Goal: Task Accomplishment & Management: Complete application form

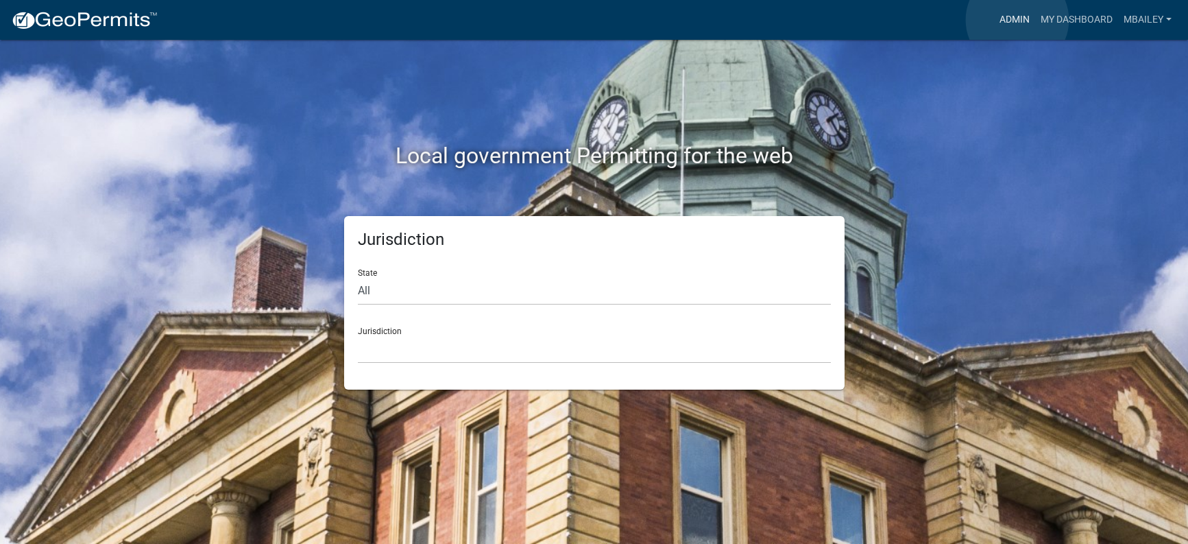
click at [1017, 20] on link "Admin" at bounding box center [1014, 20] width 41 height 26
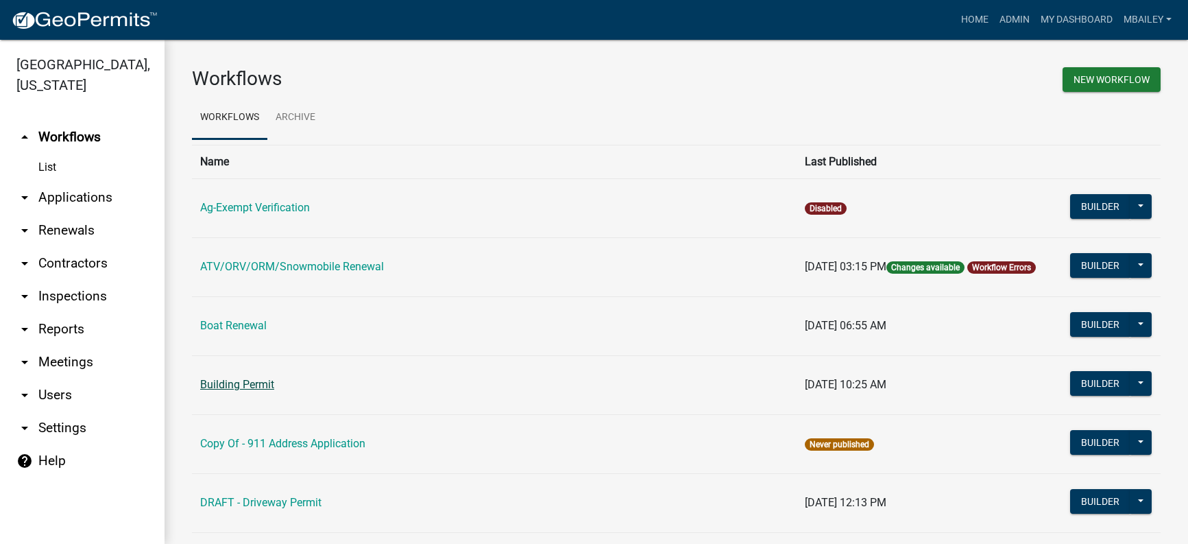
click at [239, 382] on link "Building Permit" at bounding box center [237, 384] width 74 height 13
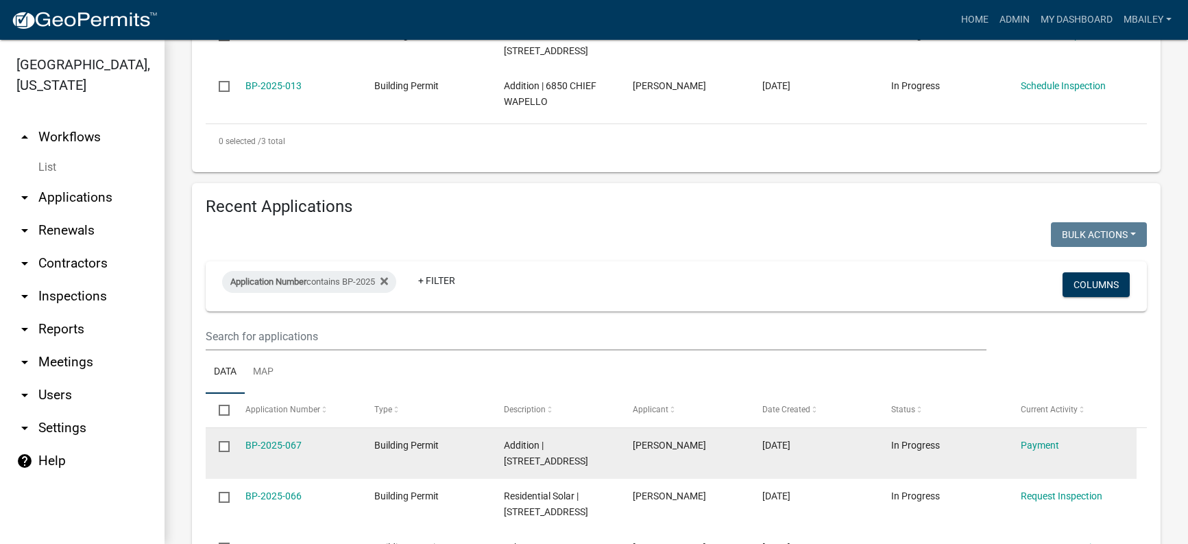
scroll to position [480, 0]
click at [273, 438] on link "BP-2025-067" at bounding box center [273, 443] width 56 height 11
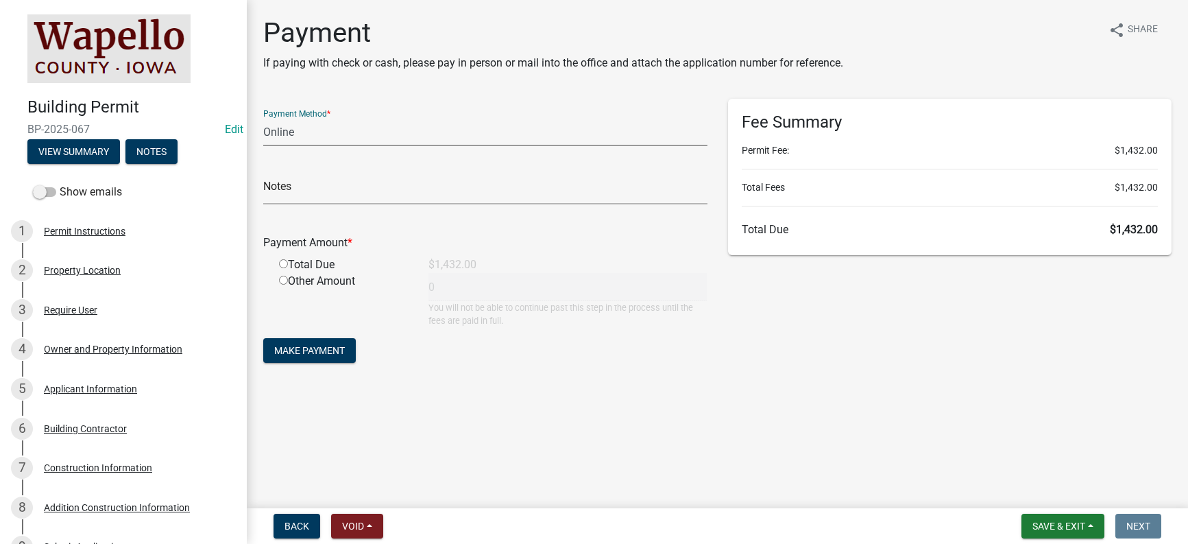
click at [307, 134] on select "Credit Card POS Check Cash Online" at bounding box center [485, 132] width 444 height 28
select select "1: 0"
click at [263, 118] on select "Credit Card POS Check Cash Online" at bounding box center [485, 132] width 444 height 28
click at [329, 188] on input "text" at bounding box center [485, 190] width 444 height 28
type input "1169"
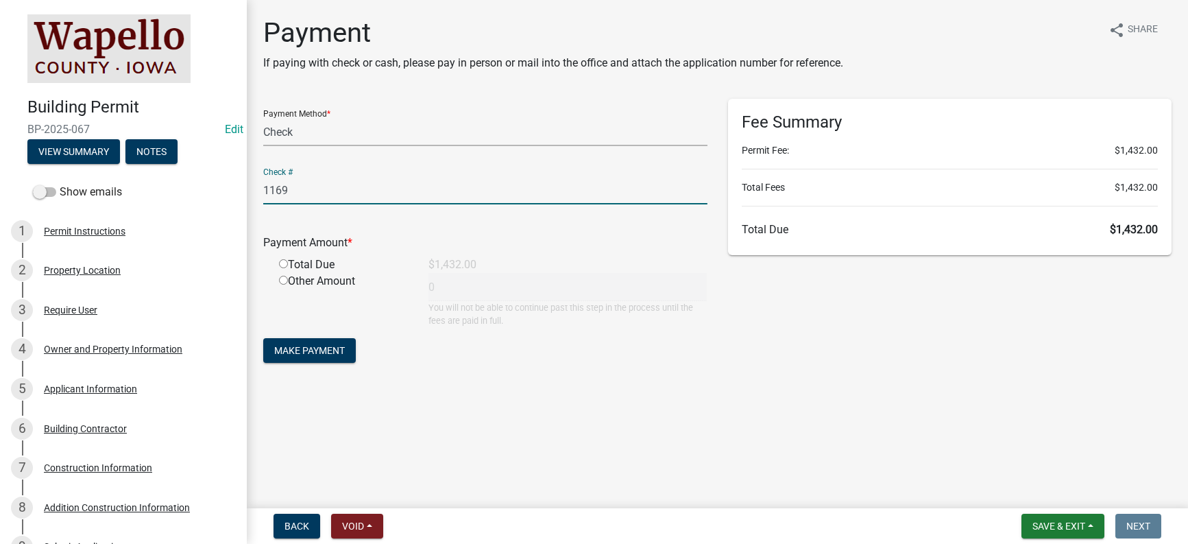
click at [263, 338] on button "Make Payment" at bounding box center [309, 350] width 93 height 25
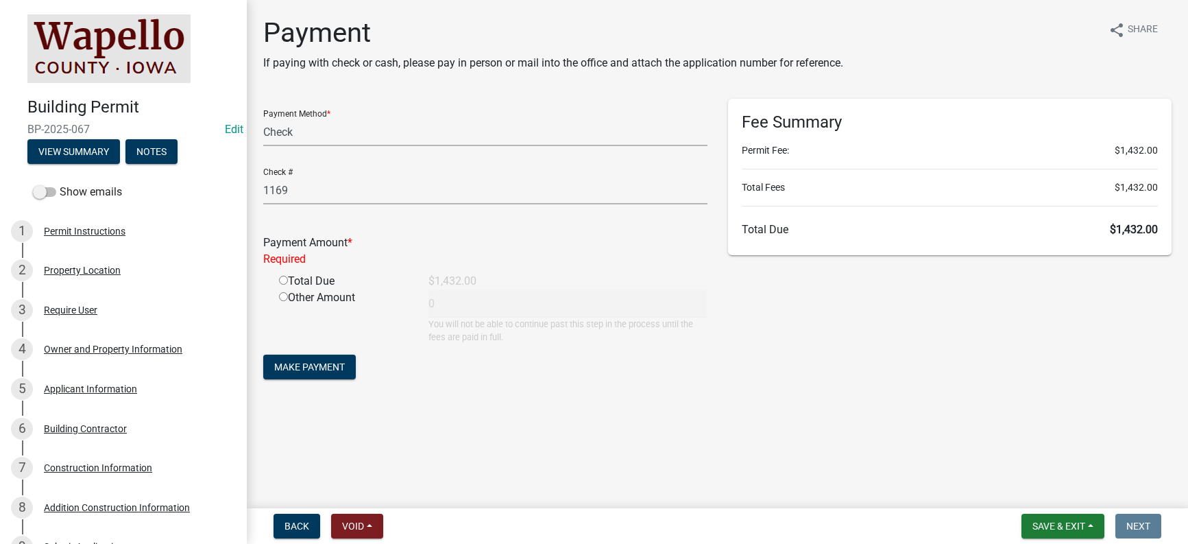
click at [282, 280] on input "radio" at bounding box center [283, 280] width 9 height 9
radio input "true"
type input "1432"
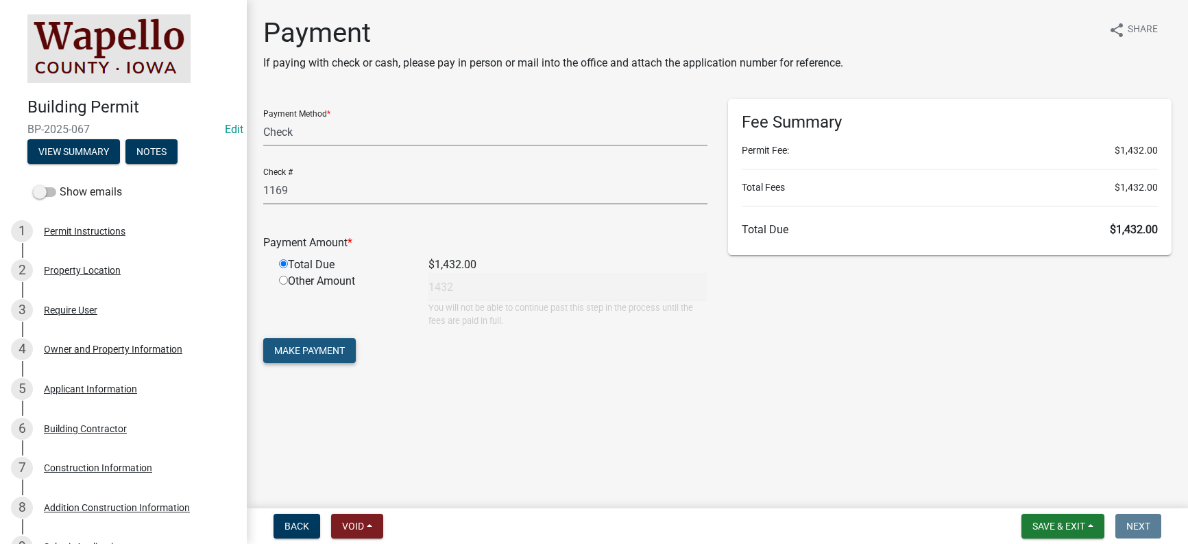
click at [315, 343] on button "Make Payment" at bounding box center [309, 350] width 93 height 25
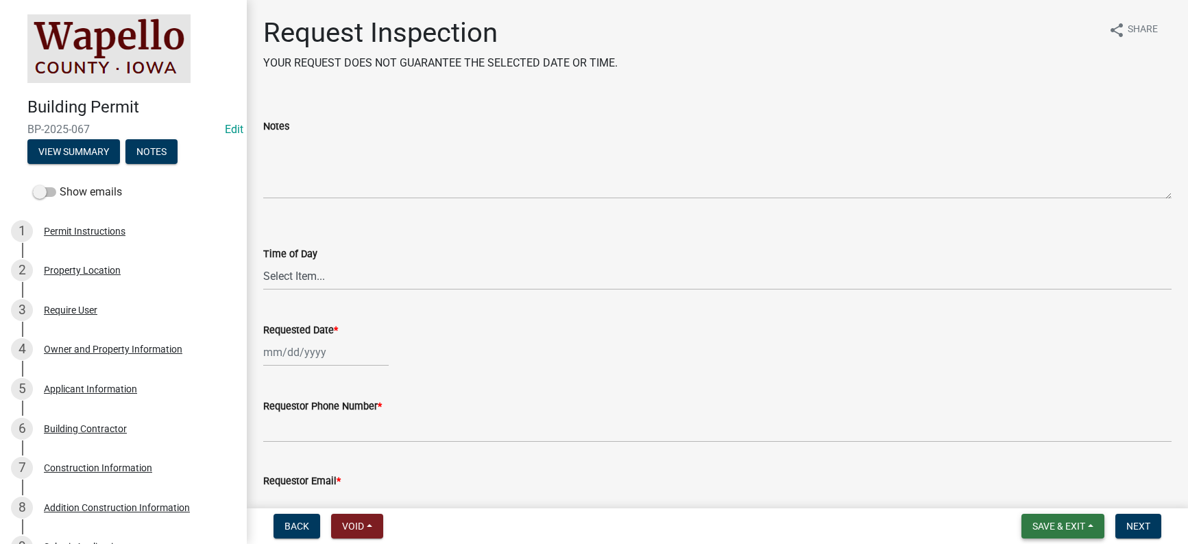
click at [1084, 526] on span "Save & Exit" at bounding box center [1058, 525] width 53 height 11
click at [1060, 496] on button "Save & Exit" at bounding box center [1050, 490] width 110 height 33
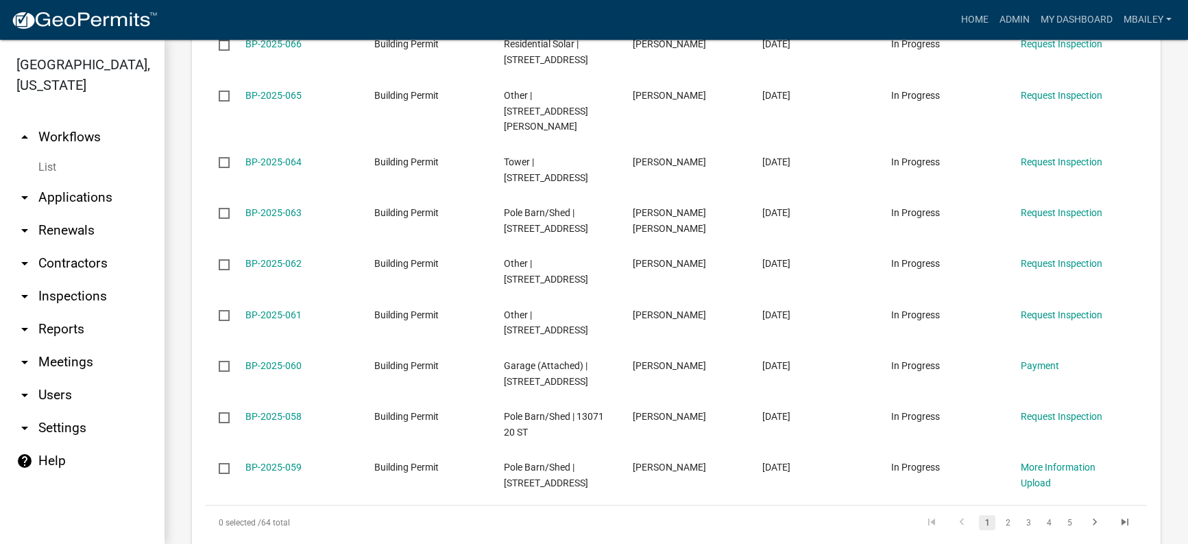
scroll to position [947, 0]
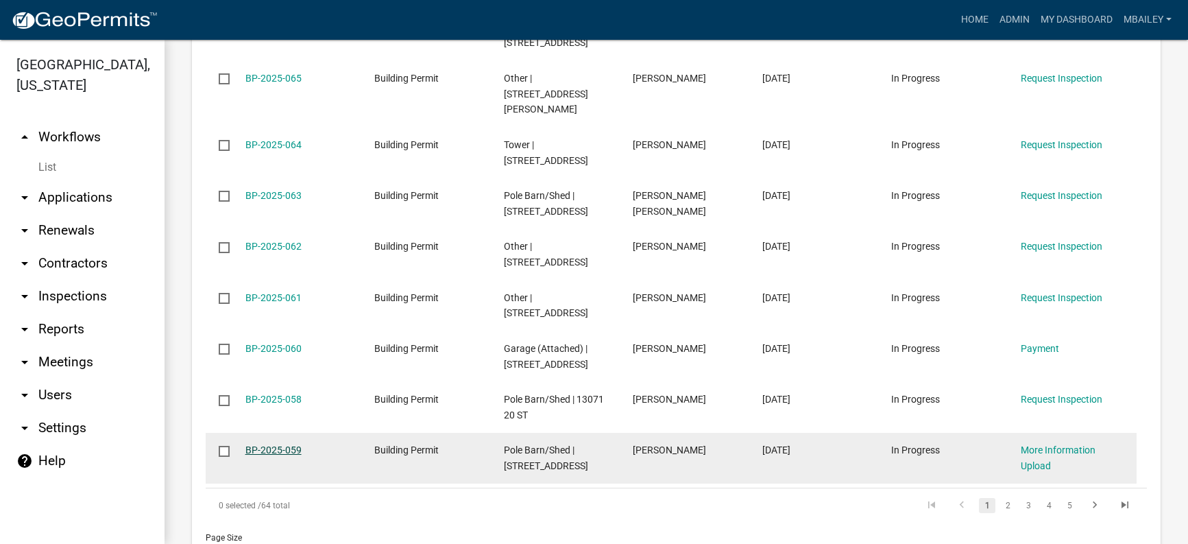
click at [295, 444] on link "BP-2025-059" at bounding box center [273, 449] width 56 height 11
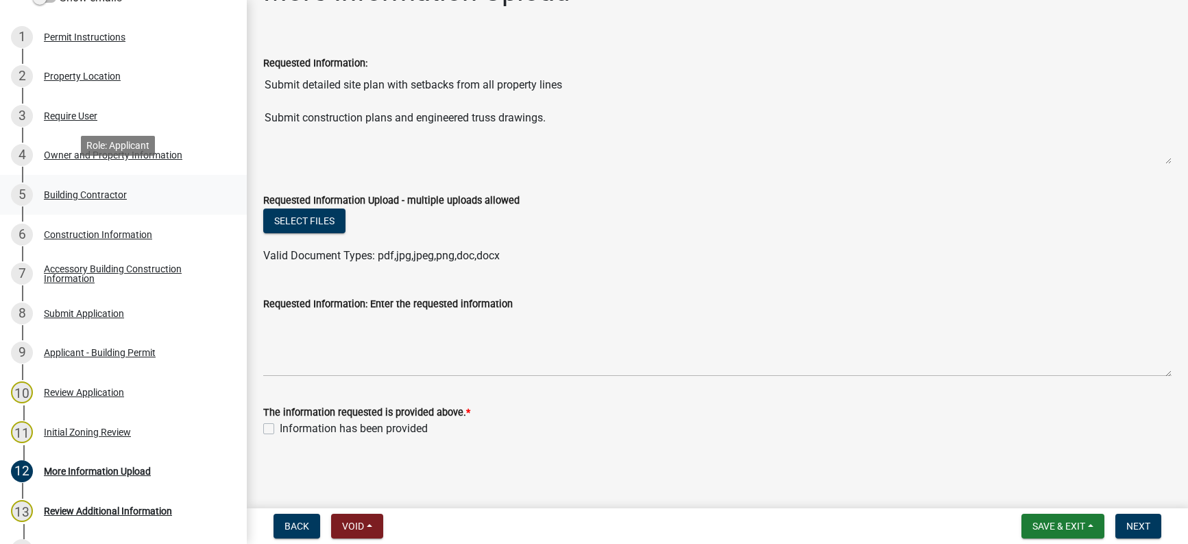
scroll to position [206, 0]
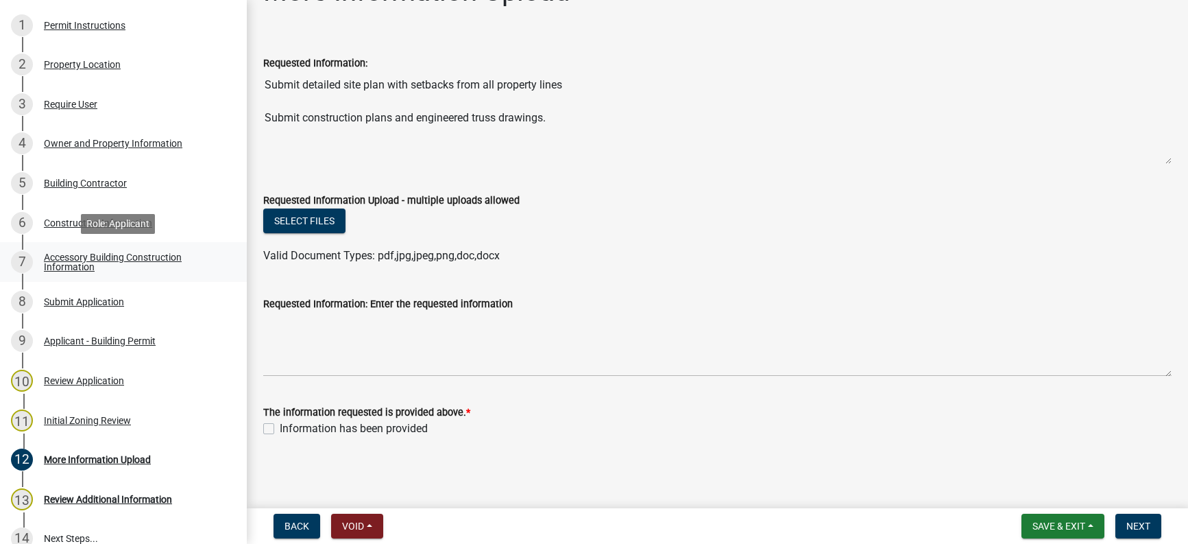
click at [69, 258] on div "Accessory Building Construction Information" at bounding box center [134, 261] width 181 height 19
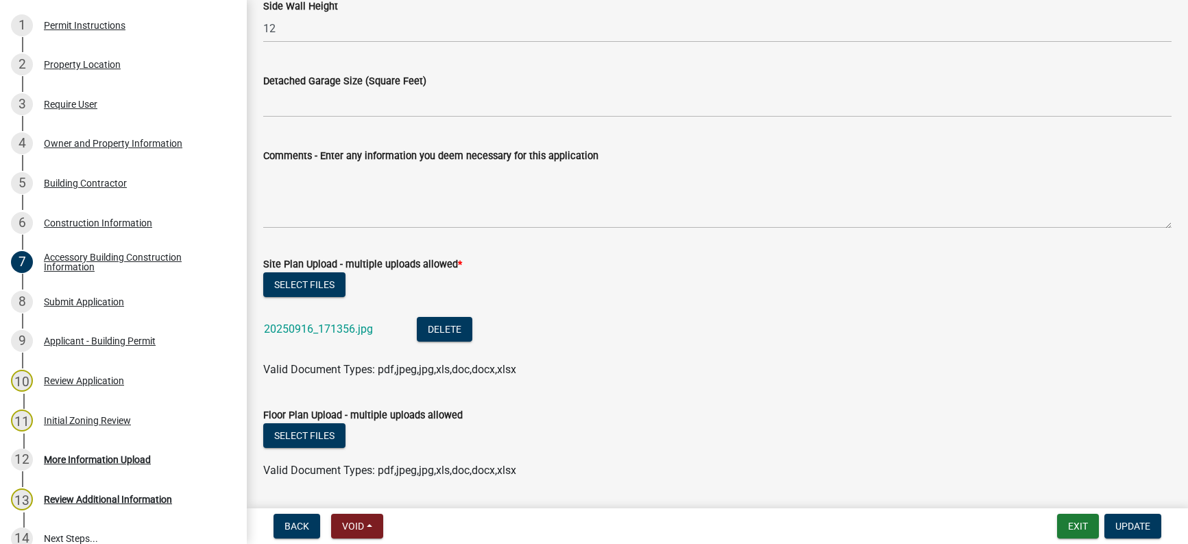
scroll to position [417, 0]
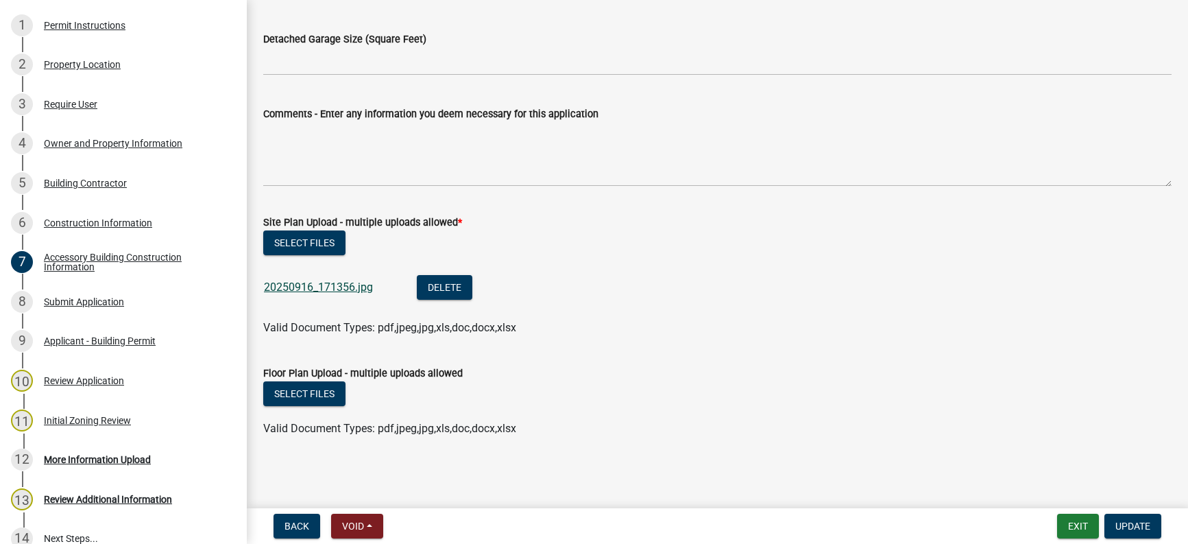
click at [306, 286] on link "20250916_171356.jpg" at bounding box center [318, 286] width 109 height 13
click at [75, 497] on div "Review Additional Information" at bounding box center [108, 499] width 128 height 10
click at [79, 454] on div "More Information Upload" at bounding box center [97, 459] width 107 height 10
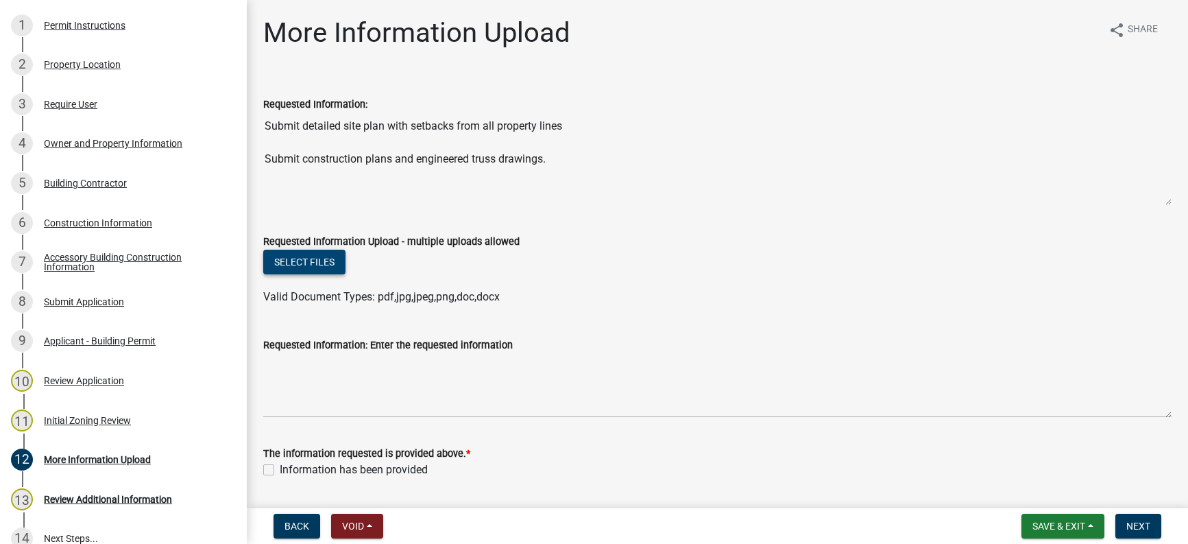
click at [312, 265] on button "Select files" at bounding box center [304, 261] width 82 height 25
click at [290, 261] on button "Select files" at bounding box center [304, 261] width 82 height 25
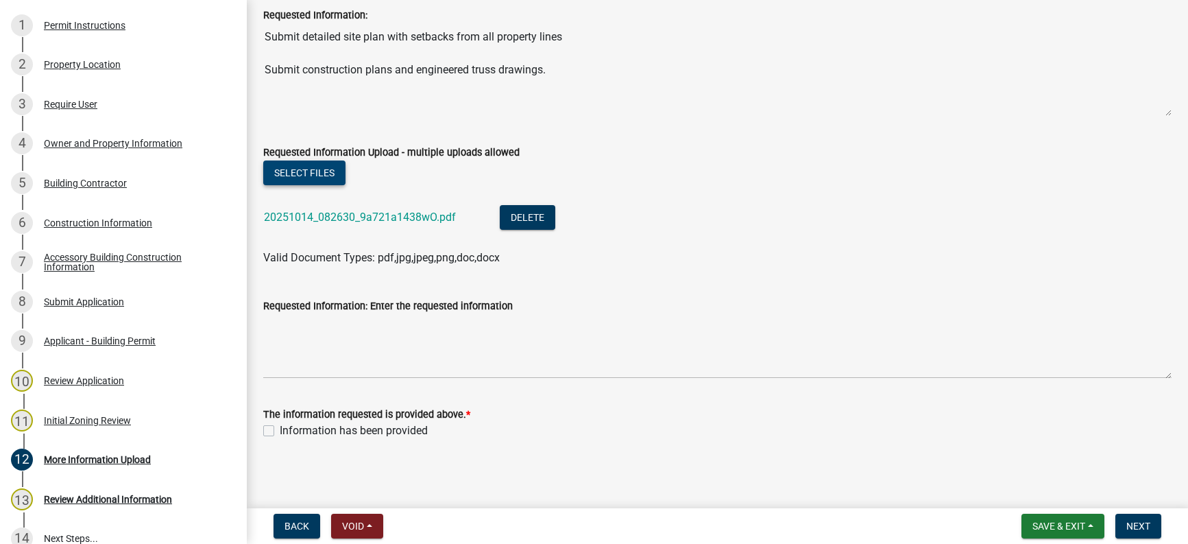
scroll to position [91, 0]
click at [280, 427] on label "Information has been provided" at bounding box center [354, 428] width 148 height 16
click at [280, 427] on input "Information has been provided" at bounding box center [284, 424] width 9 height 9
checkbox input "true"
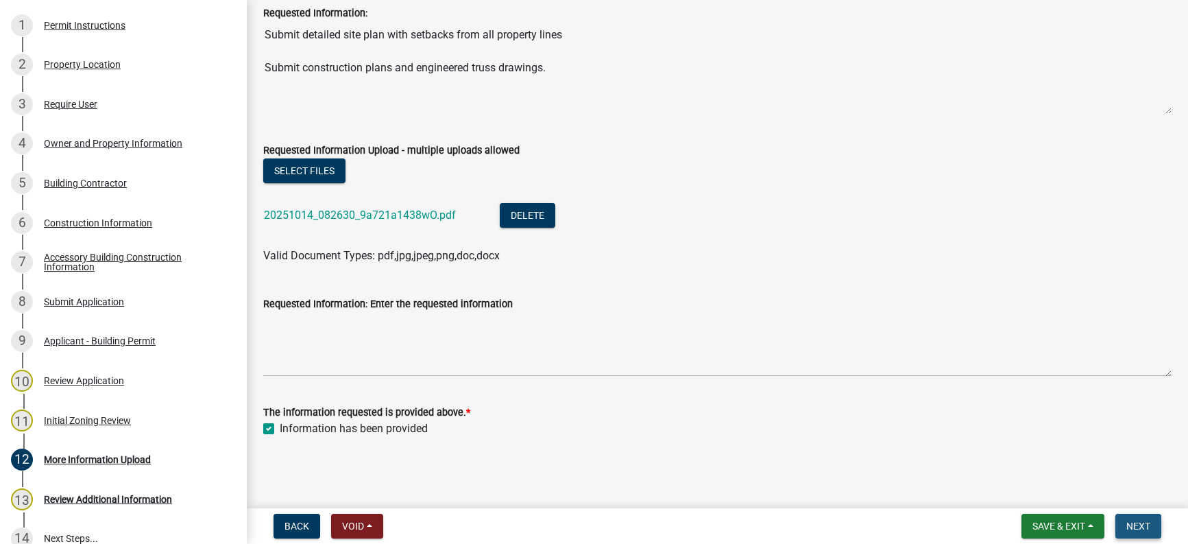
click at [1153, 524] on button "Next" at bounding box center [1138, 525] width 46 height 25
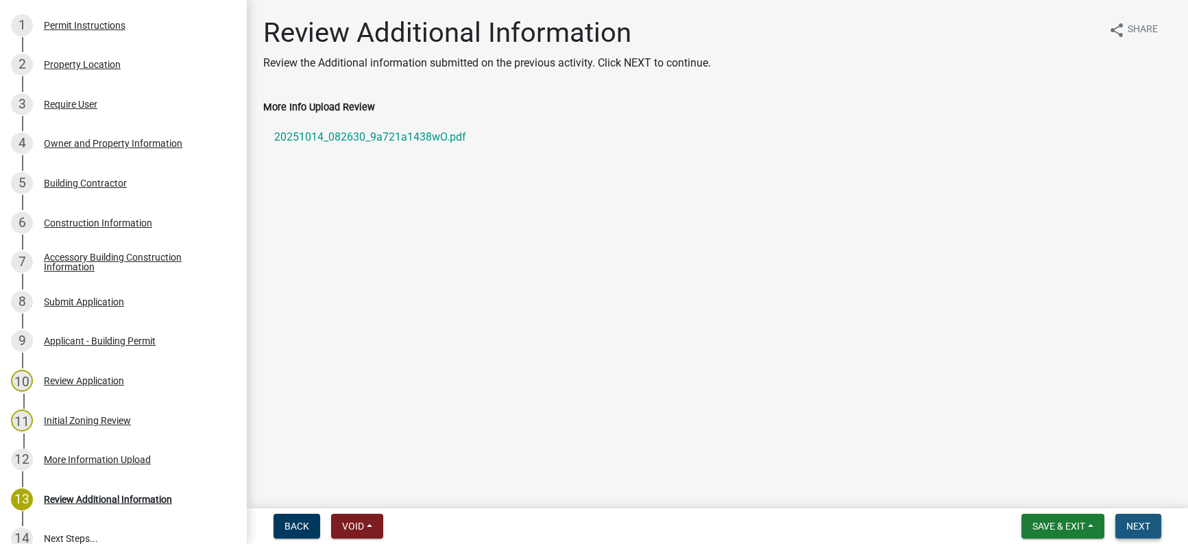
click at [1149, 524] on span "Next" at bounding box center [1138, 525] width 24 height 11
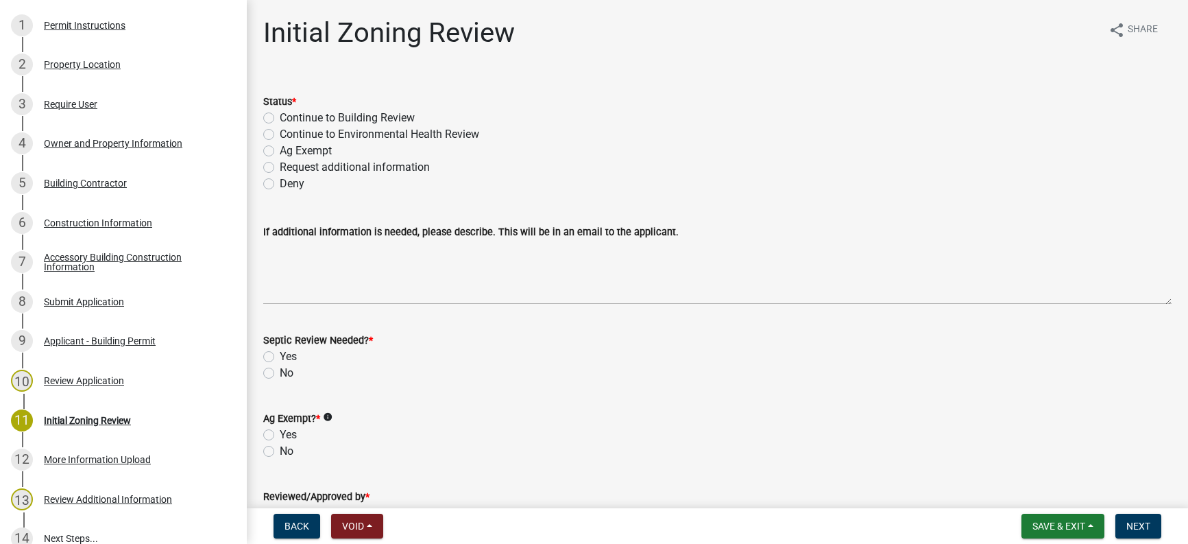
click at [280, 116] on label "Continue to Building Review" at bounding box center [347, 118] width 135 height 16
click at [280, 116] on input "Continue to Building Review" at bounding box center [284, 114] width 9 height 9
radio input "true"
click at [280, 370] on label "No" at bounding box center [287, 373] width 14 height 16
click at [280, 370] on input "No" at bounding box center [284, 369] width 9 height 9
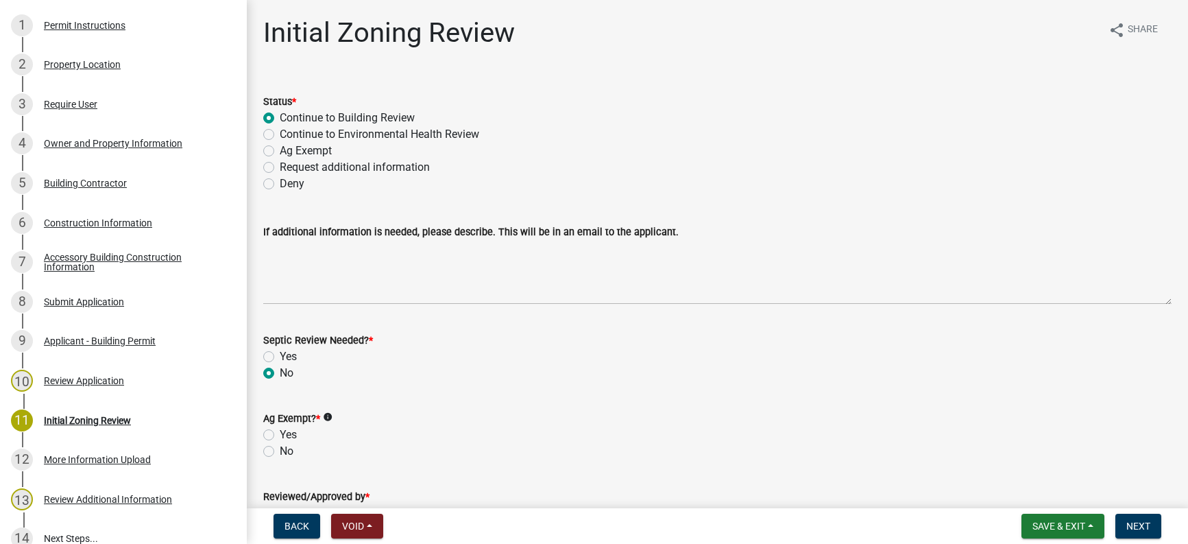
radio input "true"
click at [280, 451] on label "No" at bounding box center [287, 451] width 14 height 16
click at [280, 451] on input "No" at bounding box center [284, 447] width 9 height 9
radio input "true"
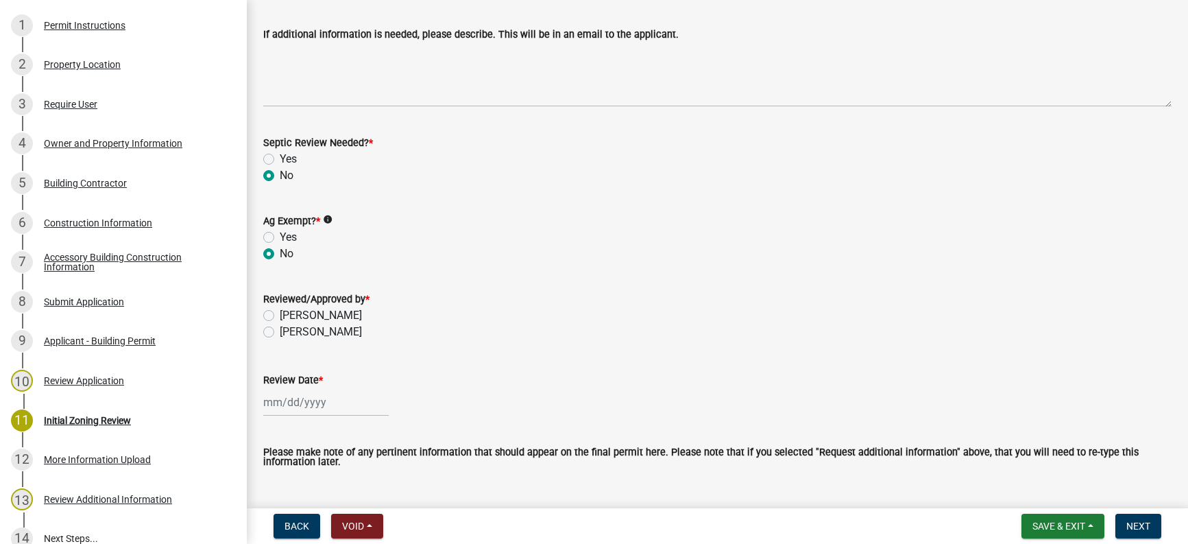
scroll to position [206, 0]
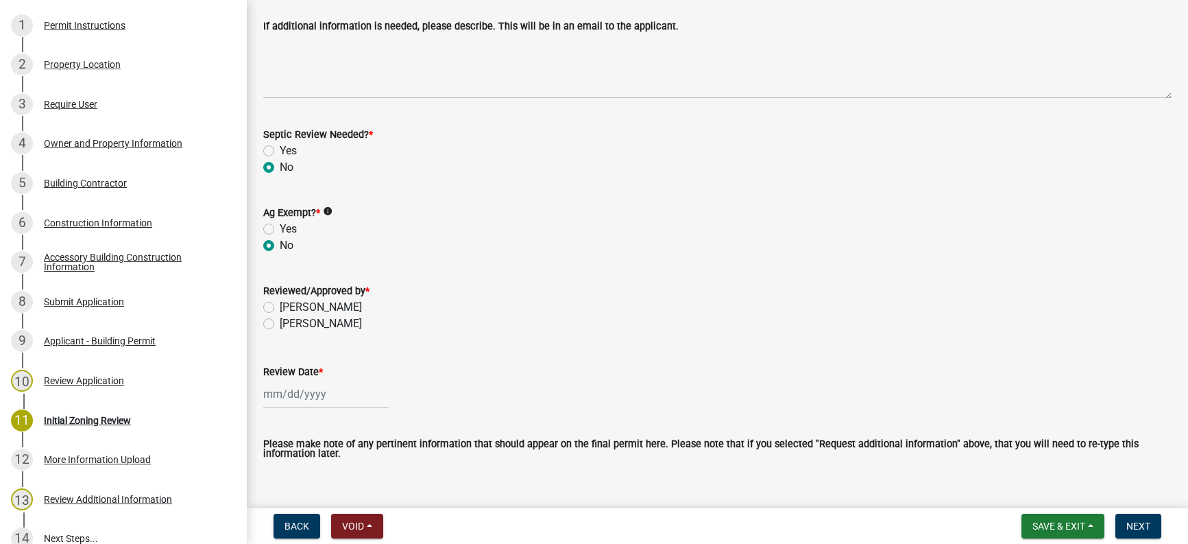
click at [280, 306] on label "Miranda Bailey" at bounding box center [321, 307] width 82 height 16
click at [280, 306] on input "Miranda Bailey" at bounding box center [284, 303] width 9 height 9
radio input "true"
select select "10"
select select "2025"
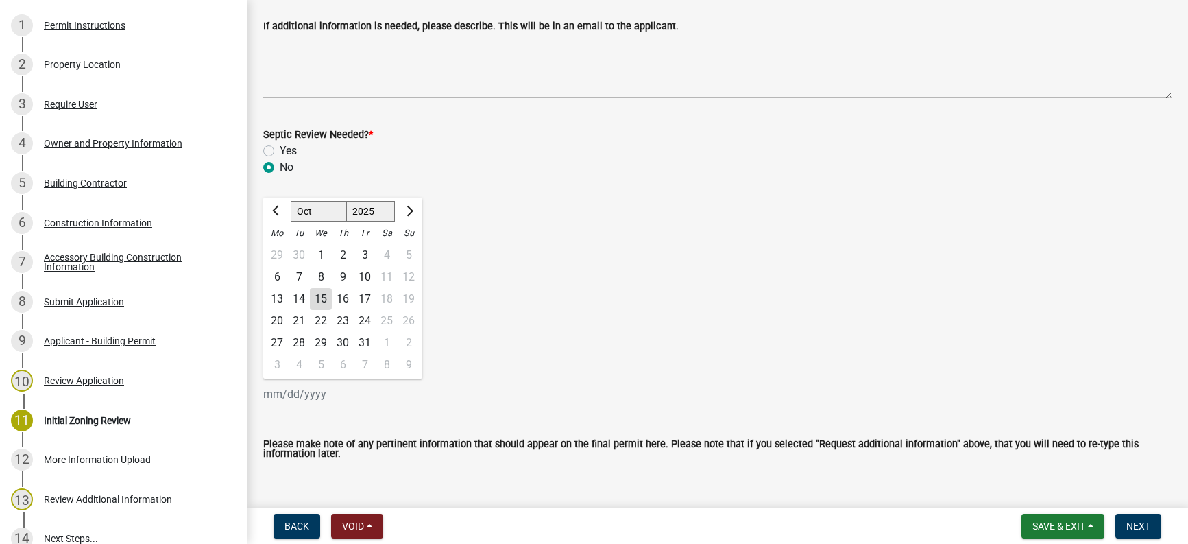
click at [281, 398] on input "Review Date *" at bounding box center [325, 394] width 125 height 28
click at [317, 294] on div "15" at bounding box center [321, 299] width 22 height 22
type input "10/15/2025"
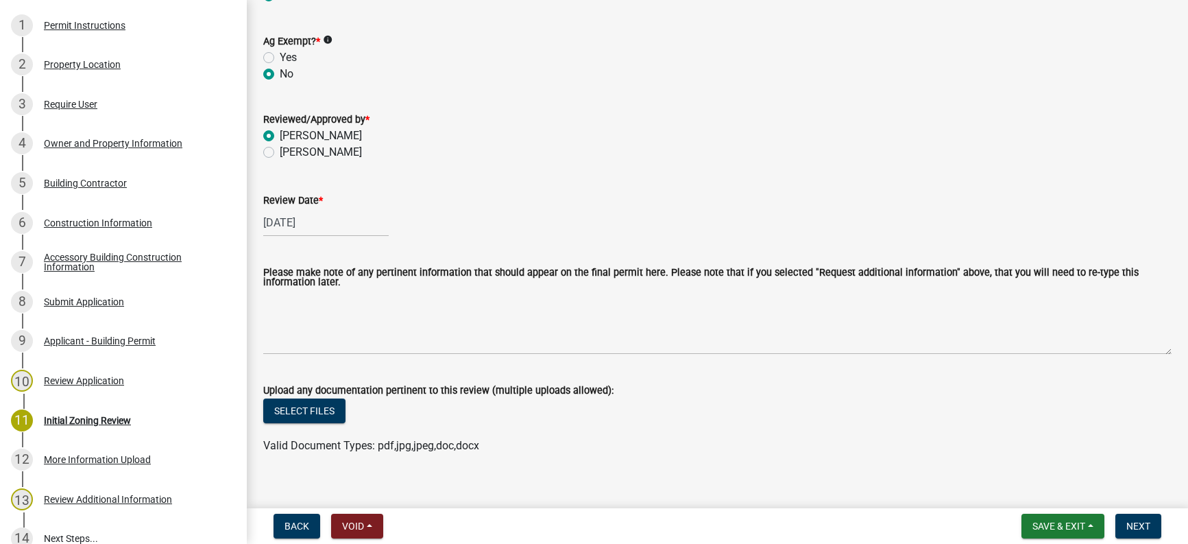
scroll to position [395, 0]
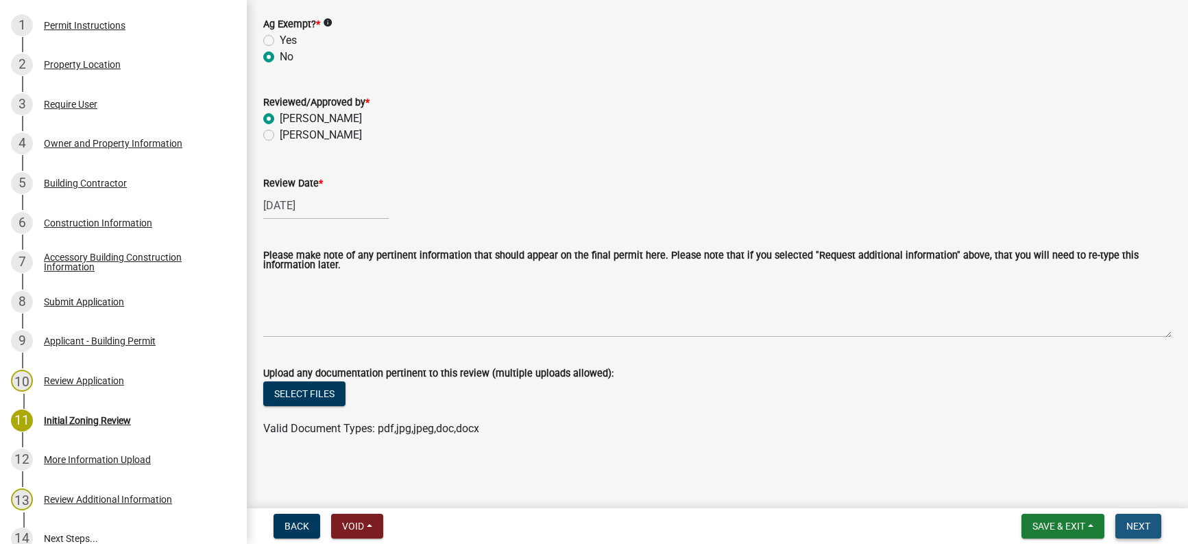
click at [1133, 520] on span "Next" at bounding box center [1138, 525] width 24 height 11
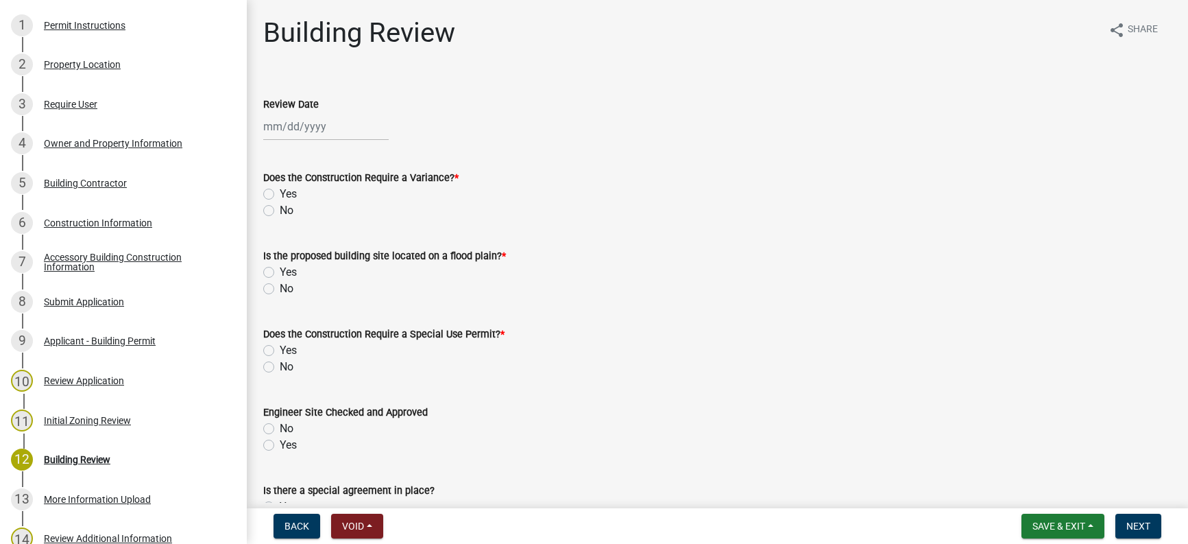
scroll to position [245, 0]
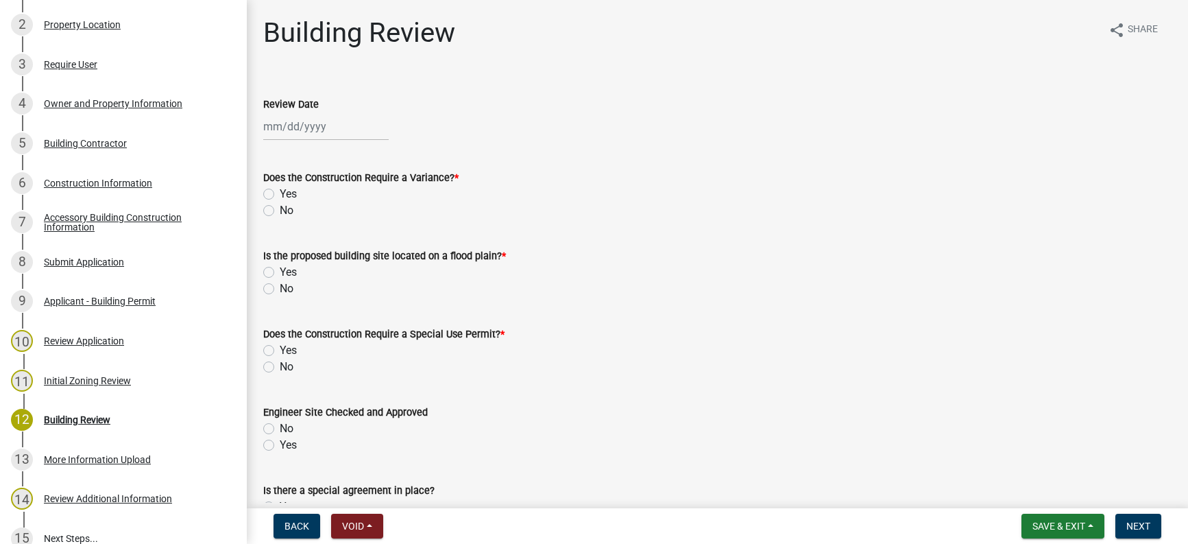
select select "10"
select select "2025"
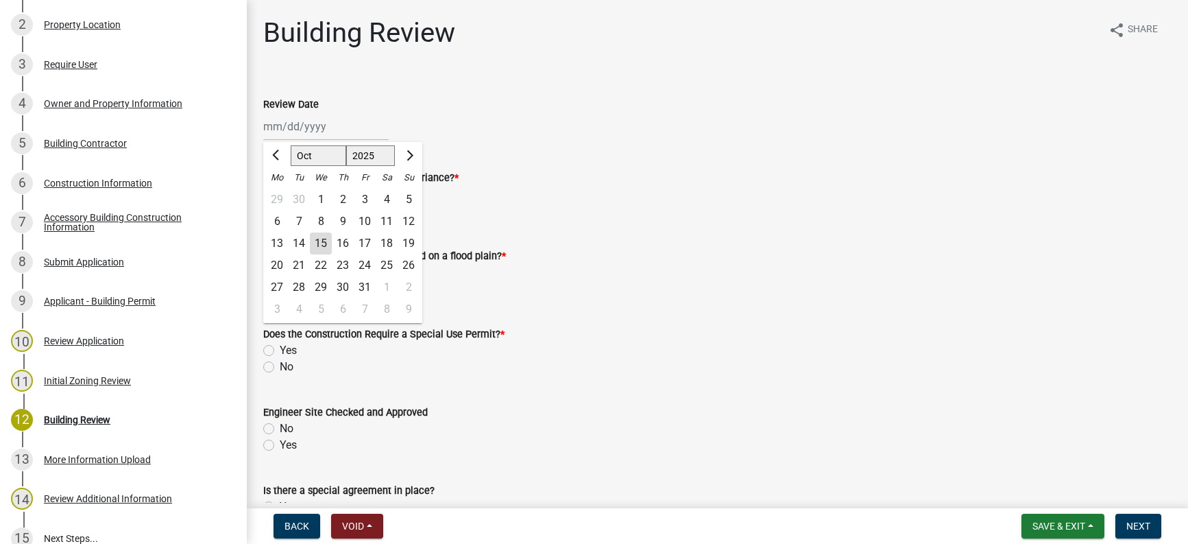
click at [293, 125] on div "Jan Feb Mar Apr May Jun Jul Aug Sep Oct Nov Dec 1525 1526 1527 1528 1529 1530 1…" at bounding box center [325, 126] width 125 height 28
click at [317, 239] on div "15" at bounding box center [321, 243] width 22 height 22
type input "10/15/2025"
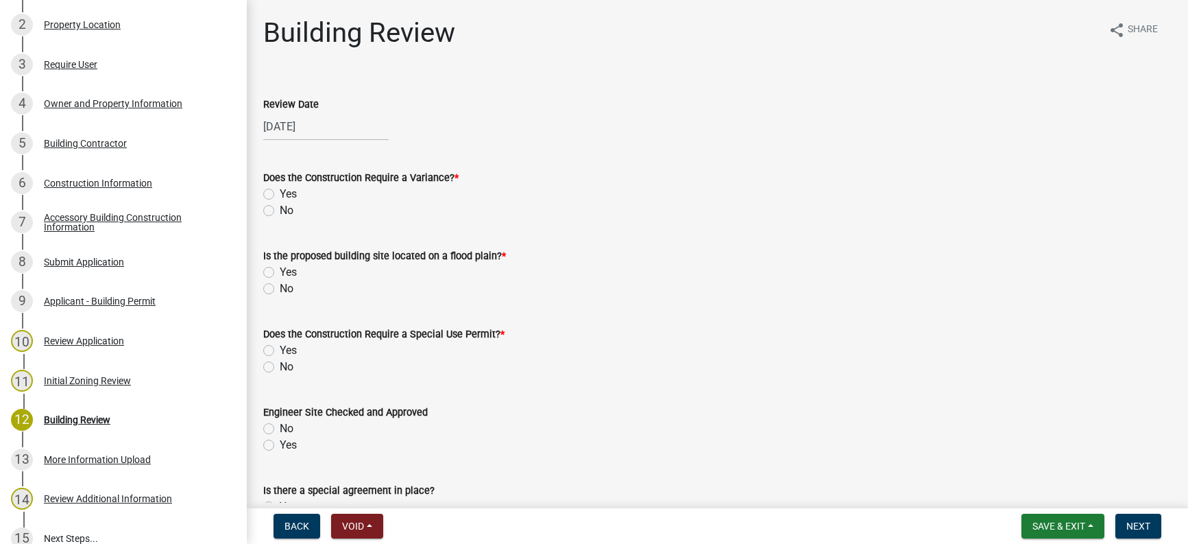
click at [280, 192] on label "Yes" at bounding box center [288, 194] width 17 height 16
click at [280, 192] on input "Yes" at bounding box center [284, 190] width 9 height 9
radio input "true"
click at [280, 288] on label "No" at bounding box center [287, 288] width 14 height 16
click at [280, 288] on input "No" at bounding box center [284, 284] width 9 height 9
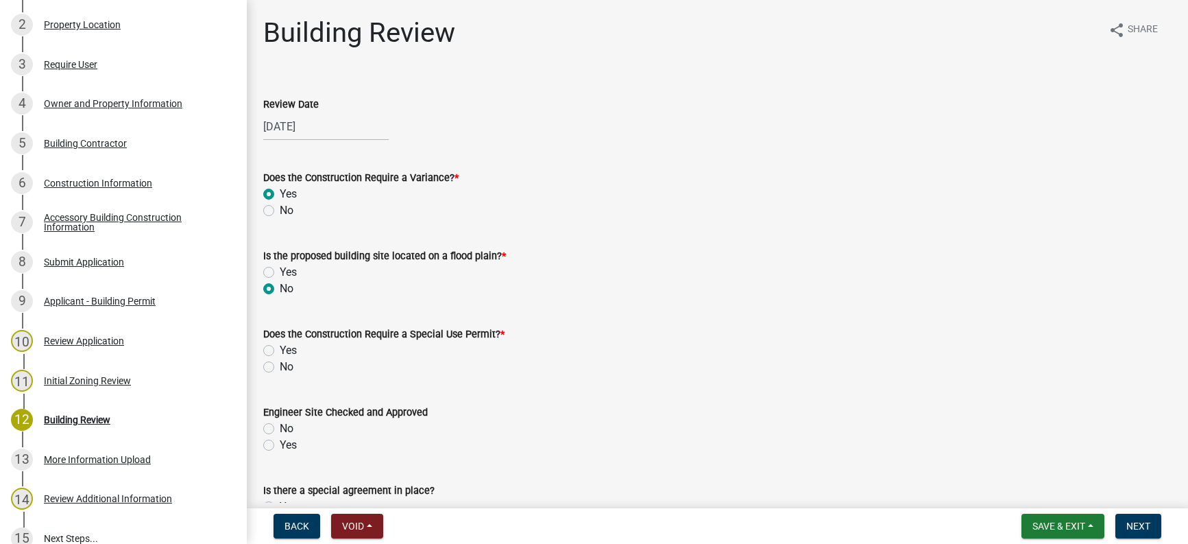
radio input "true"
click at [280, 364] on label "No" at bounding box center [287, 366] width 14 height 16
click at [280, 364] on input "No" at bounding box center [284, 362] width 9 height 9
radio input "true"
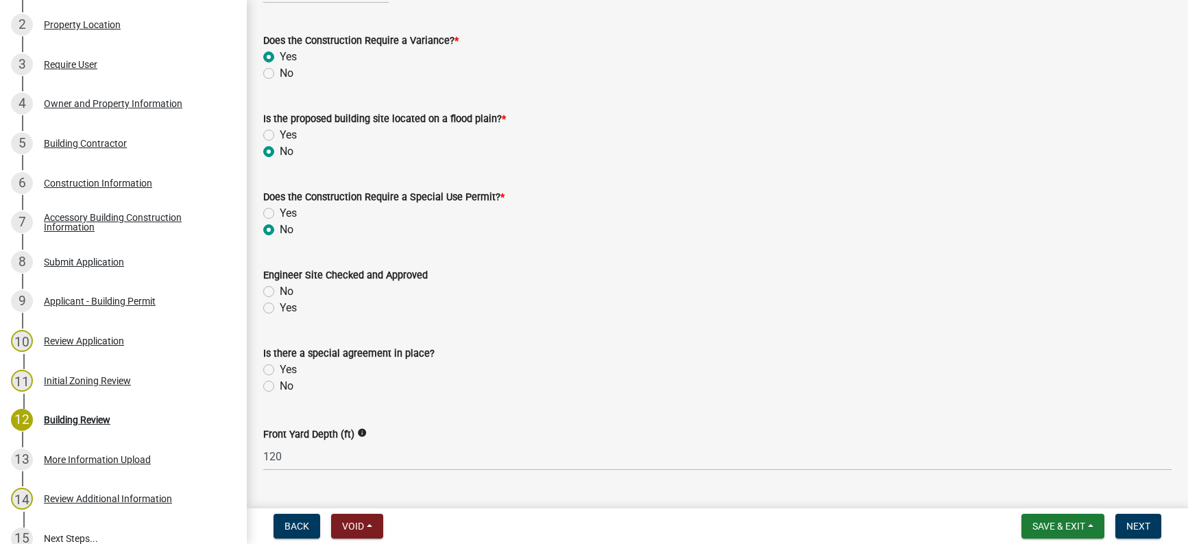
click at [280, 307] on label "Yes" at bounding box center [288, 308] width 17 height 16
click at [280, 307] on input "Yes" at bounding box center [284, 304] width 9 height 9
radio input "true"
click at [280, 387] on label "No" at bounding box center [287, 386] width 14 height 16
click at [280, 387] on input "No" at bounding box center [284, 382] width 9 height 9
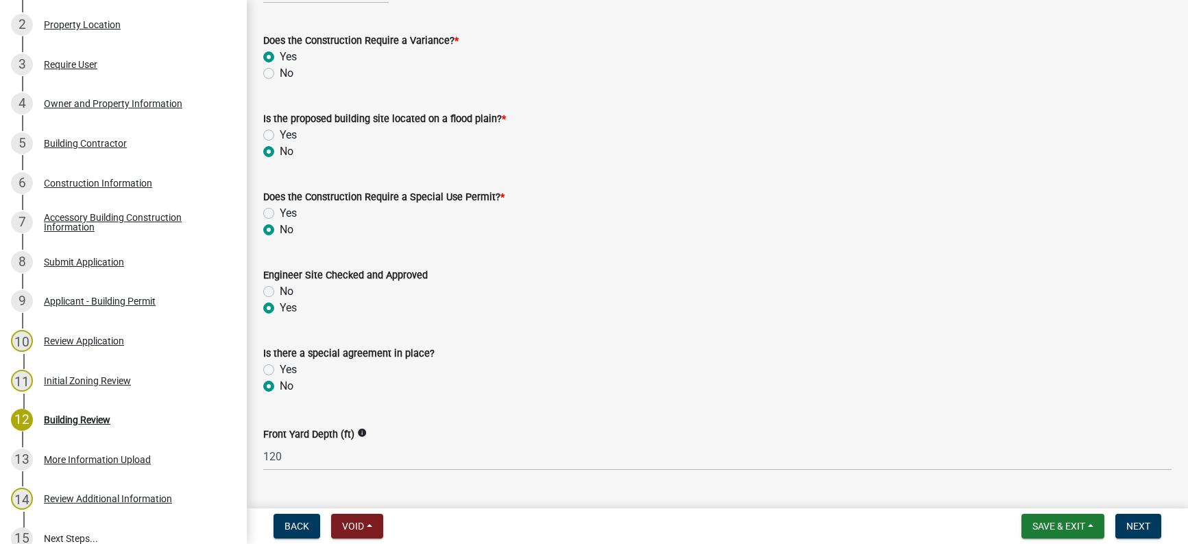
radio input "true"
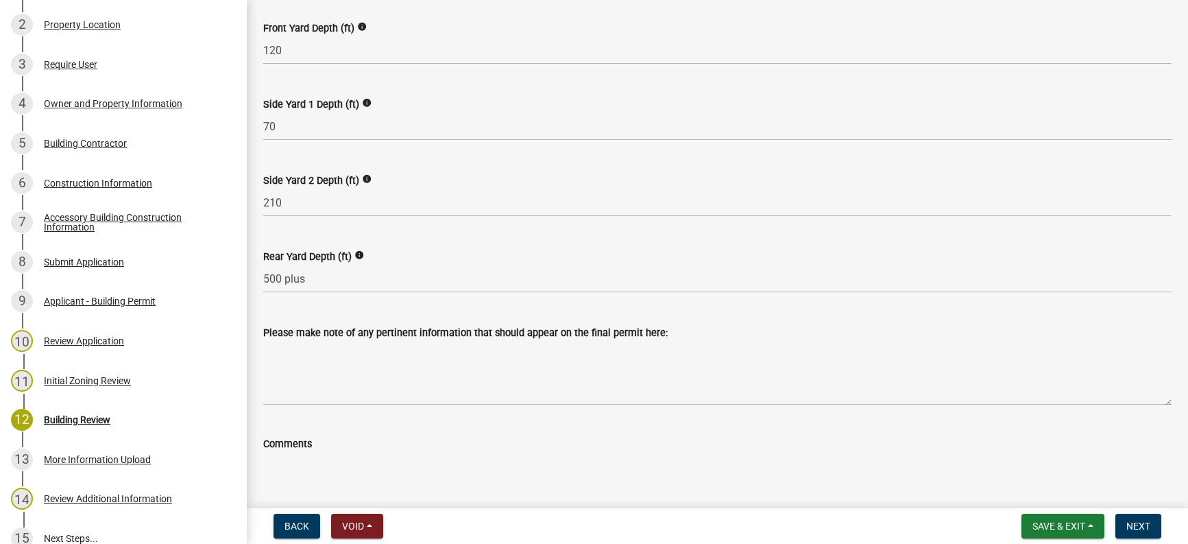
scroll to position [548, 0]
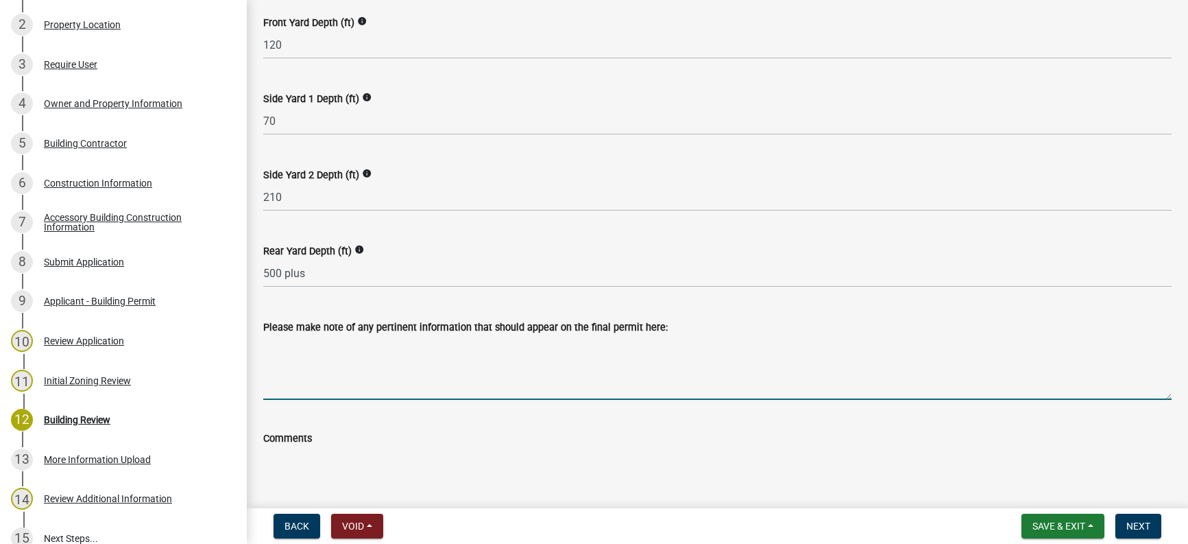
click at [289, 342] on textarea "Please make note of any pertinent information that should appear on the final p…" at bounding box center [717, 367] width 908 height 64
type textarea "B"
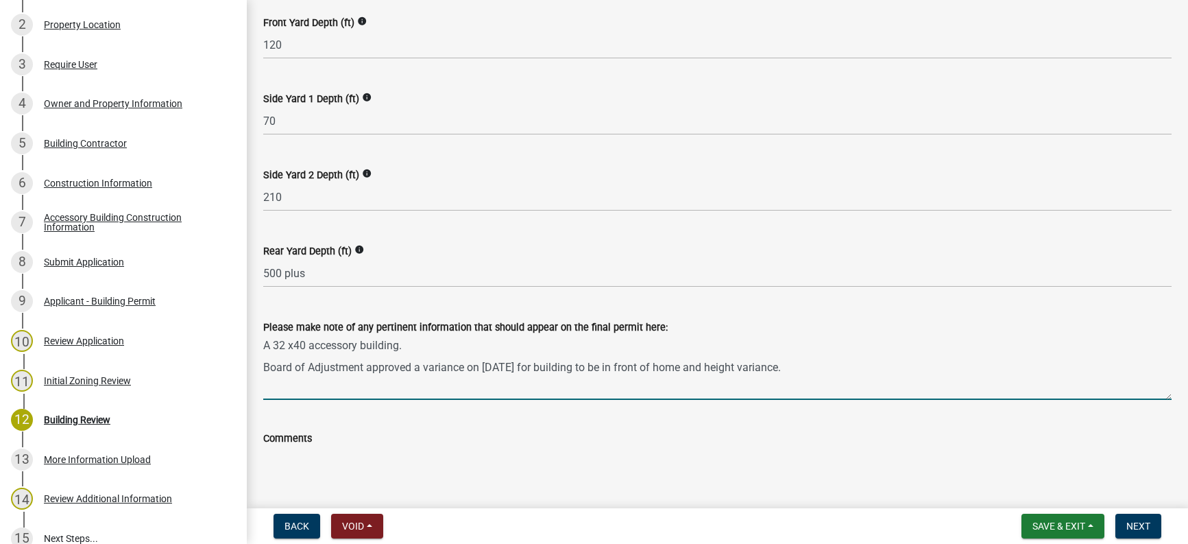
drag, startPoint x: 265, startPoint y: 345, endPoint x: 801, endPoint y: 363, distance: 536.3
click at [801, 363] on textarea "A 32 x40 accessory building. Board of Adjustment approved a variance on 10/9/20…" at bounding box center [717, 367] width 908 height 64
type textarea "A 32 x40 accessory building. Board of Adjustment approved a variance on 10/9/20…"
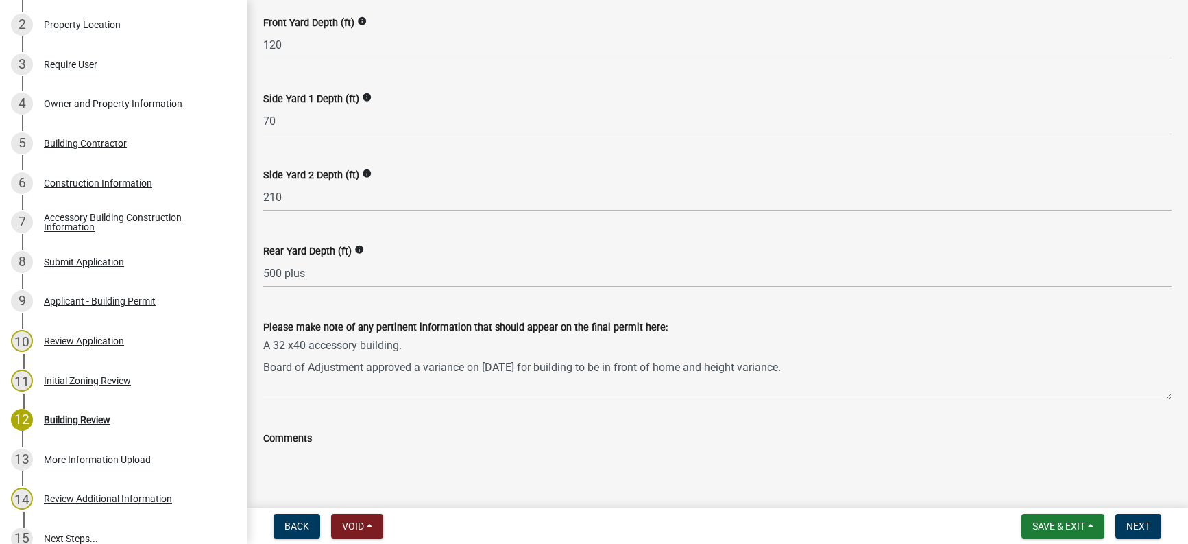
click at [287, 462] on textarea "Comments" at bounding box center [717, 478] width 908 height 64
paste textarea "A 32 x40 accessory building. Board of Adjustment approved a variance on 10/9/20…"
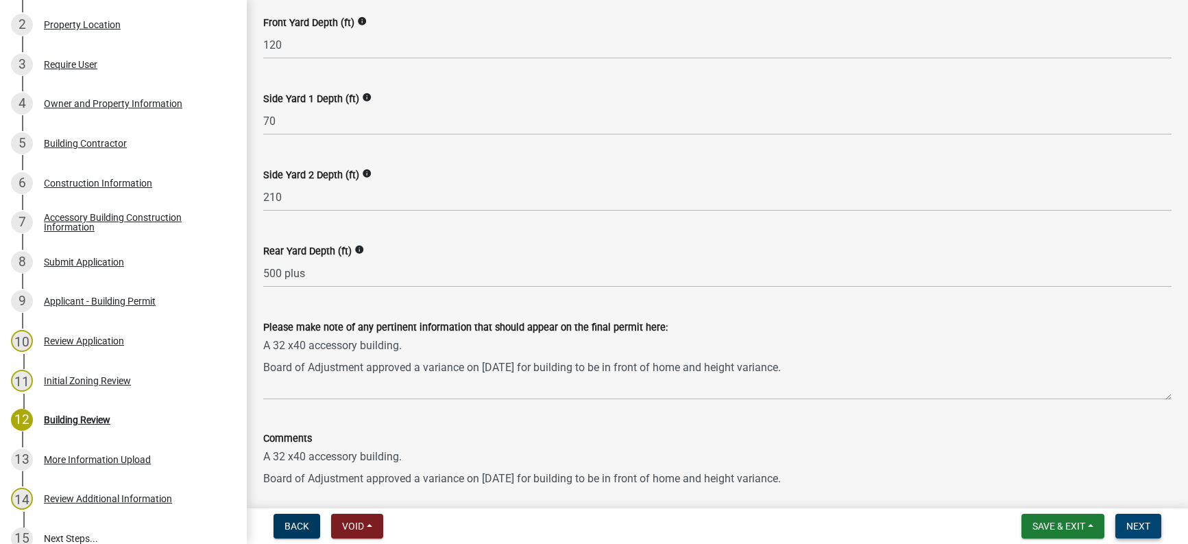
type textarea "A 32 x40 accessory building. Board of Adjustment approved a variance on 10/9/20…"
click at [1141, 518] on button "Next" at bounding box center [1138, 525] width 46 height 25
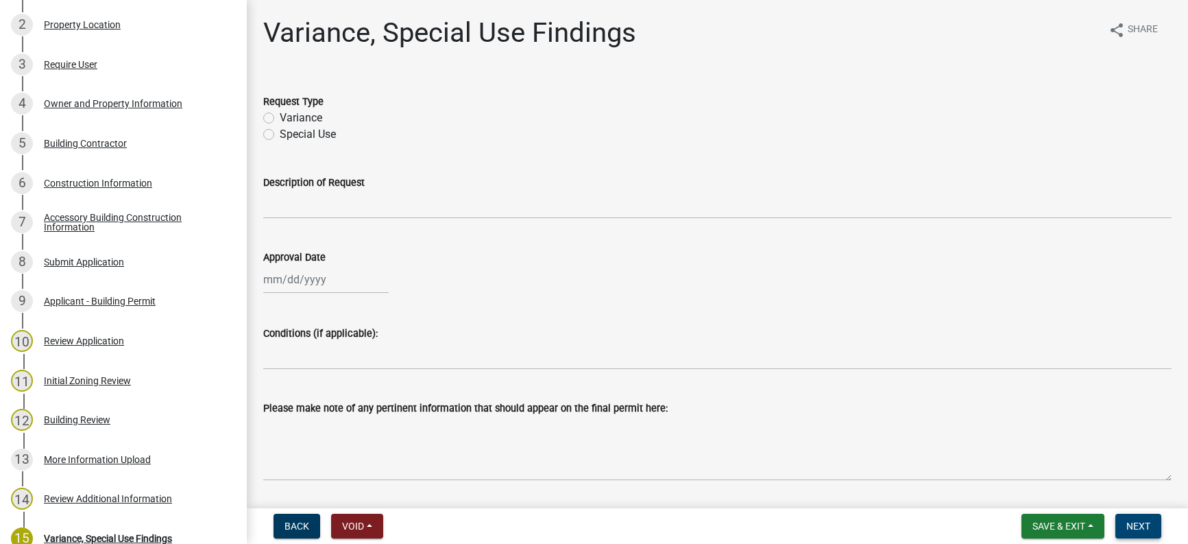
scroll to position [285, 0]
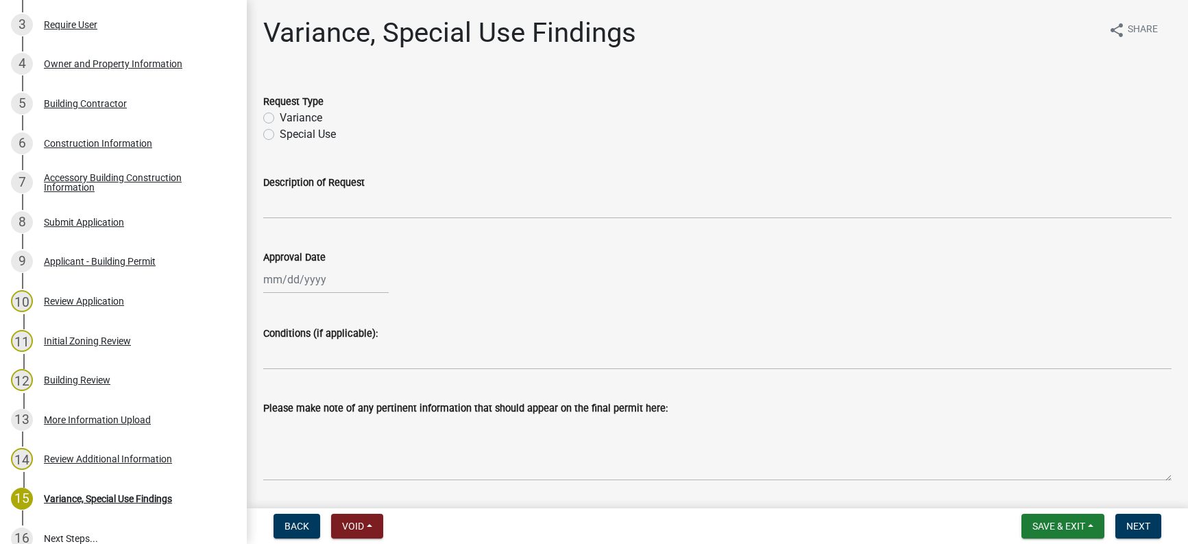
click at [280, 118] on label "Variance" at bounding box center [301, 118] width 42 height 16
click at [280, 118] on input "Variance" at bounding box center [284, 114] width 9 height 9
radio input "true"
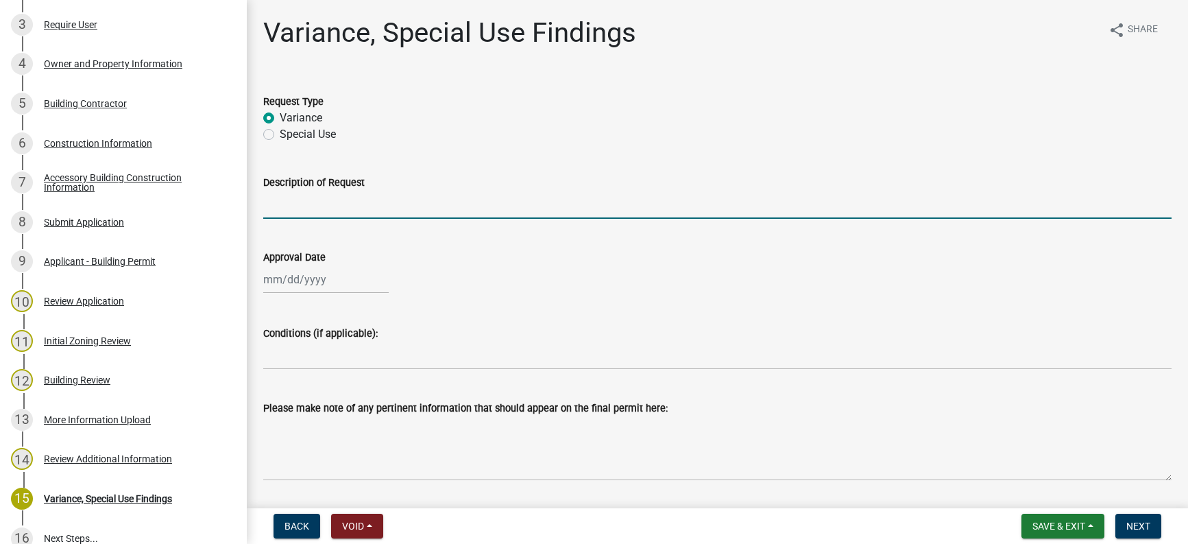
click at [293, 202] on input "Description of Request" at bounding box center [717, 205] width 908 height 28
type input "Height Variance and building in front of home"
click at [310, 276] on div at bounding box center [325, 279] width 125 height 28
select select "10"
select select "2025"
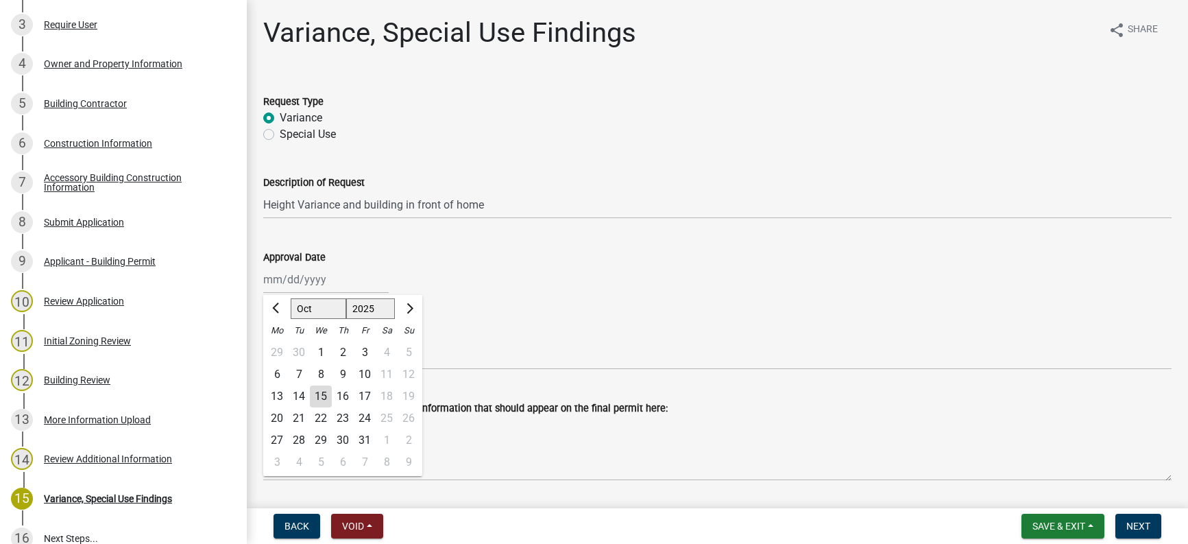
click at [345, 367] on div "9" at bounding box center [343, 374] width 22 height 22
type input "10/09/2025"
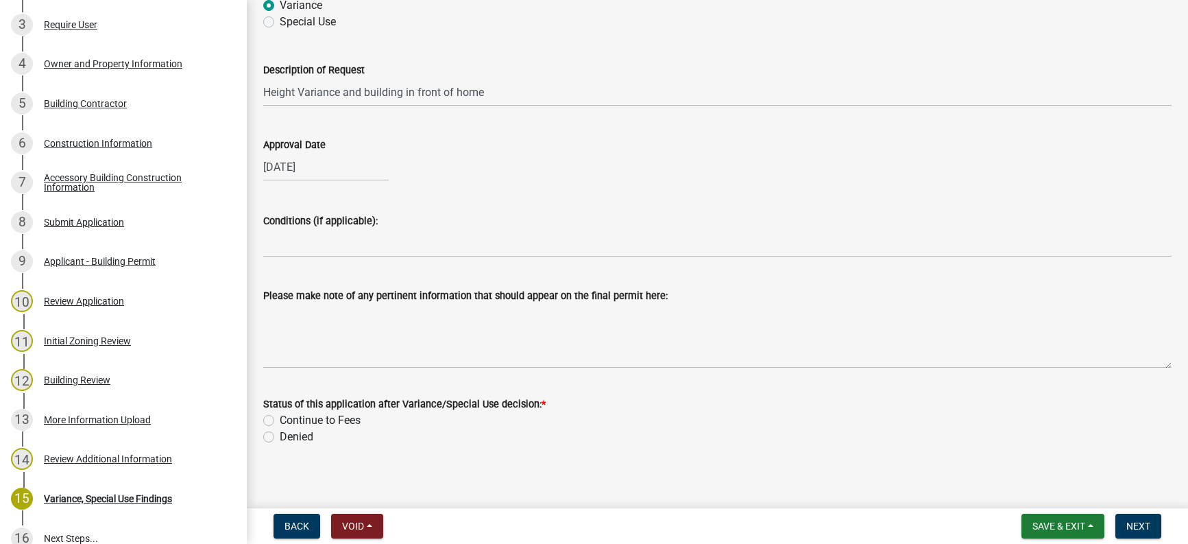
scroll to position [121, 0]
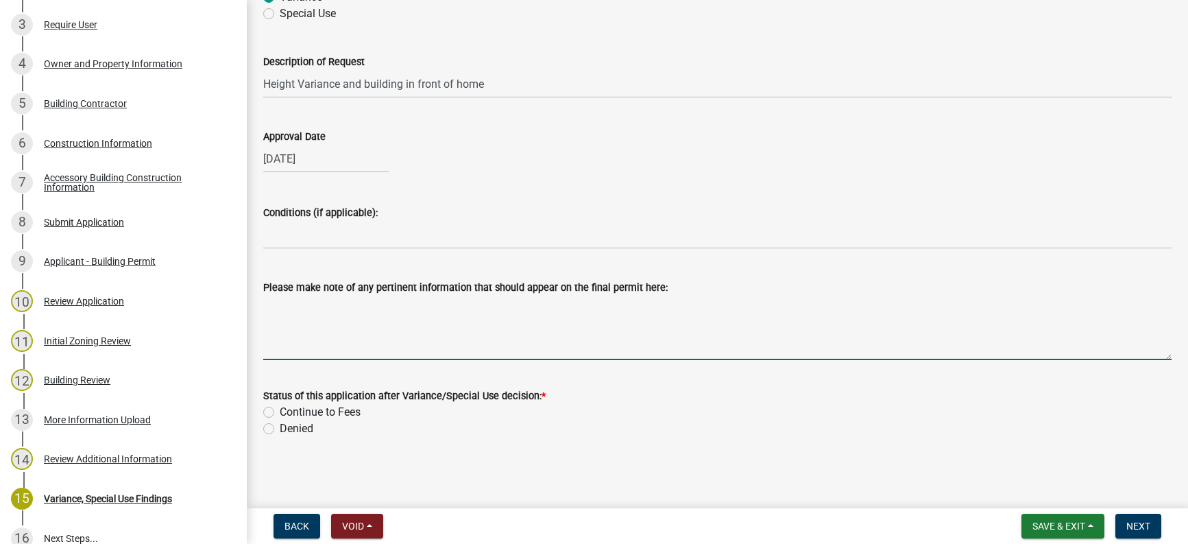
click at [276, 302] on textarea "Please make note of any pertinent information that should appear on the final p…" at bounding box center [717, 327] width 908 height 64
paste textarea "A 32 x40 accessory building. Board of Adjustment approved a variance on 10/9/20…"
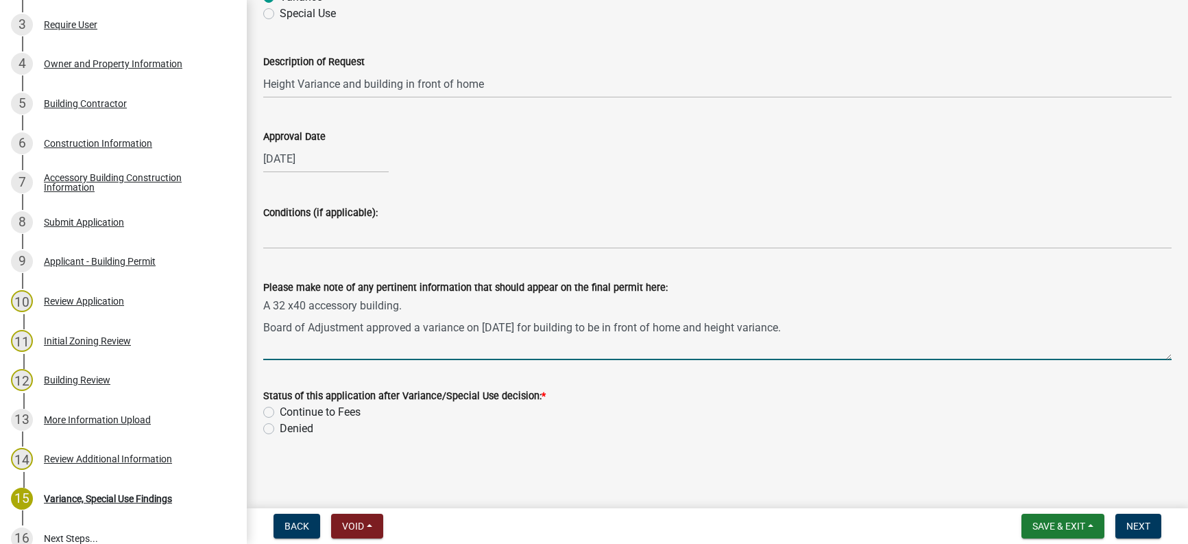
type textarea "A 32 x40 accessory building. Board of Adjustment approved a variance on 10/9/20…"
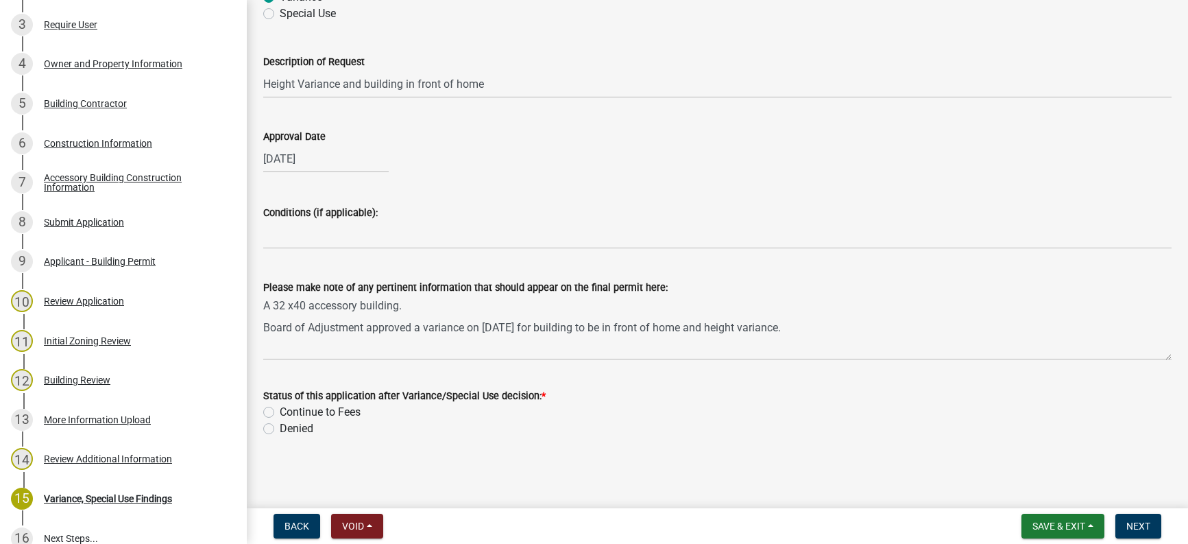
click at [280, 411] on label "Continue to Fees" at bounding box center [320, 412] width 81 height 16
click at [280, 411] on input "Continue to Fees" at bounding box center [284, 408] width 9 height 9
radio input "true"
click at [1133, 520] on span "Next" at bounding box center [1138, 525] width 24 height 11
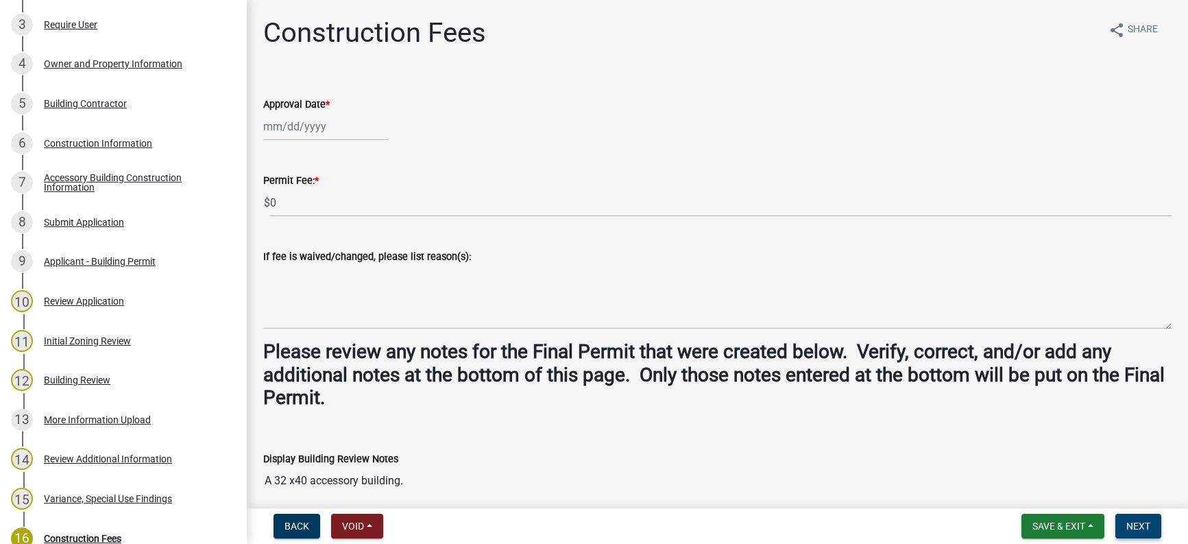
scroll to position [522, 0]
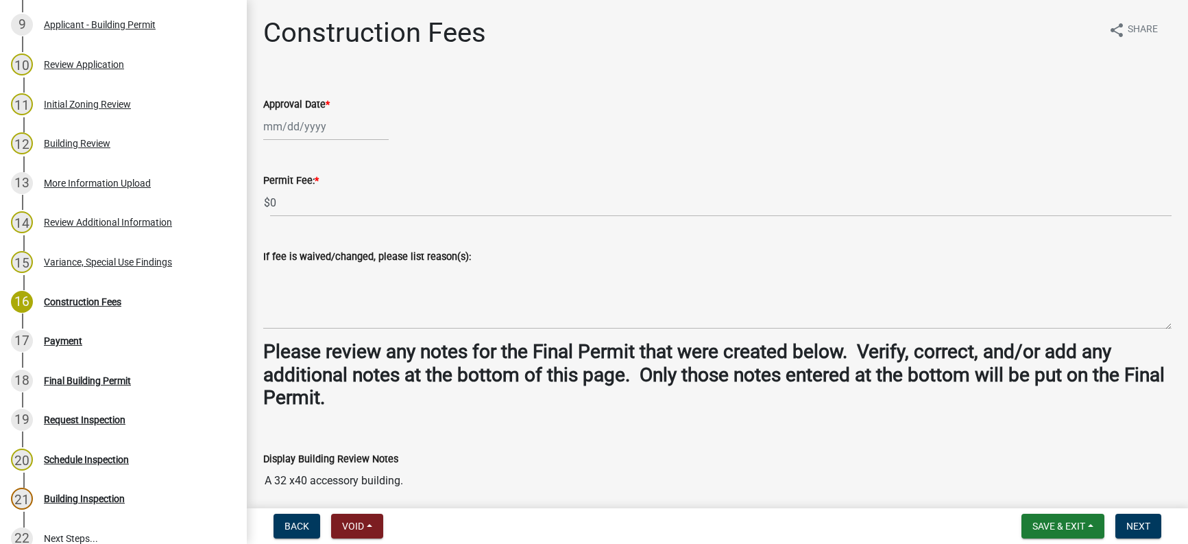
select select "10"
select select "2025"
click at [317, 130] on div "Jan Feb Mar Apr May Jun Jul Aug Sep Oct Nov Dec 1525 1526 1527 1528 1529 1530 1…" at bounding box center [325, 126] width 125 height 28
click at [541, 144] on wm-data-entity-input "Approval Date * Jan Feb Mar Apr May Jun Jul Aug Sep Oct Nov Dec 1525 1526 1527 …" at bounding box center [717, 115] width 908 height 76
select select "10"
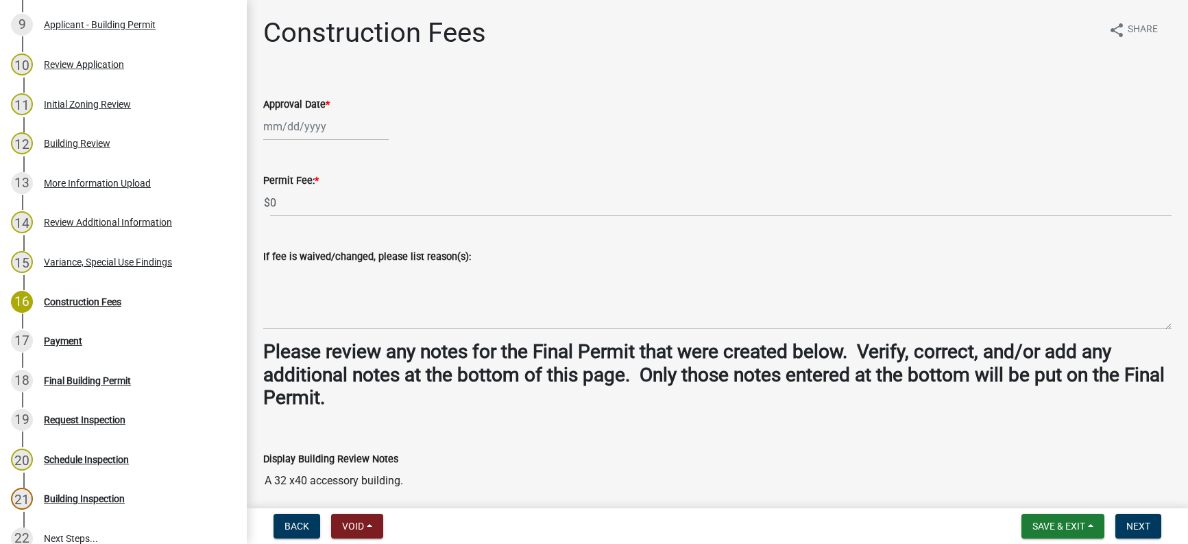
select select "2025"
click at [320, 127] on div "Jan Feb Mar Apr May Jun Jul Aug Sep Oct Nov Dec 1525 1526 1527 1528 1529 1530 1…" at bounding box center [325, 126] width 125 height 28
click at [324, 242] on div "15" at bounding box center [321, 243] width 22 height 22
type input "10/15/2025"
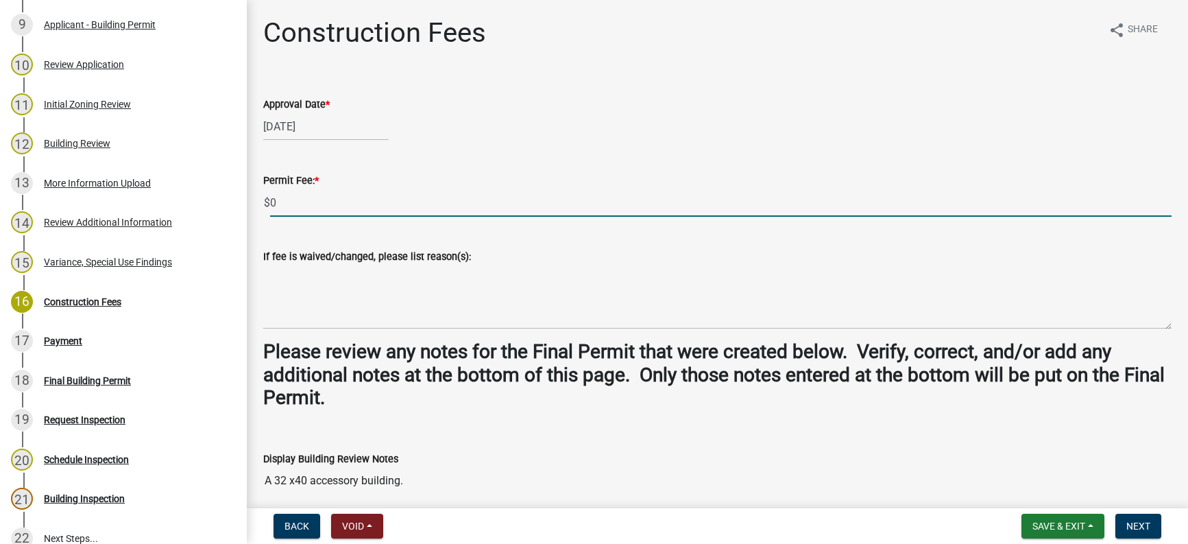
click at [288, 204] on input "0" at bounding box center [720, 202] width 901 height 28
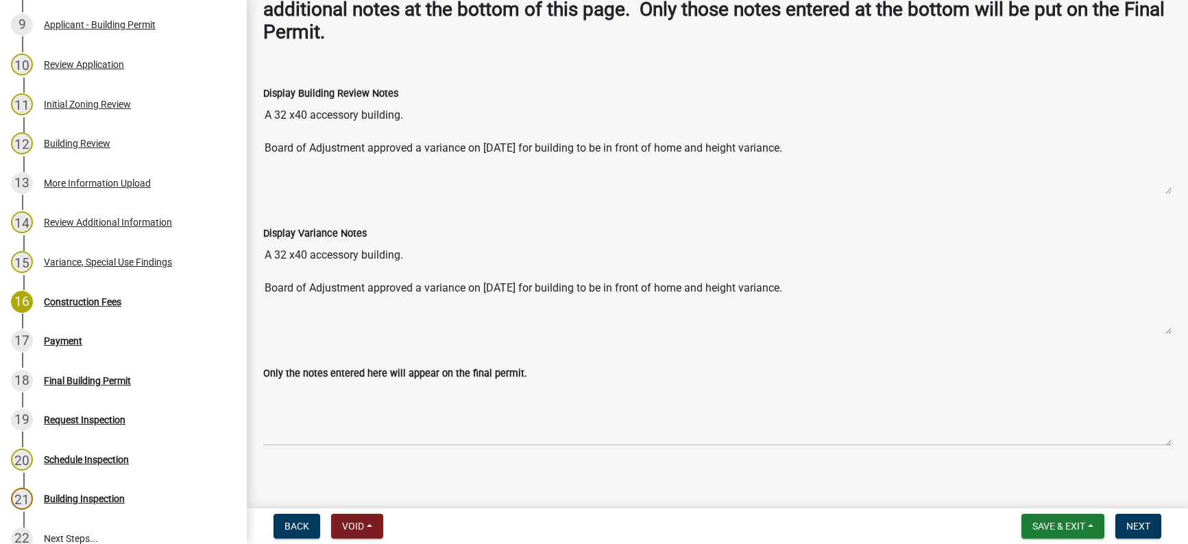
scroll to position [373, 0]
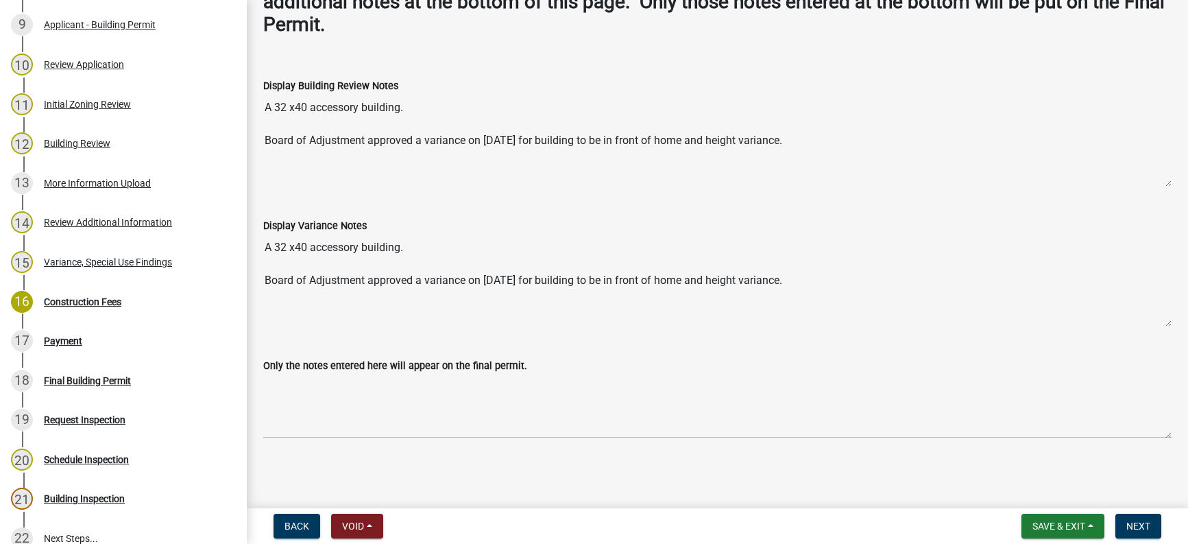
type input "582.00"
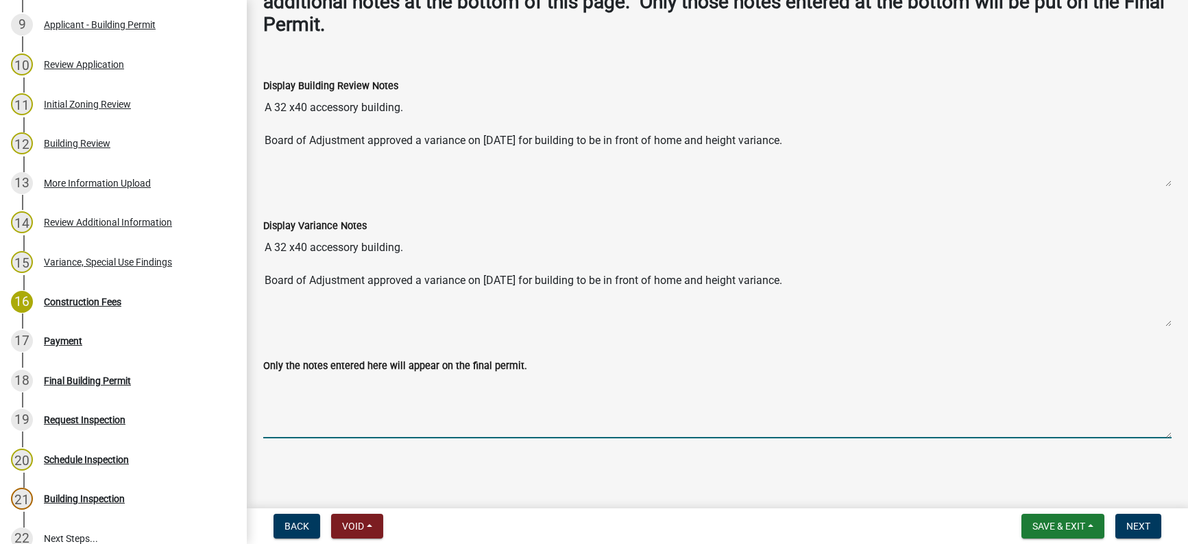
paste textarea "A 32 x40 accessory building. Board of Adjustment approved a variance on 10/9/20…"
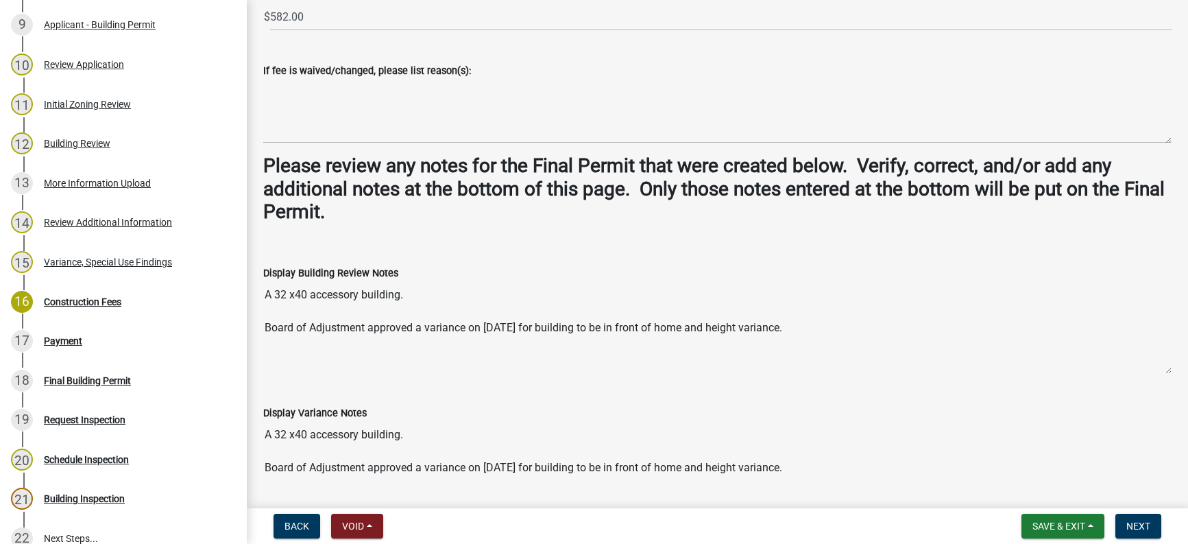
scroll to position [206, 0]
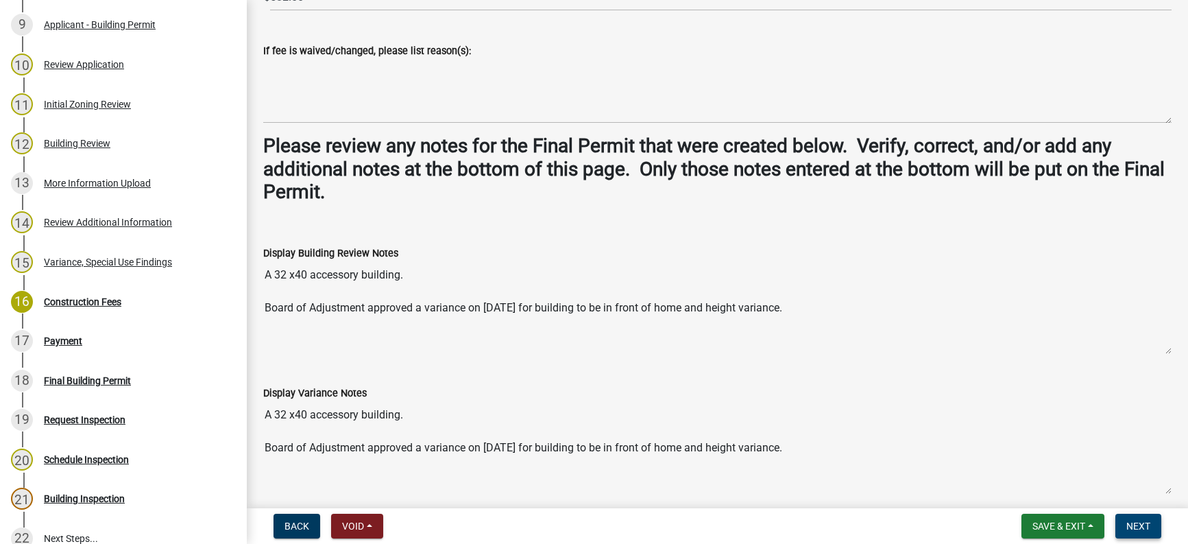
type textarea "A 32 x40 accessory building. Board of Adjustment approved a variance on 10/9/20…"
click at [1139, 525] on span "Next" at bounding box center [1138, 525] width 24 height 11
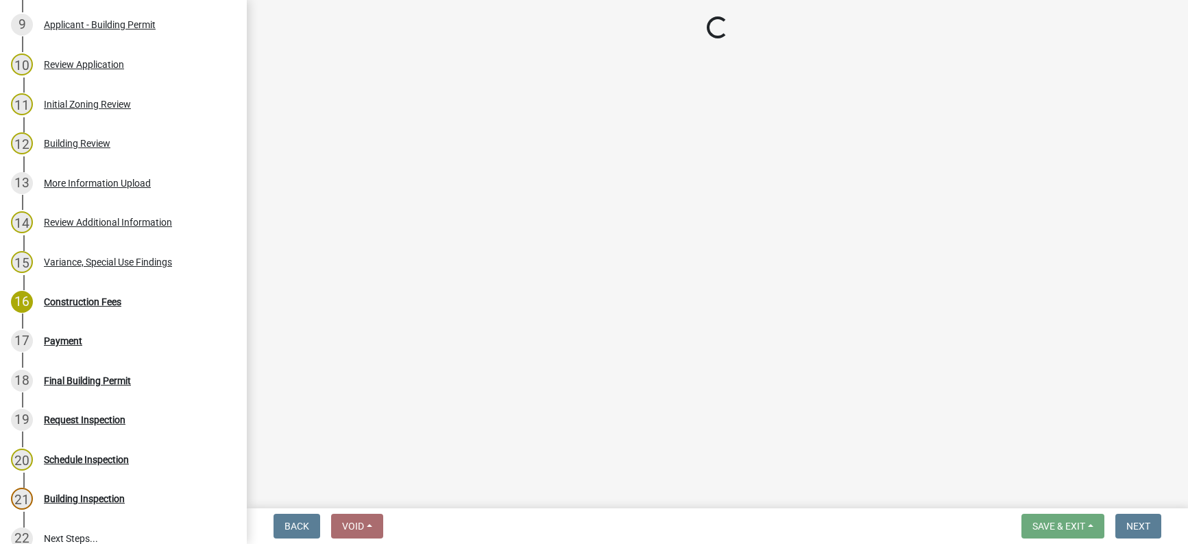
select select "3: 3"
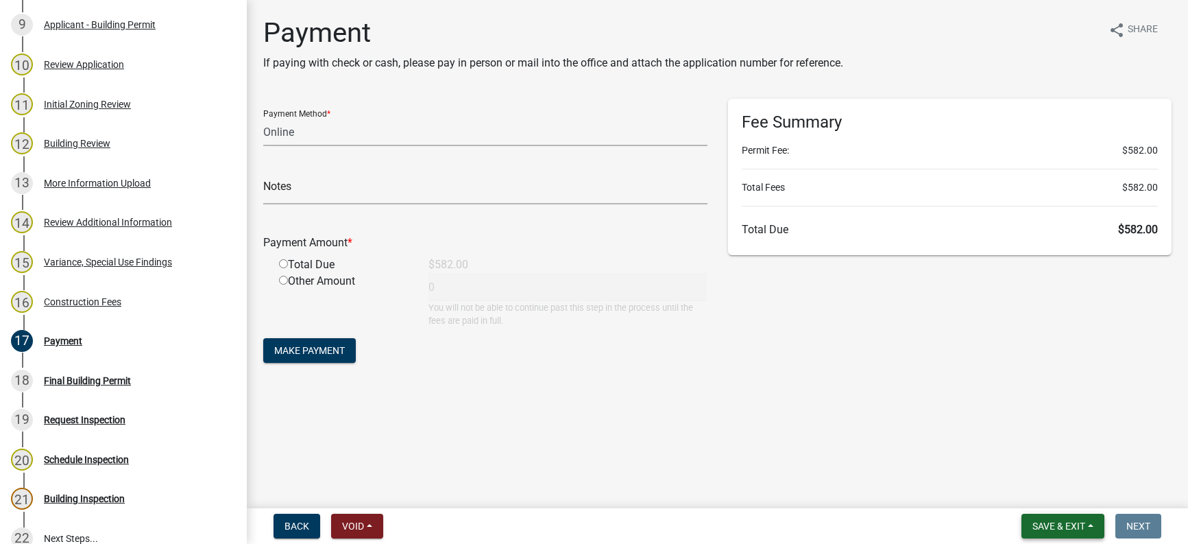
click at [1088, 522] on button "Save & Exit" at bounding box center [1062, 525] width 83 height 25
click at [1075, 494] on button "Save & Exit" at bounding box center [1050, 490] width 110 height 33
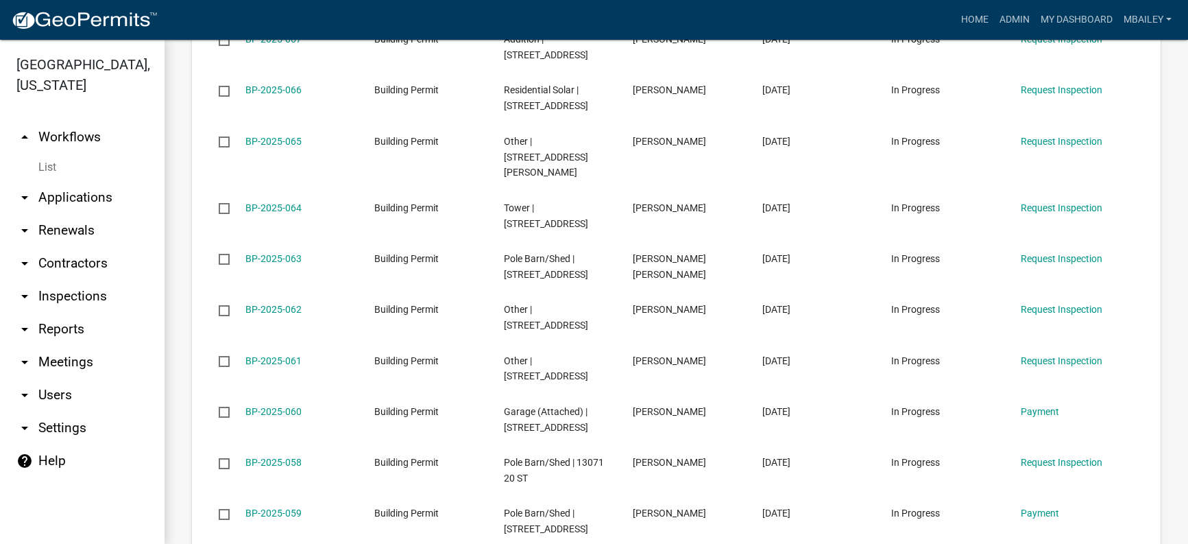
scroll to position [891, 0]
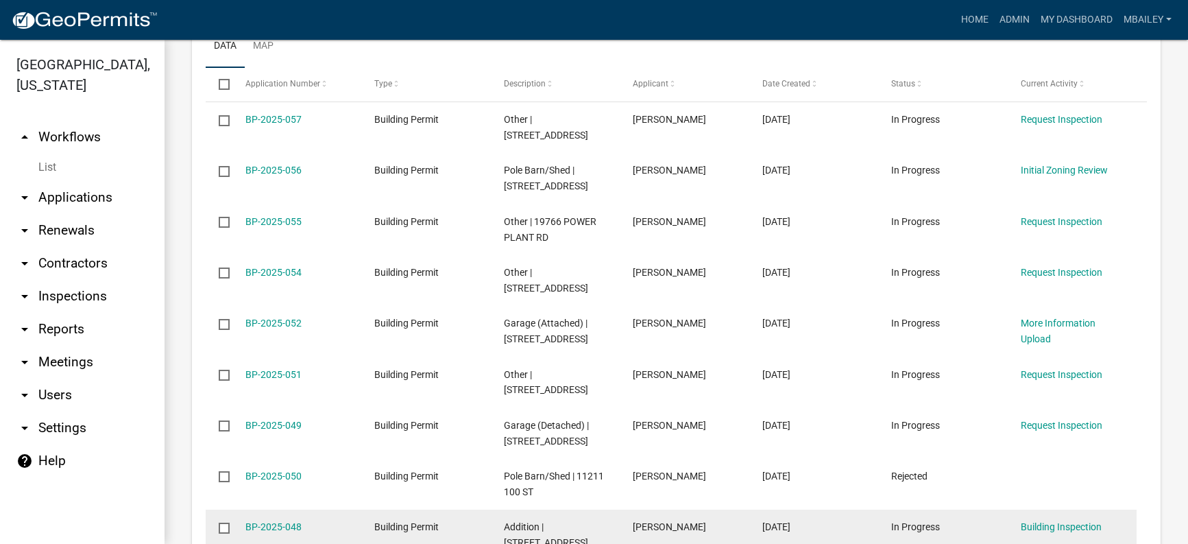
scroll to position [941, 0]
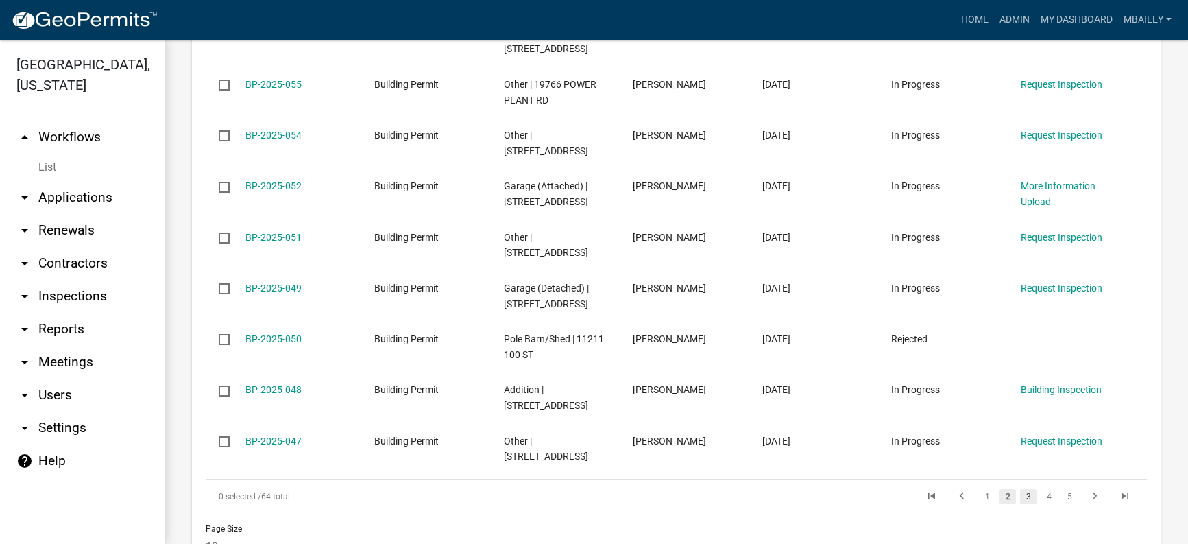
click at [1020, 492] on link "3" at bounding box center [1028, 496] width 16 height 15
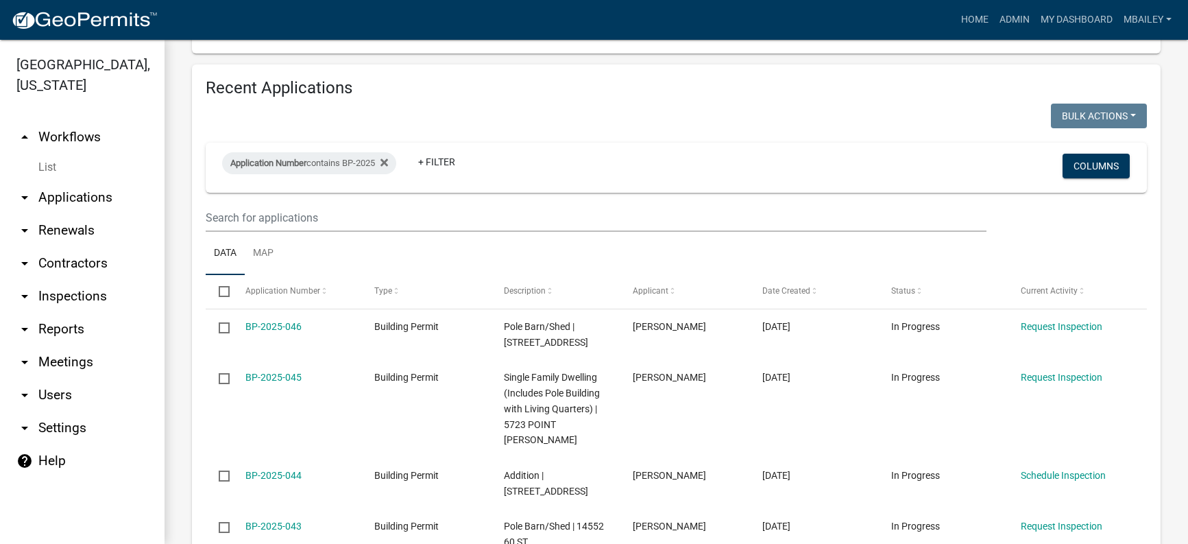
scroll to position [524, 0]
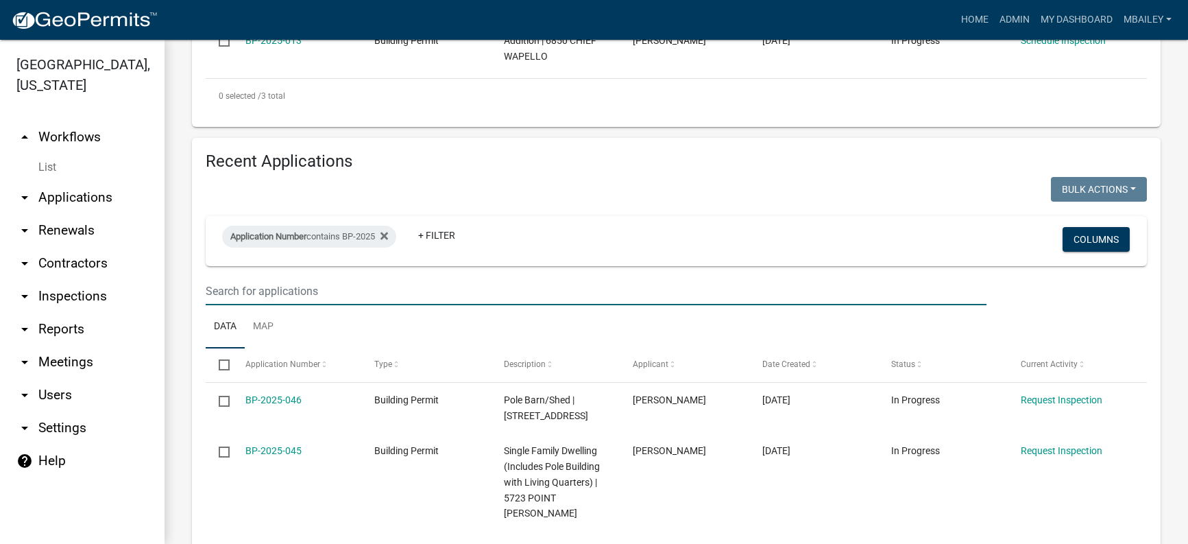
click at [270, 277] on input "text" at bounding box center [596, 291] width 781 height 28
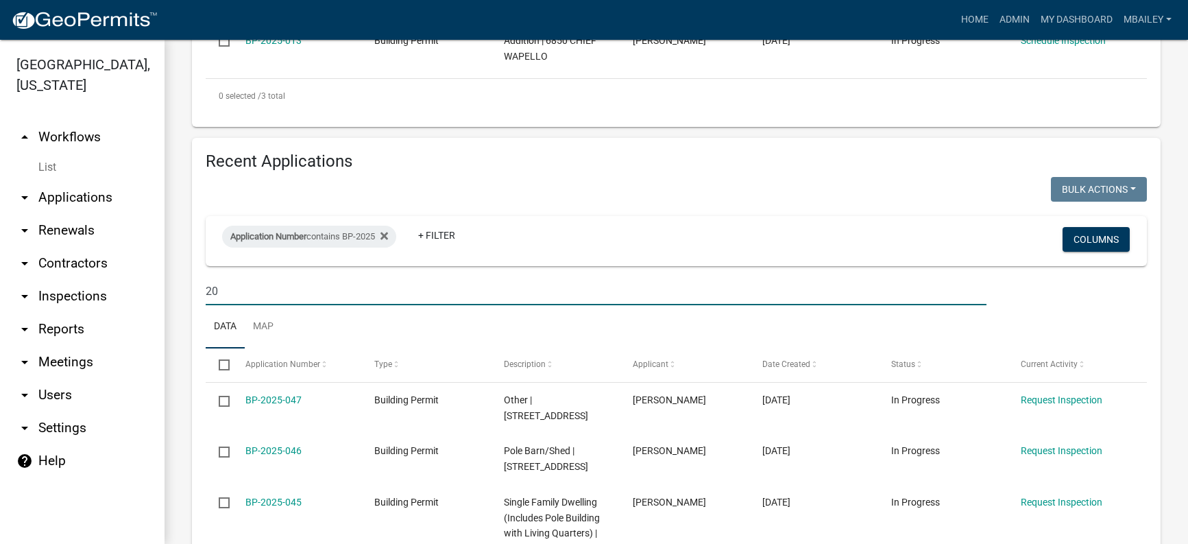
type input "2"
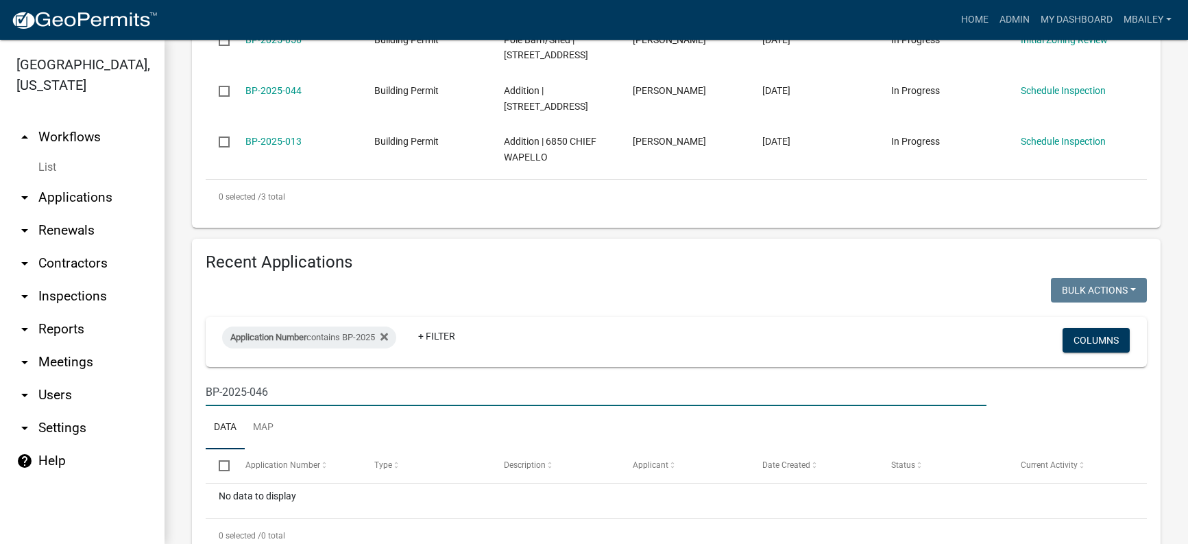
scroll to position [457, 0]
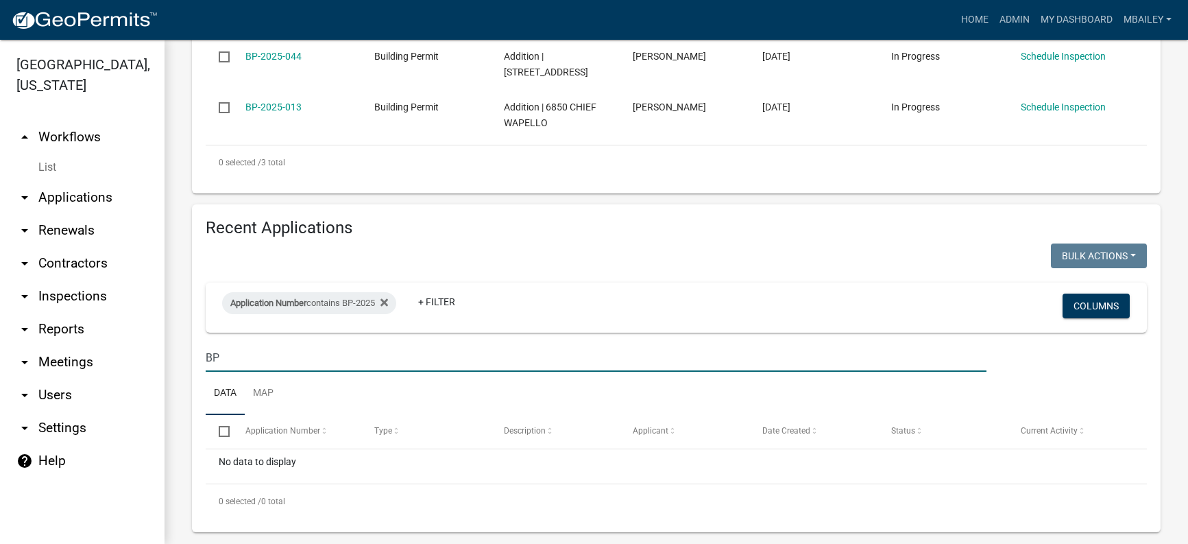
type input "B"
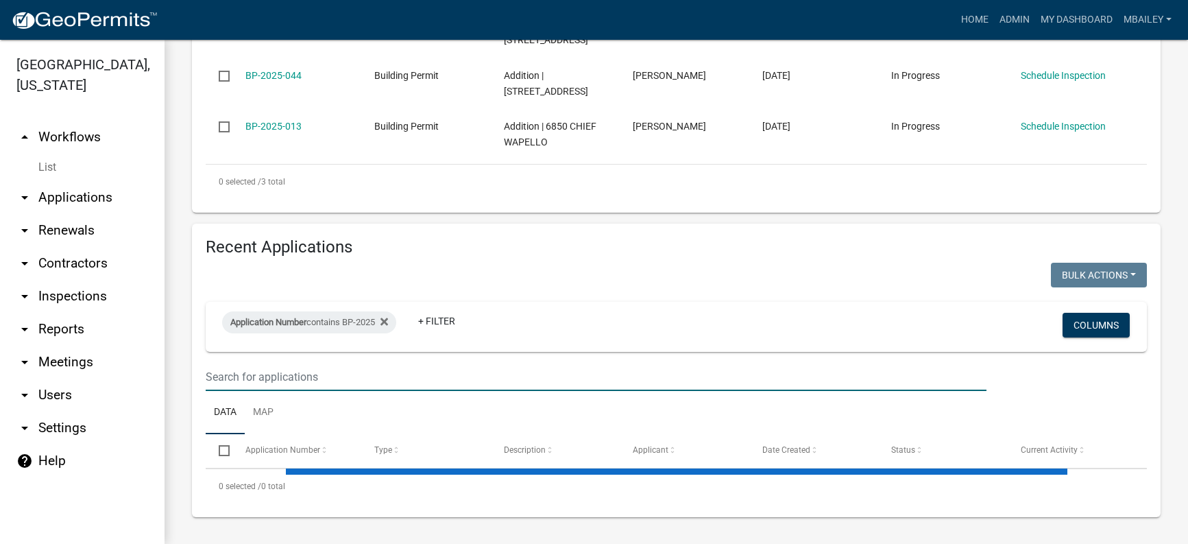
scroll to position [524, 0]
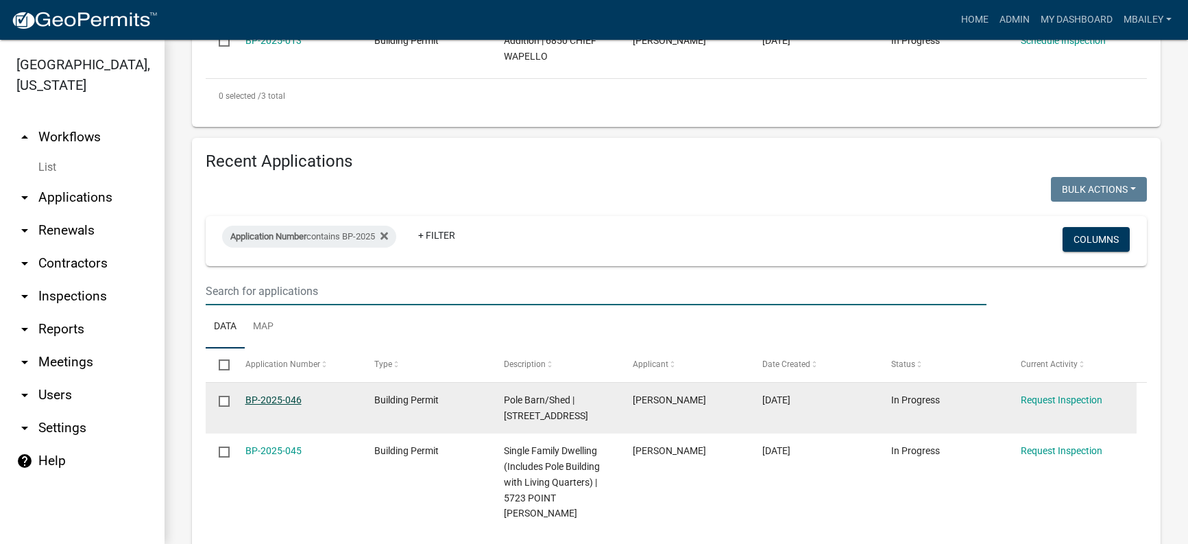
click at [273, 394] on link "BP-2025-046" at bounding box center [273, 399] width 56 height 11
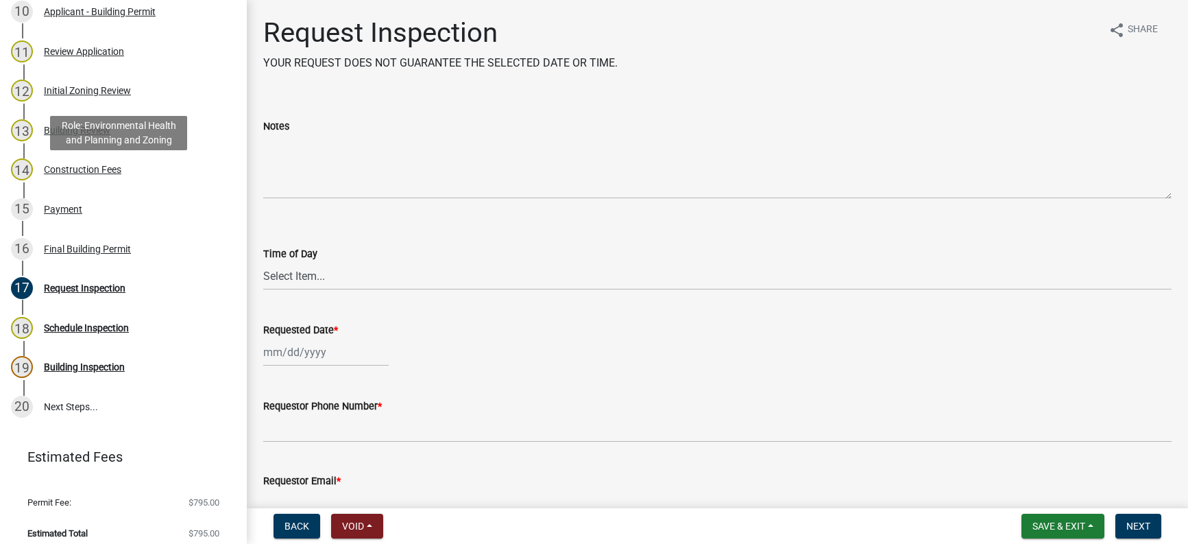
scroll to position [585, 0]
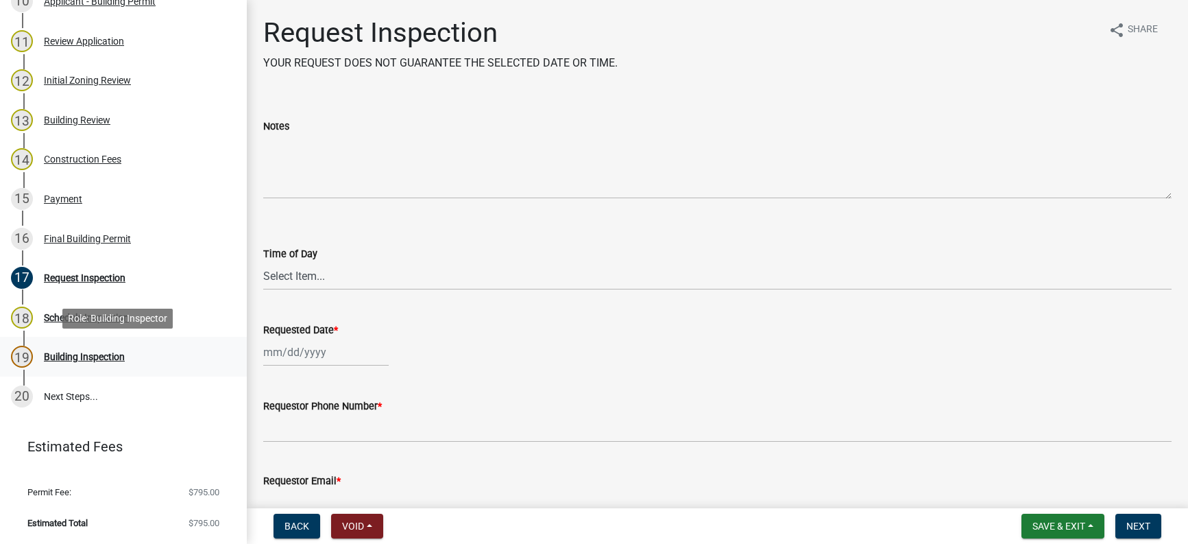
click at [85, 353] on div "Building Inspection" at bounding box center [84, 357] width 81 height 10
click at [304, 274] on select "Select Item... AM PM" at bounding box center [717, 276] width 908 height 28
click at [263, 262] on select "Select Item... AM PM" at bounding box center [717, 276] width 908 height 28
select select "99a3a50f-3e9a-481a-b247-c964e7b5224d"
select select "10"
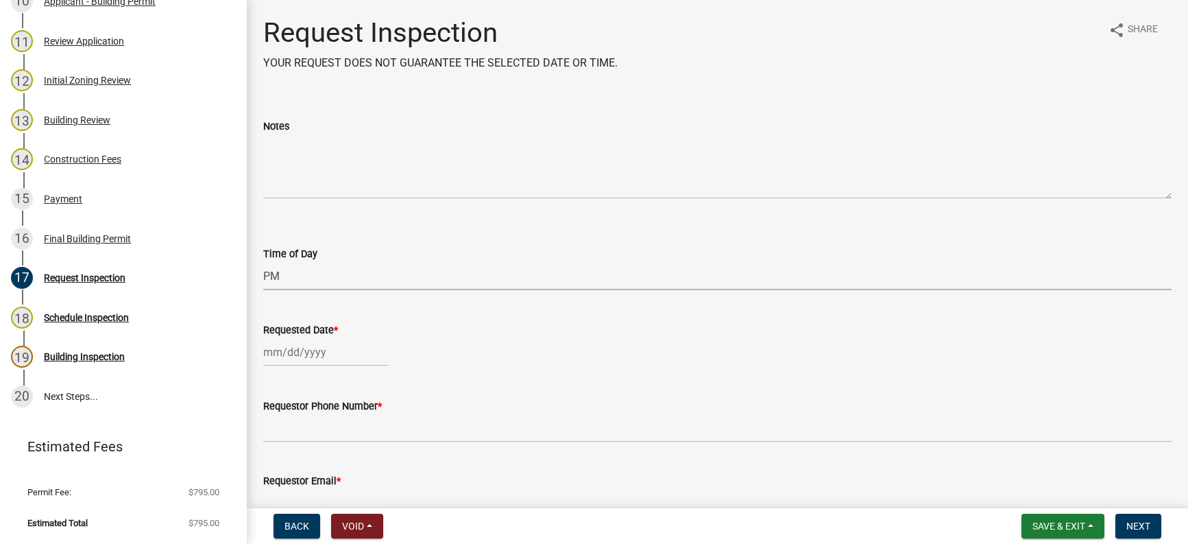
select select "2025"
click at [284, 350] on input "Requested Date *" at bounding box center [325, 352] width 125 height 28
click at [273, 168] on span "Previous month" at bounding box center [277, 169] width 10 height 10
select select "9"
click at [300, 214] on div "2" at bounding box center [299, 213] width 22 height 22
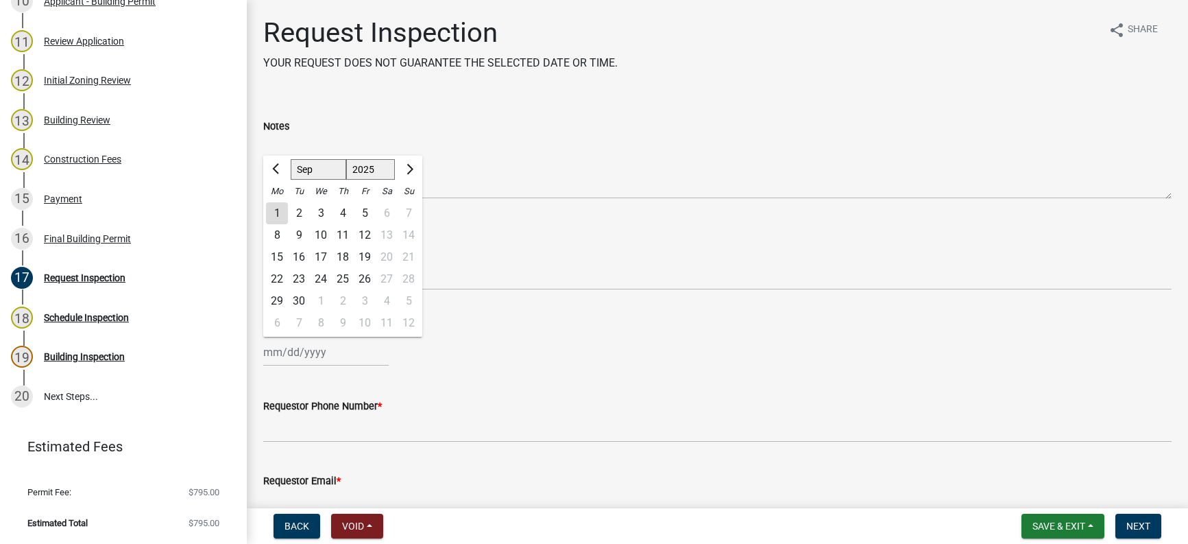
type input "09/02/2025"
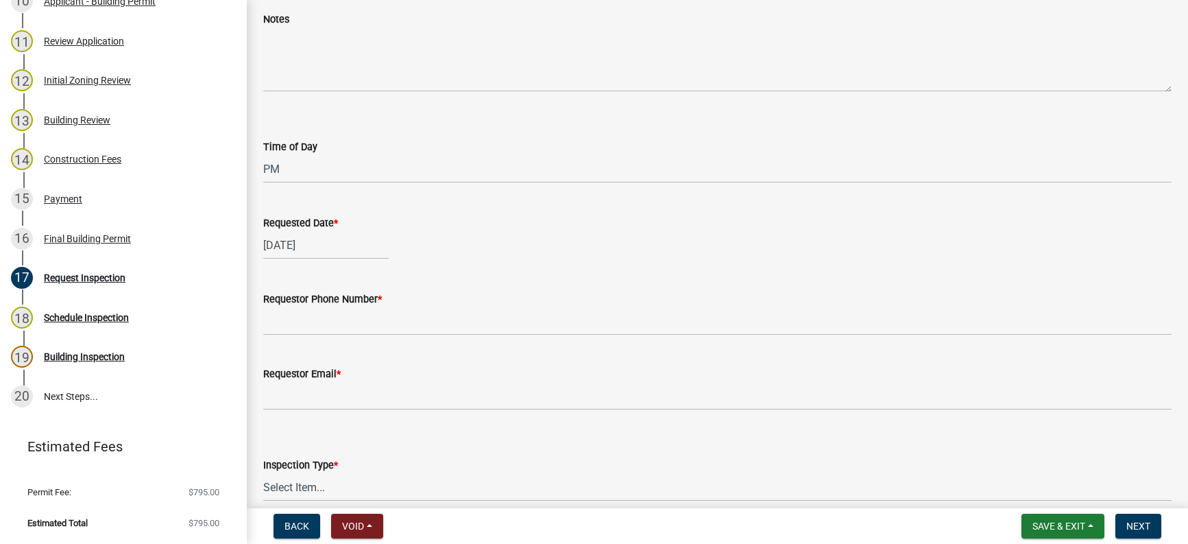
scroll to position [137, 0]
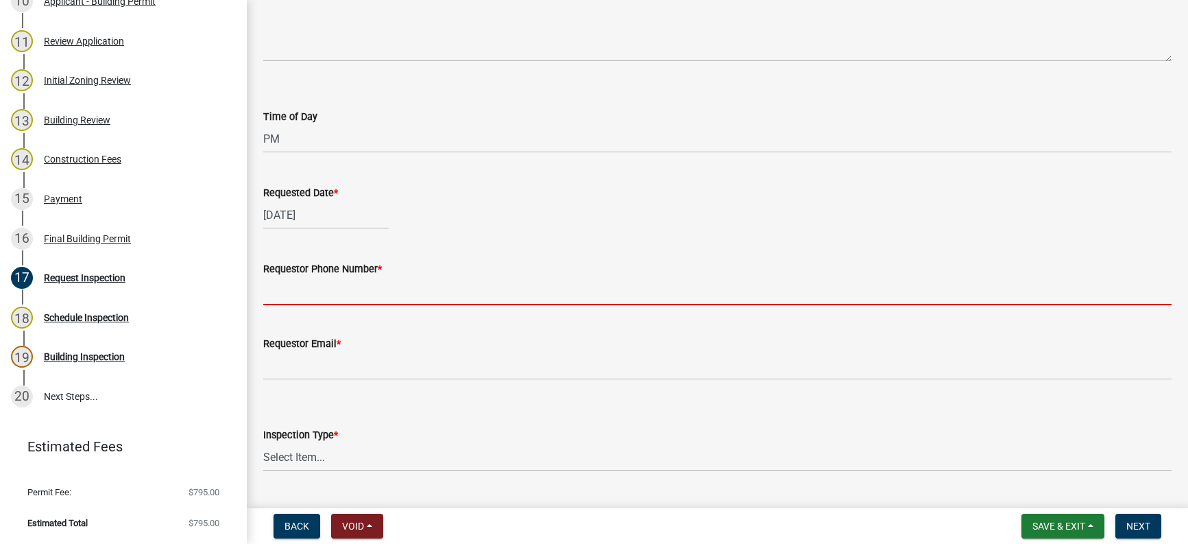
click at [303, 290] on input "Requestor Phone Number *" at bounding box center [717, 291] width 908 height 28
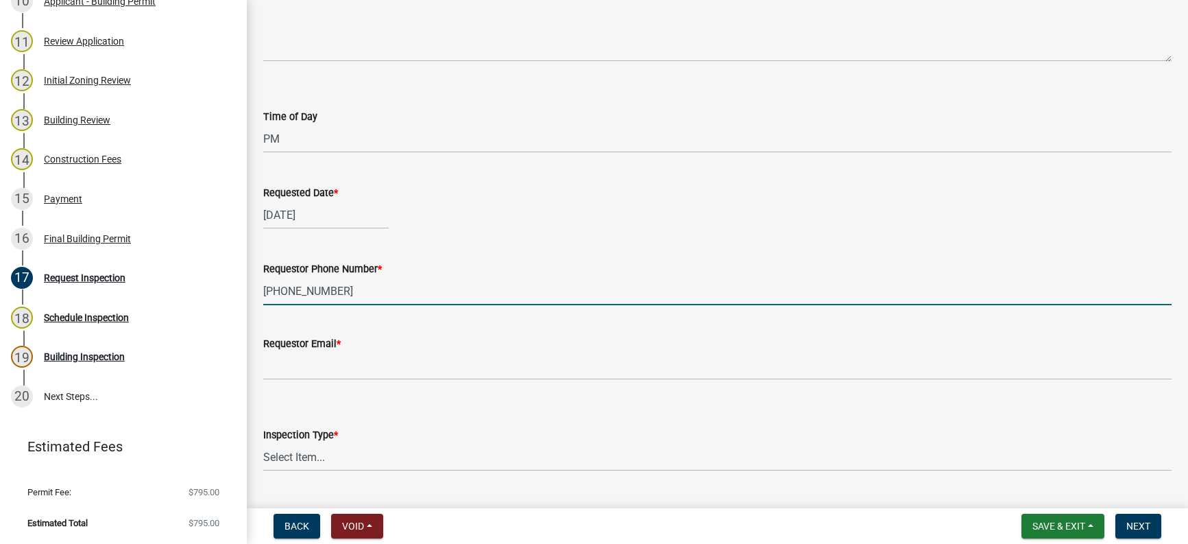
type input "660-216-3969"
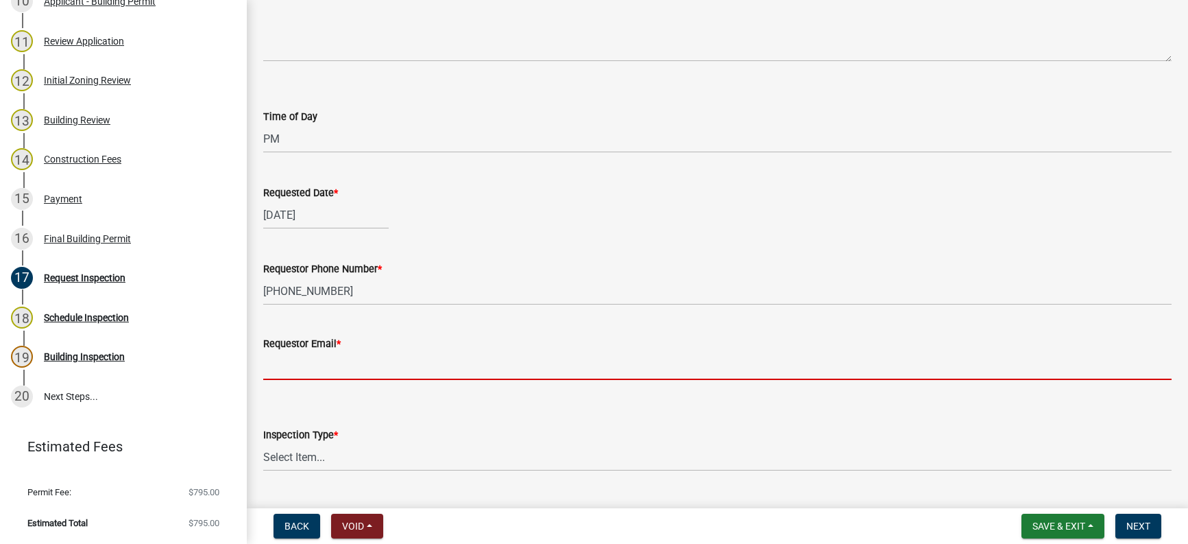
click at [290, 365] on input "Requestor Email *" at bounding box center [717, 366] width 908 height 28
click at [282, 368] on input "Requestor Email *" at bounding box center [717, 366] width 908 height 28
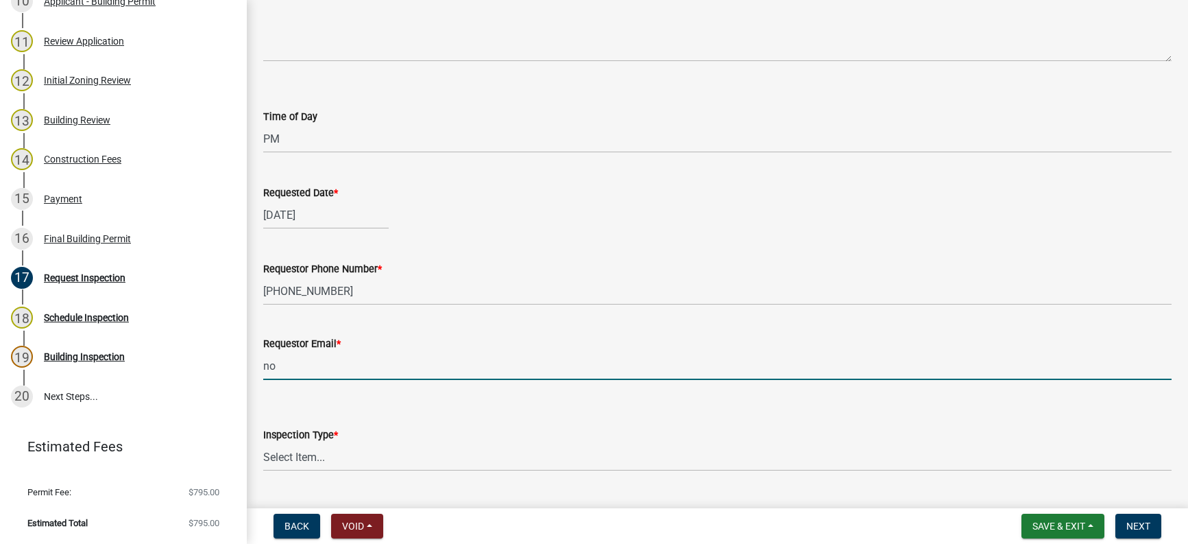
type input "noemail@gmail.com"
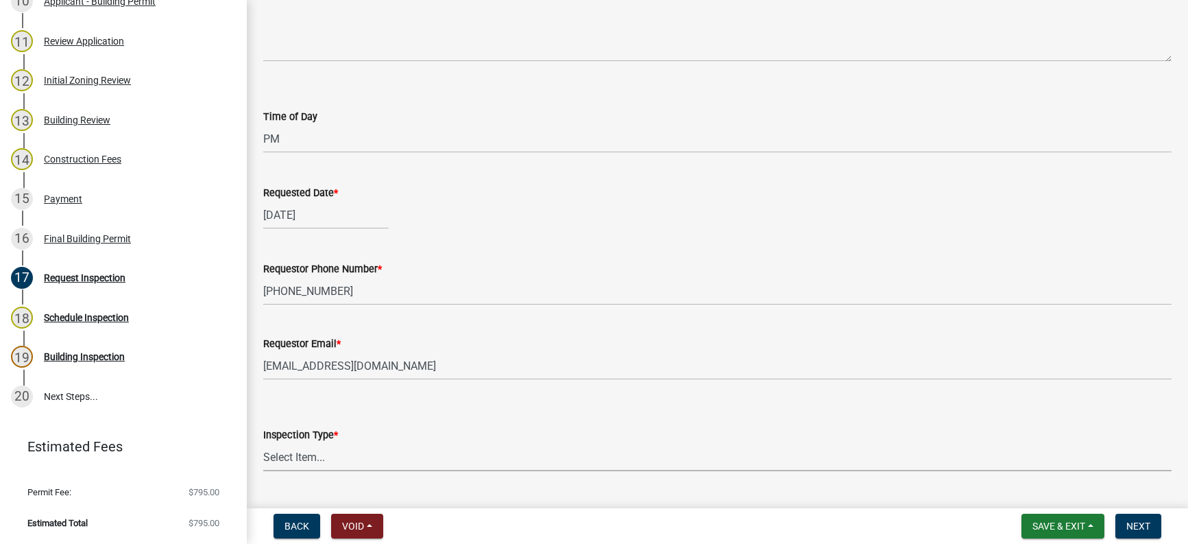
click at [326, 452] on select "Select Item... Footing Foundation Framing Plumbing Electrical HVAC Final" at bounding box center [717, 457] width 908 height 28
click at [263, 443] on select "Select Item... Footing Foundation Framing Plumbing Electrical HVAC Final" at bounding box center [717, 457] width 908 height 28
select select "fa7b2b3f-7b6c-4a24-9646-62a66af8e894"
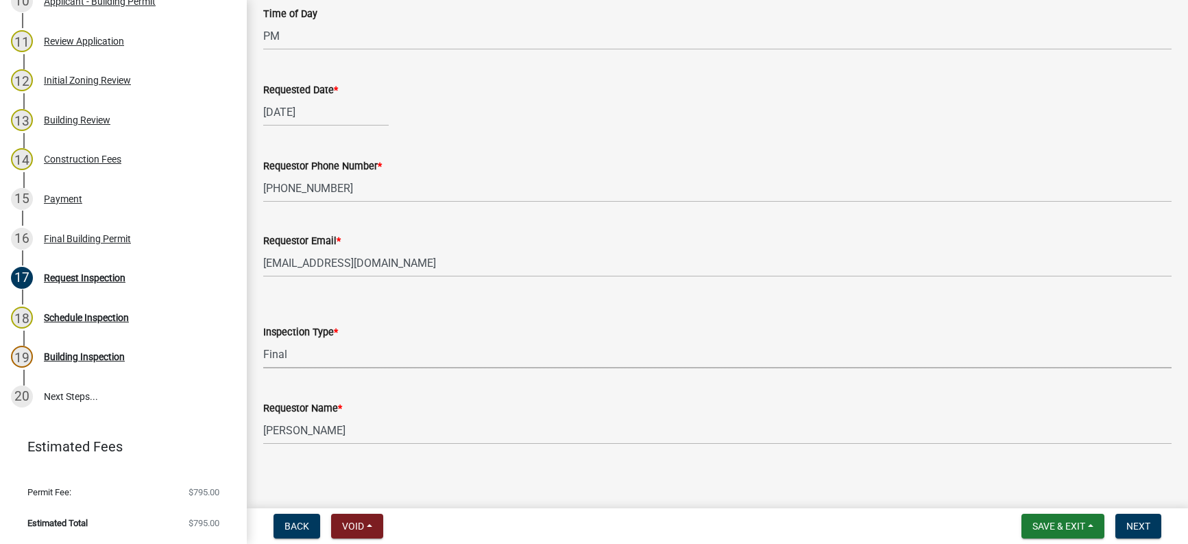
scroll to position [246, 0]
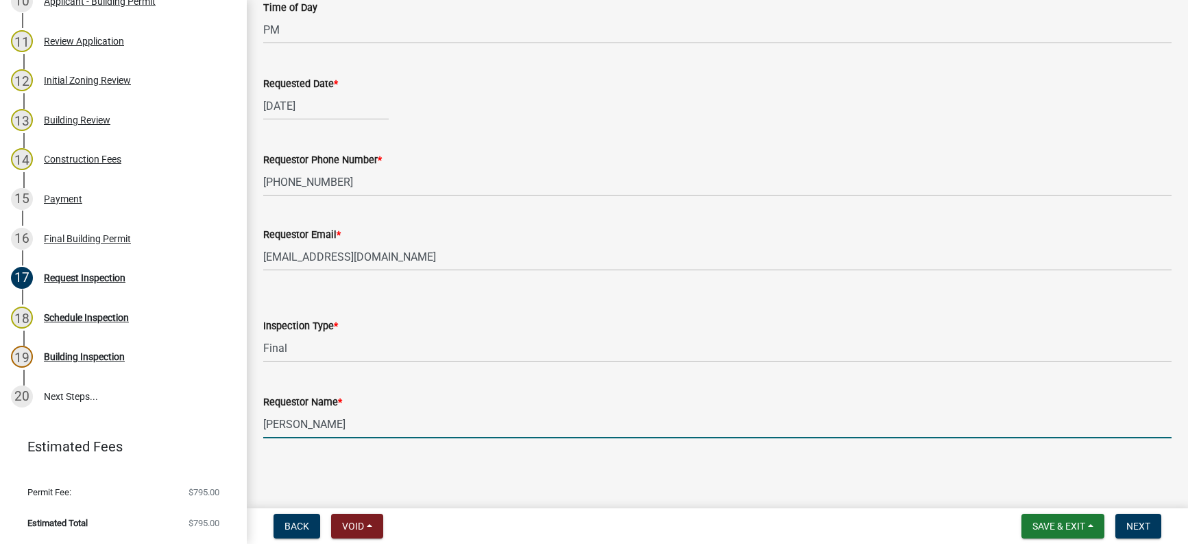
click at [342, 422] on input "Miranda Bailey" at bounding box center [717, 424] width 908 height 28
type input "Jeff Hamann"
click at [1158, 523] on button "Next" at bounding box center [1138, 525] width 46 height 25
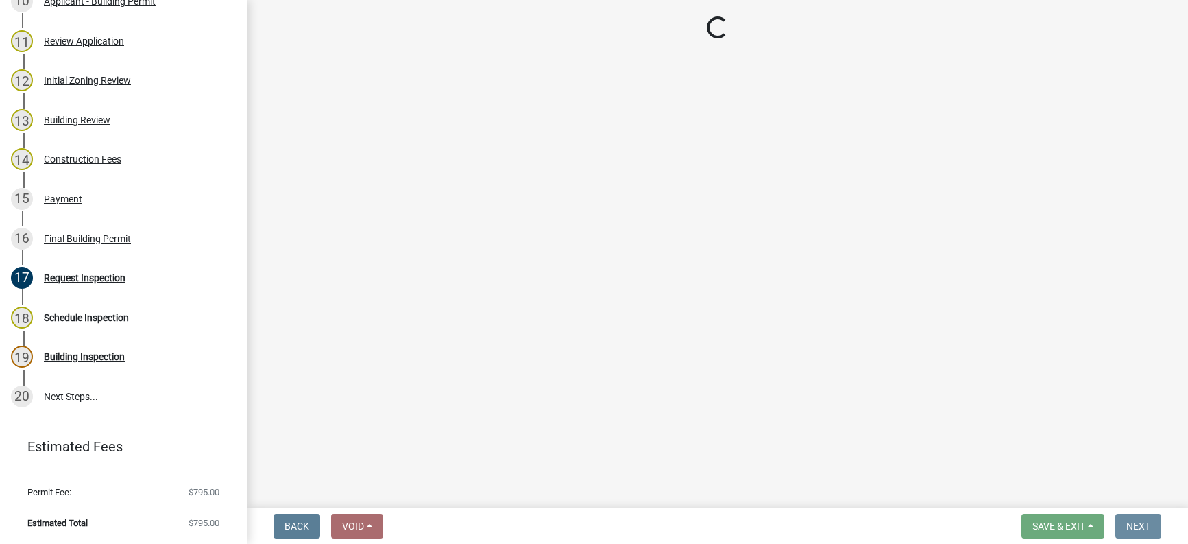
scroll to position [0, 0]
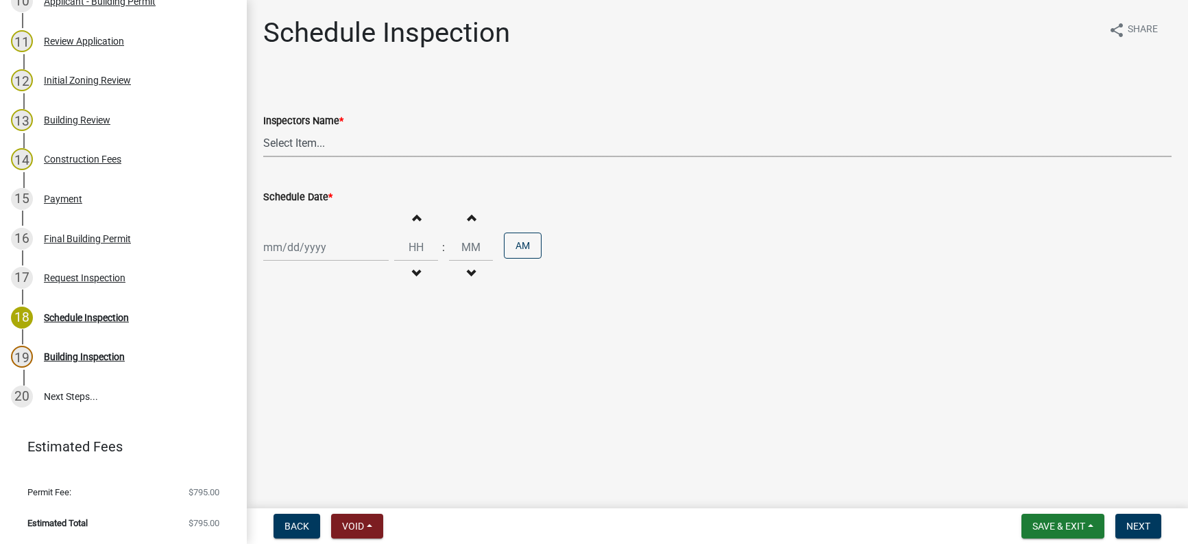
click at [288, 143] on select "Select Item... JhamannWC (Jeffrey Hamann)" at bounding box center [717, 143] width 908 height 28
select select "408f09a4-2532-4d1e-9bea-eda4bc62749f"
click at [263, 129] on select "Select Item... JhamannWC (Jeffrey Hamann)" at bounding box center [717, 143] width 908 height 28
select select "10"
select select "2025"
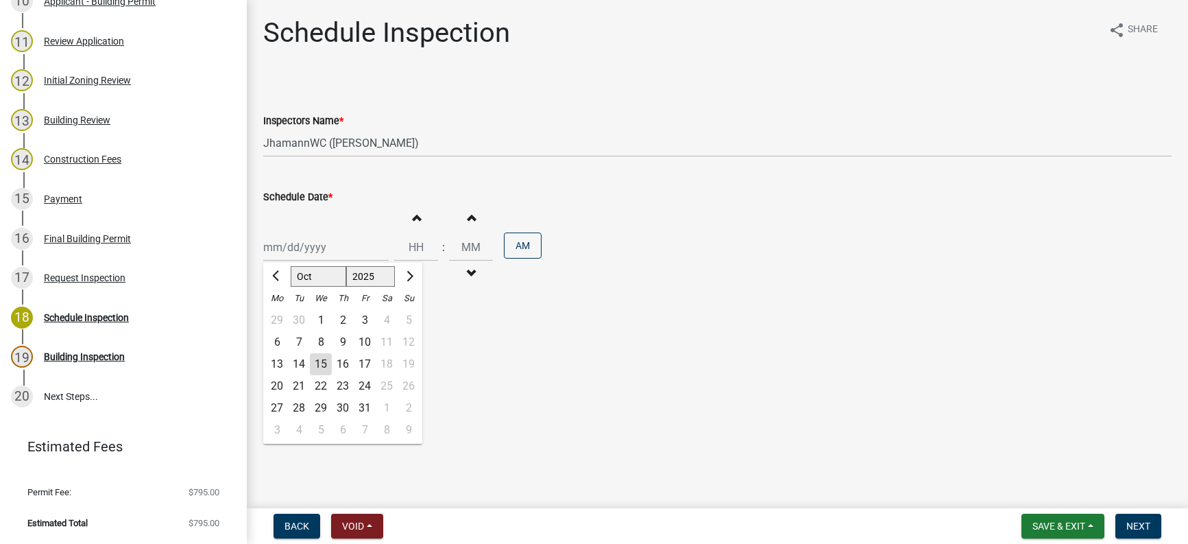
click at [293, 249] on div "Jan Feb Mar Apr May Jun Jul Aug Sep Oct Nov Dec 1525 1526 1527 1528 1529 1530 1…" at bounding box center [325, 247] width 125 height 28
click at [345, 319] on div "2" at bounding box center [343, 320] width 22 height 22
type input "10/02/2025"
click at [413, 216] on span "button" at bounding box center [416, 217] width 7 height 11
type input "01"
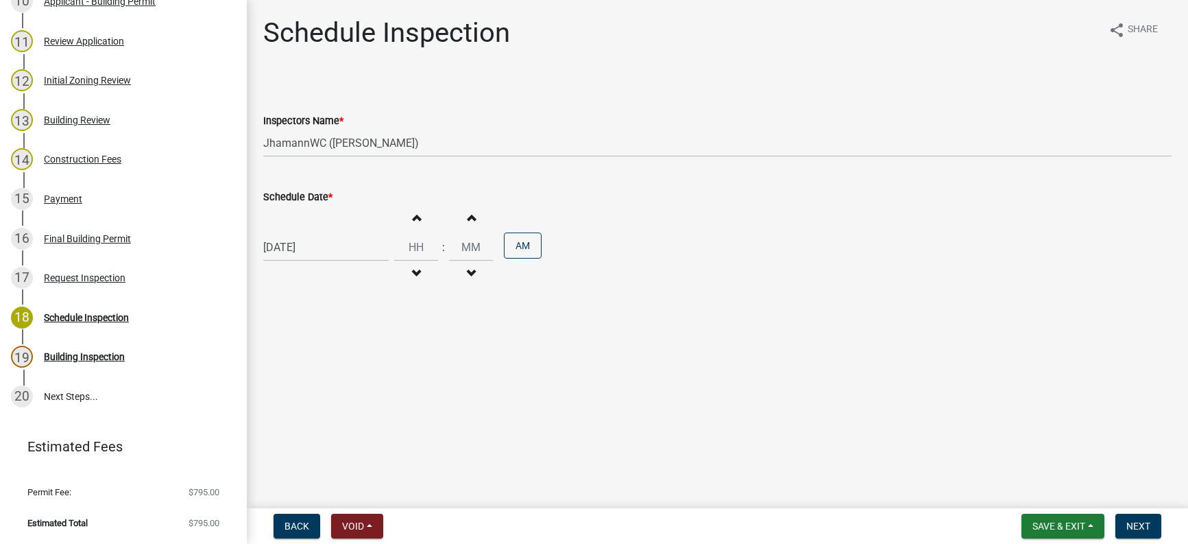
type input "00"
click at [413, 216] on span "button" at bounding box center [416, 217] width 7 height 11
click at [413, 273] on span "button" at bounding box center [416, 273] width 7 height 11
type input "02"
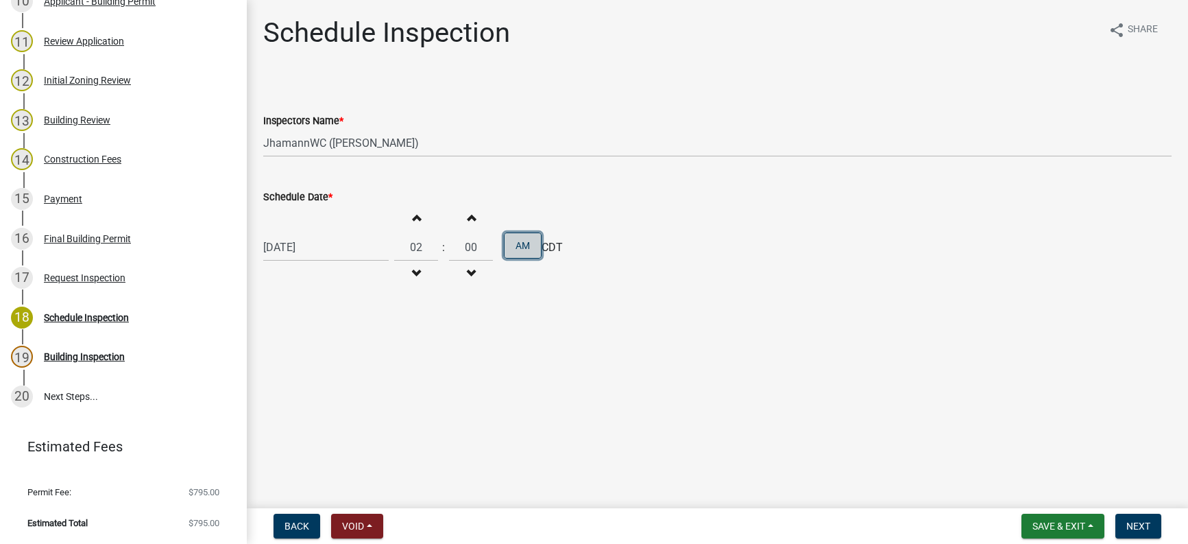
click at [519, 246] on button "AM" at bounding box center [523, 245] width 38 height 26
click at [1138, 522] on span "Next" at bounding box center [1138, 525] width 24 height 11
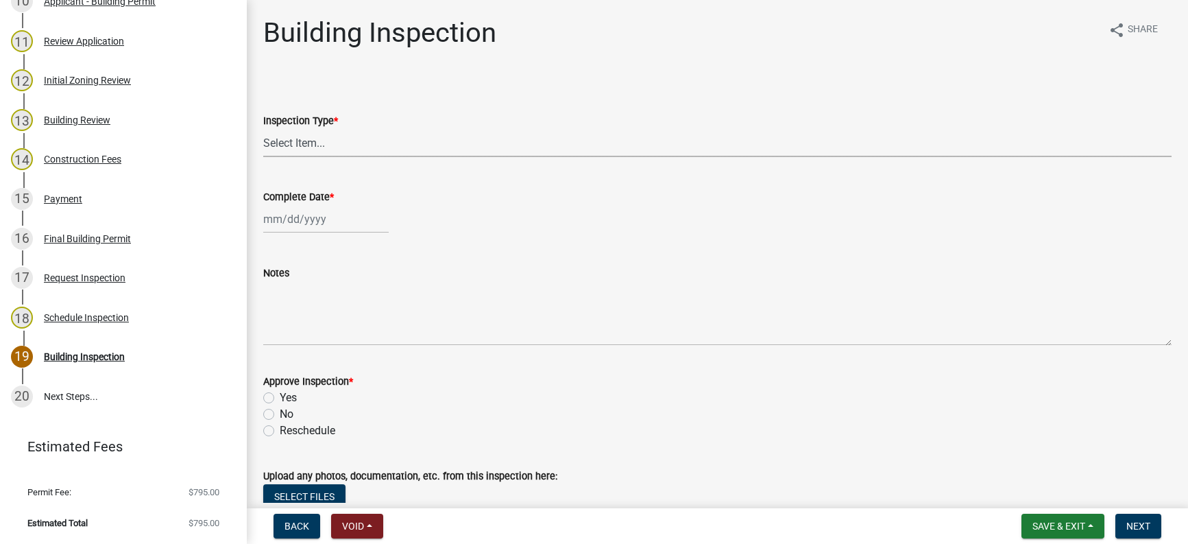
click at [308, 142] on select "Select Item... Footing Foundation Framing Plumbing Electrical HVAC Final" at bounding box center [717, 143] width 908 height 28
click at [263, 129] on select "Select Item... Footing Foundation Framing Plumbing Electrical HVAC Final" at bounding box center [717, 143] width 908 height 28
select select "fa7b2b3f-7b6c-4a24-9646-62a66af8e894"
select select "10"
select select "2025"
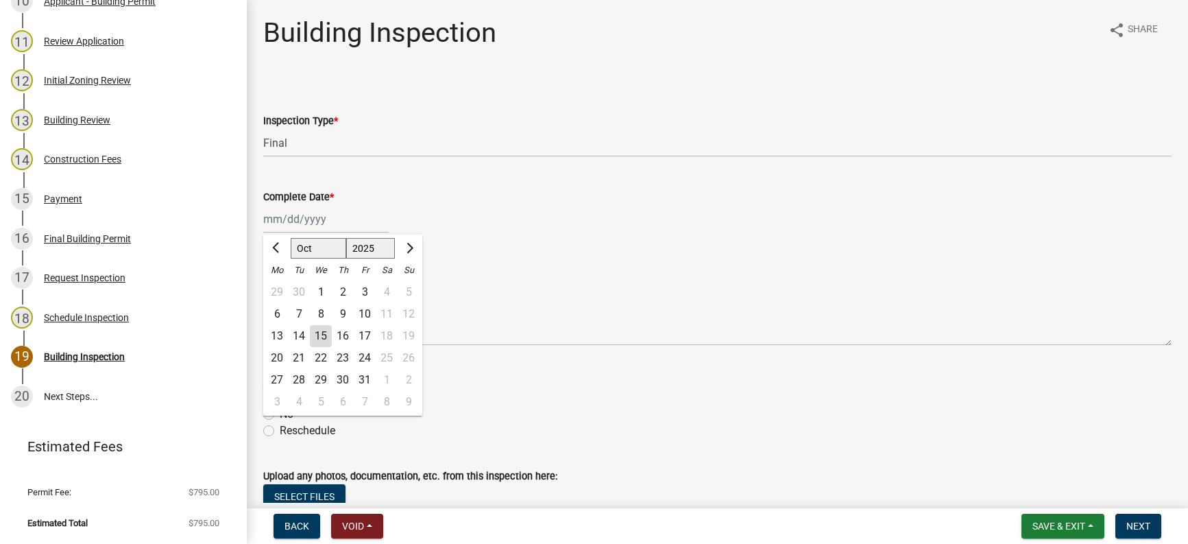
click at [302, 220] on div "Jan Feb Mar Apr May Jun Jul Aug Sep Oct Nov Dec 1525 1526 1527 1528 1529 1530 1…" at bounding box center [325, 219] width 125 height 28
click at [341, 289] on div "2" at bounding box center [343, 292] width 22 height 22
type input "10/02/2025"
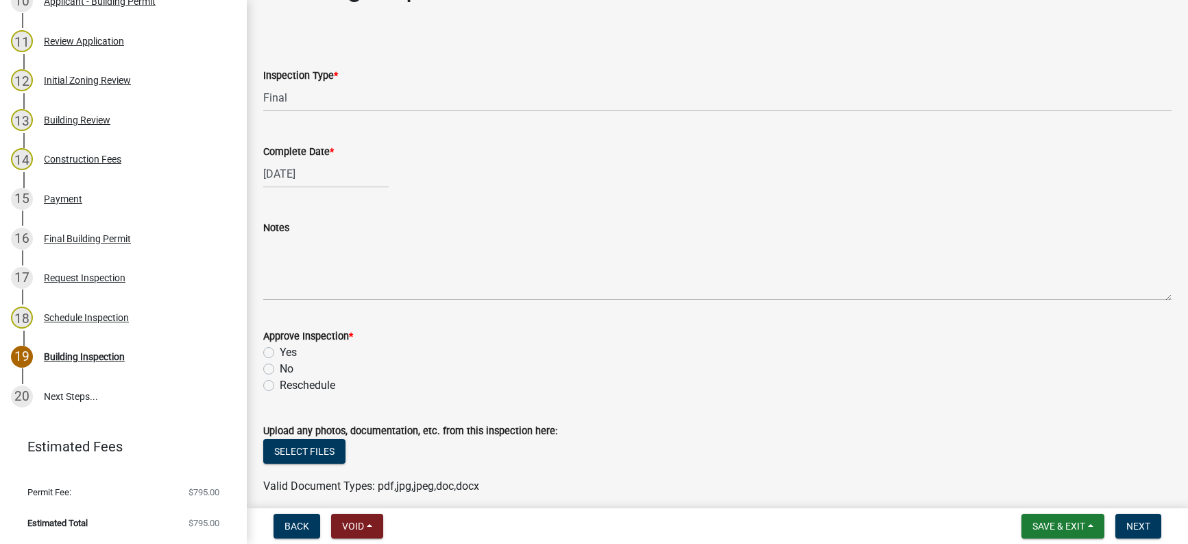
scroll to position [69, 0]
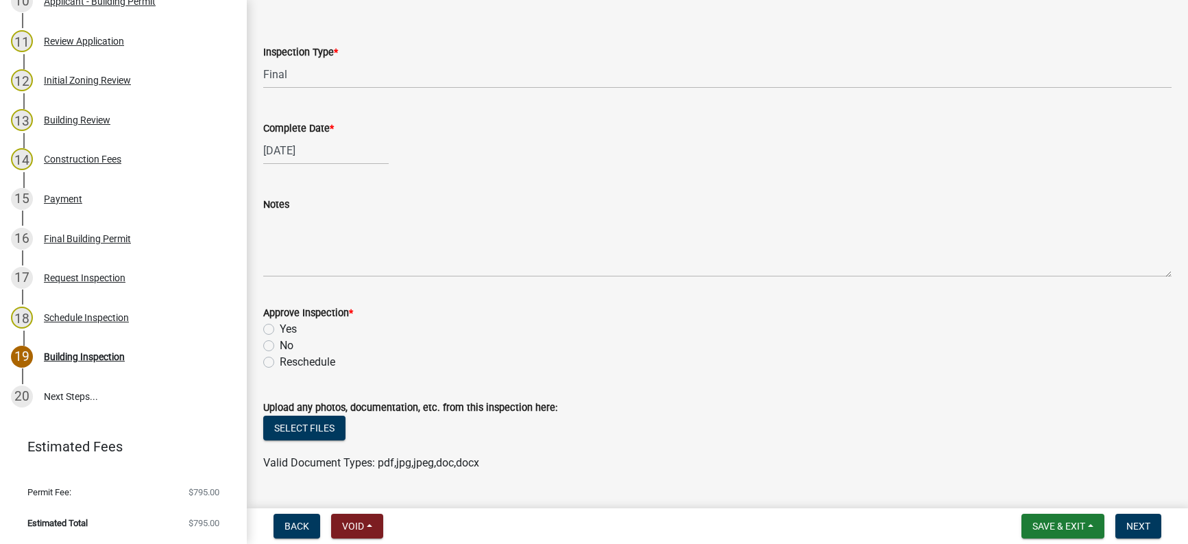
click at [280, 327] on label "Yes" at bounding box center [288, 329] width 17 height 16
click at [280, 327] on input "Yes" at bounding box center [284, 325] width 9 height 9
radio input "true"
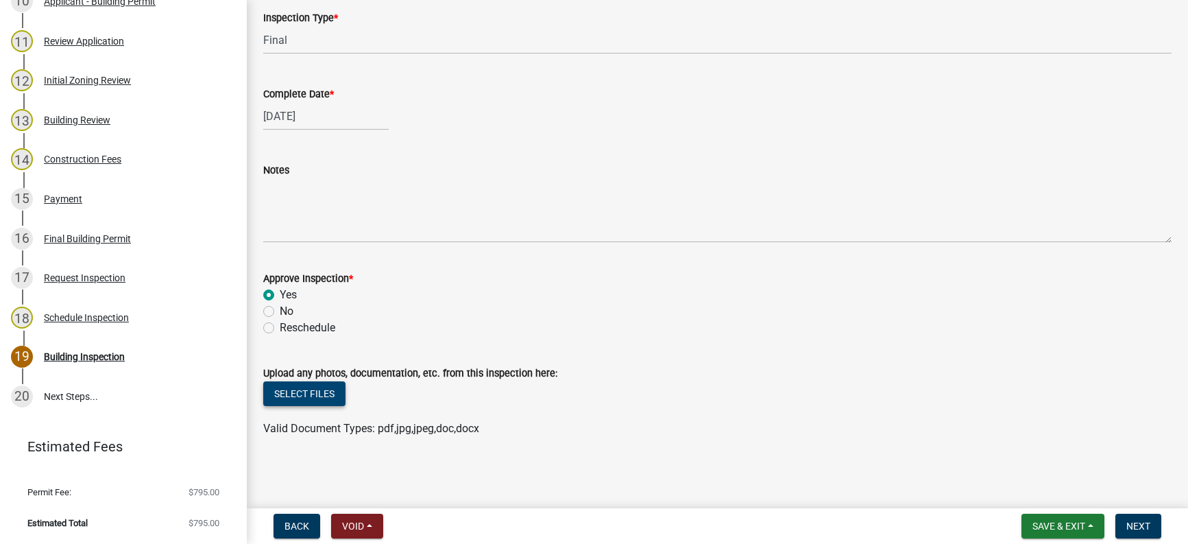
click at [310, 391] on button "Select files" at bounding box center [304, 393] width 82 height 25
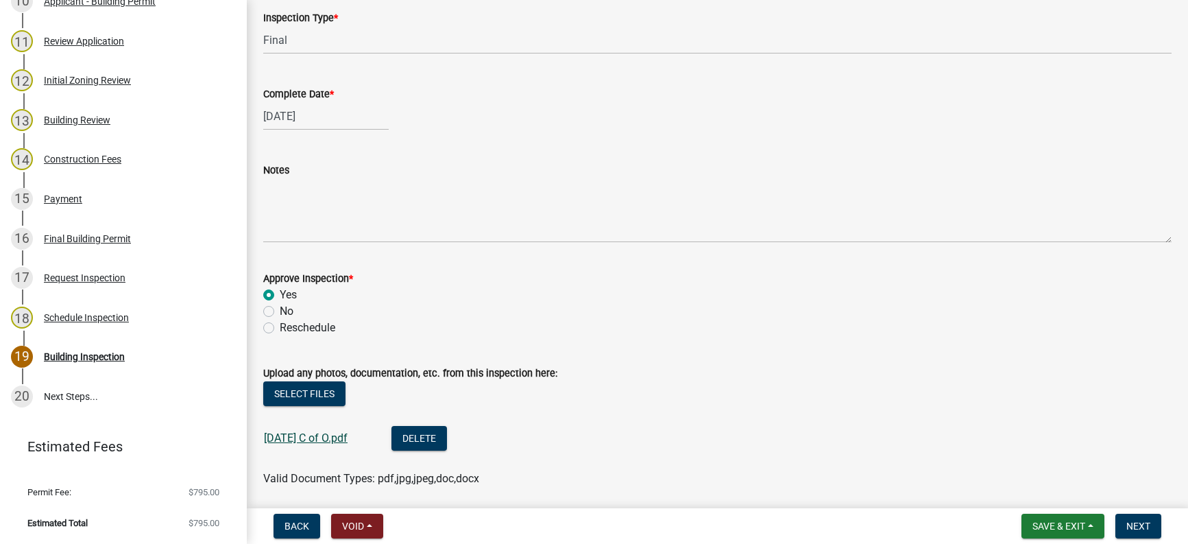
click at [300, 433] on link "9-15-25 C of O.pdf" at bounding box center [306, 437] width 84 height 13
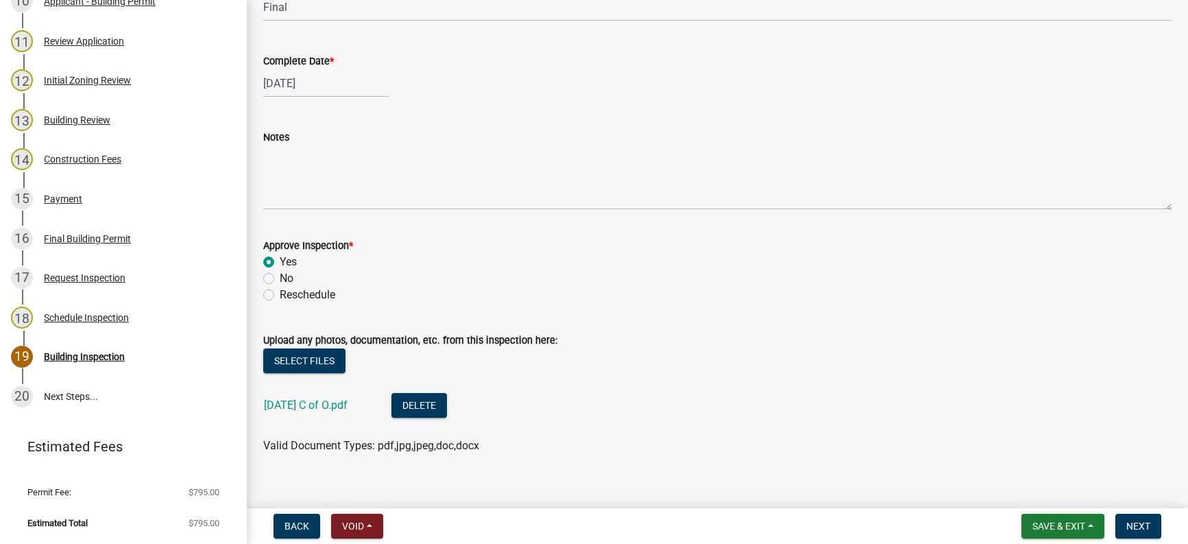
scroll to position [153, 0]
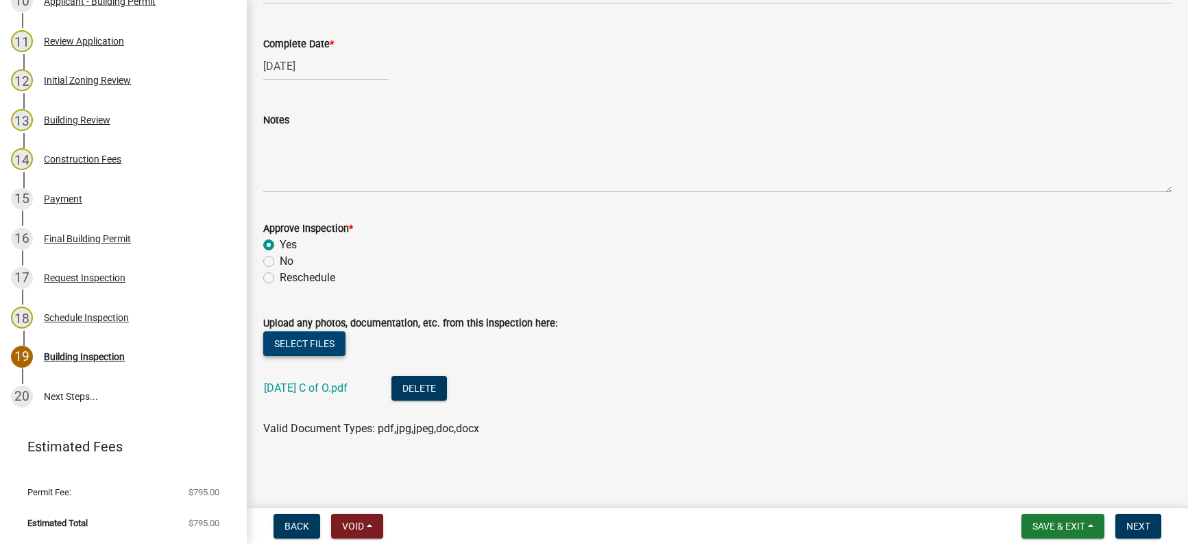
click at [332, 345] on button "Select files" at bounding box center [304, 343] width 82 height 25
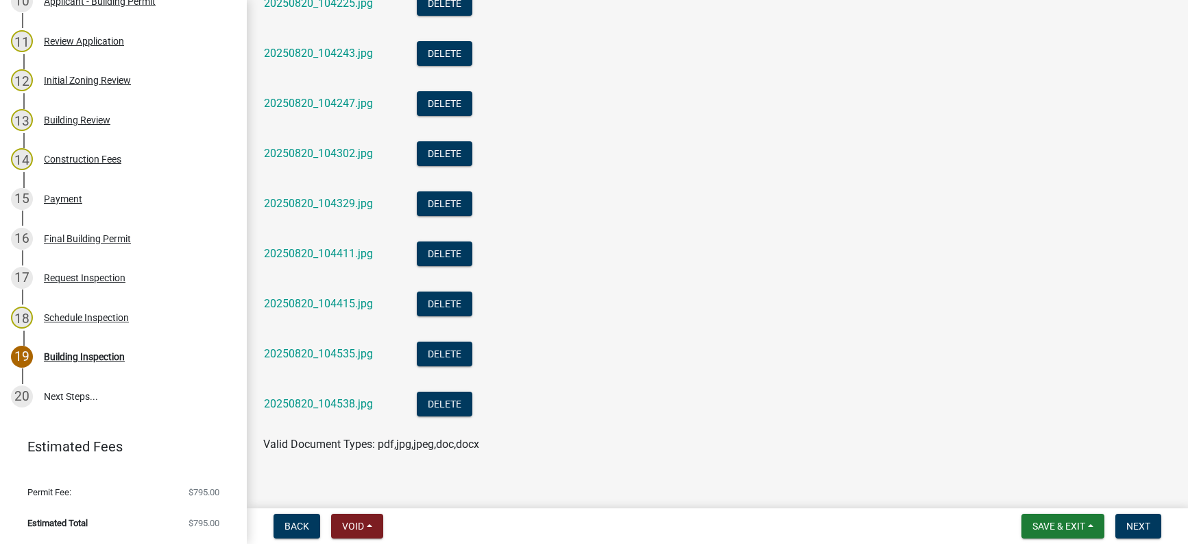
scroll to position [653, 0]
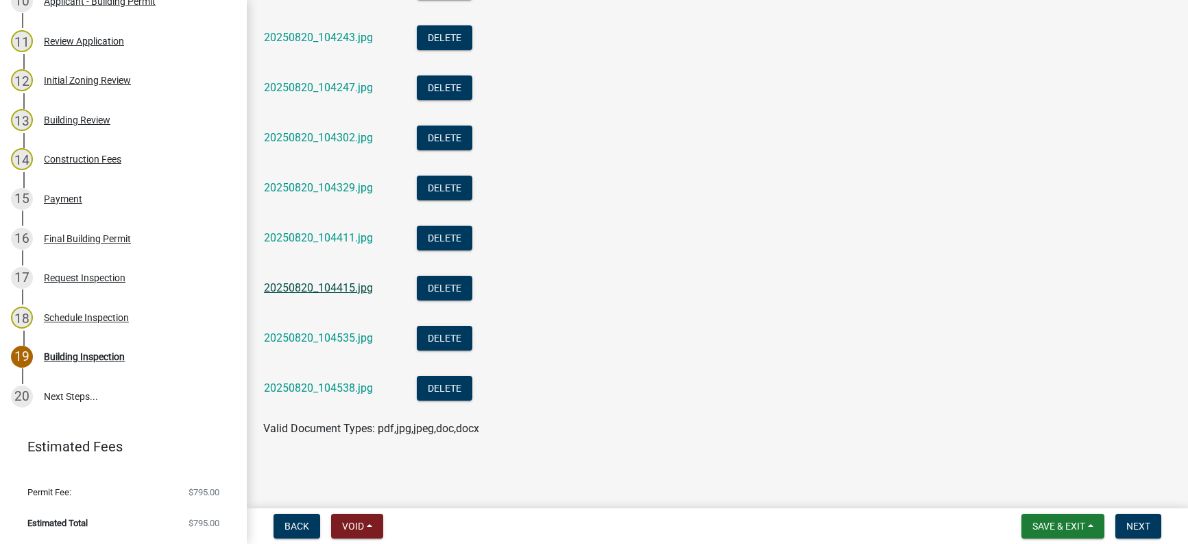
click at [339, 285] on link "20250820_104415.jpg" at bounding box center [318, 287] width 109 height 13
click at [1143, 525] on span "Next" at bounding box center [1138, 525] width 24 height 11
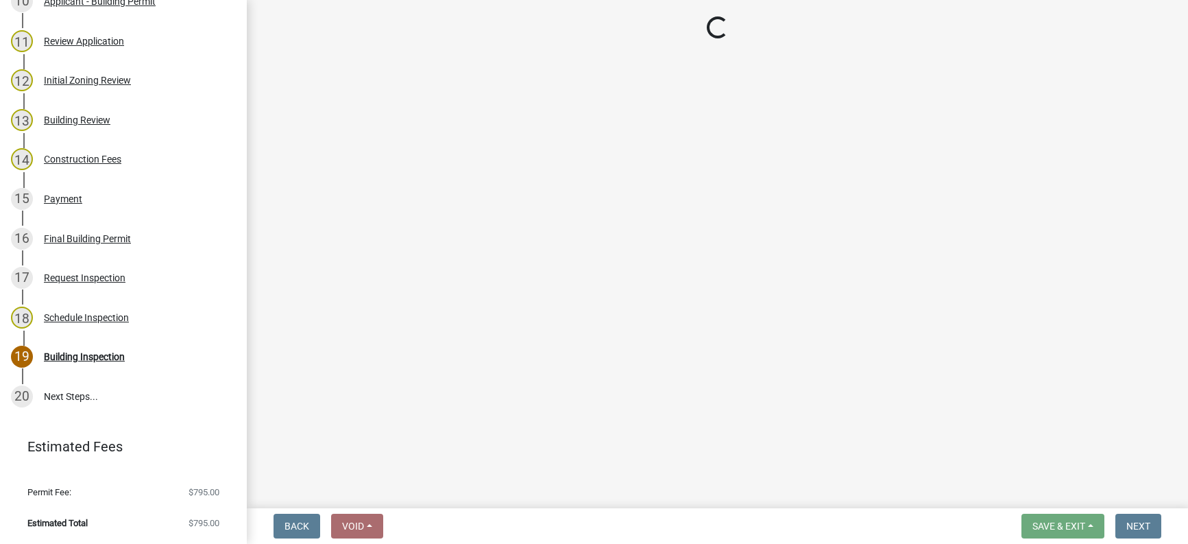
scroll to position [624, 0]
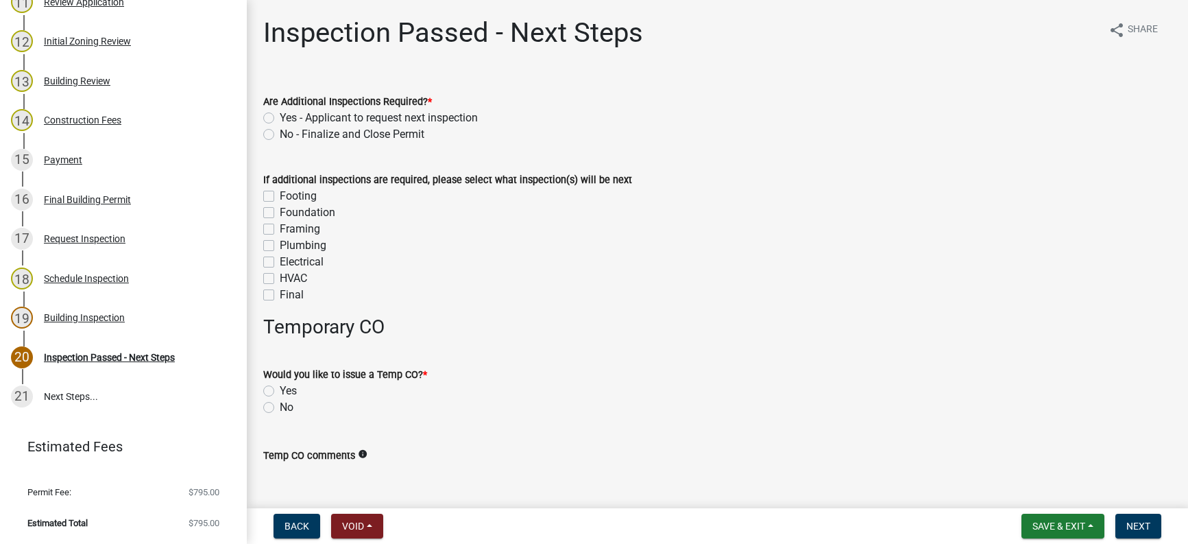
click at [280, 132] on label "No - Finalize and Close Permit" at bounding box center [352, 134] width 145 height 16
click at [280, 132] on input "No - Finalize and Close Permit" at bounding box center [284, 130] width 9 height 9
radio input "true"
click at [280, 297] on label "Final" at bounding box center [292, 295] width 24 height 16
click at [280, 295] on input "Final" at bounding box center [284, 291] width 9 height 9
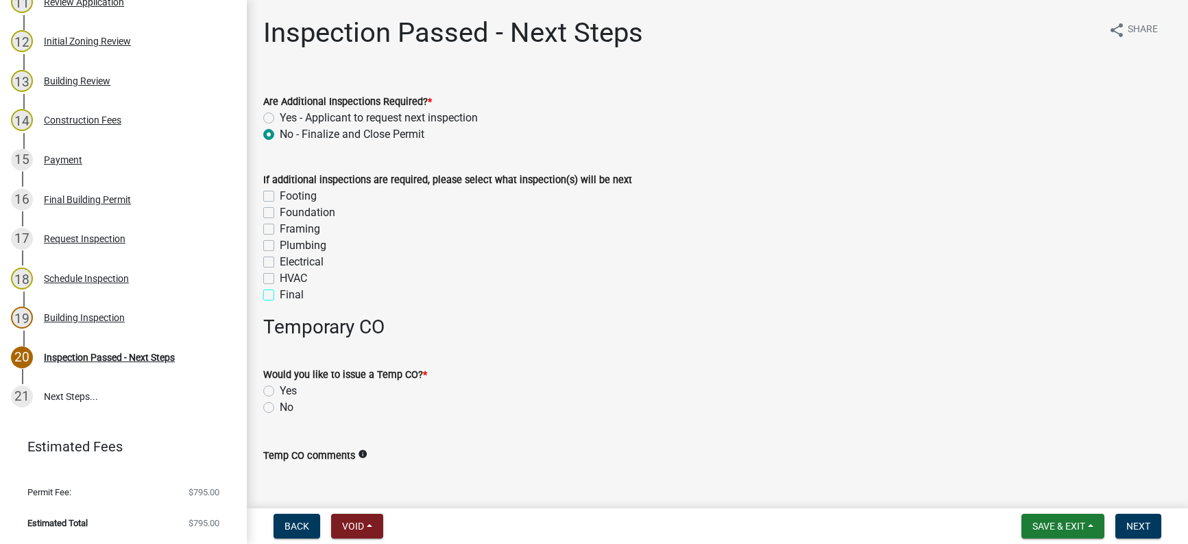
checkbox input "true"
checkbox input "false"
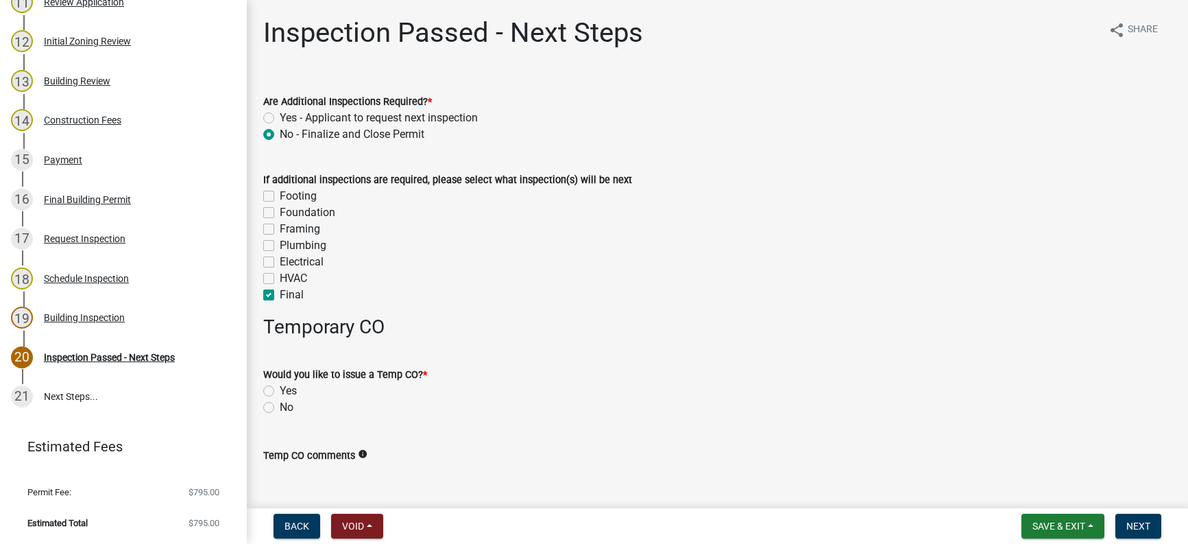
checkbox input "false"
checkbox input "true"
click at [275, 407] on div "No" at bounding box center [717, 407] width 908 height 16
click at [280, 404] on label "No" at bounding box center [287, 407] width 14 height 16
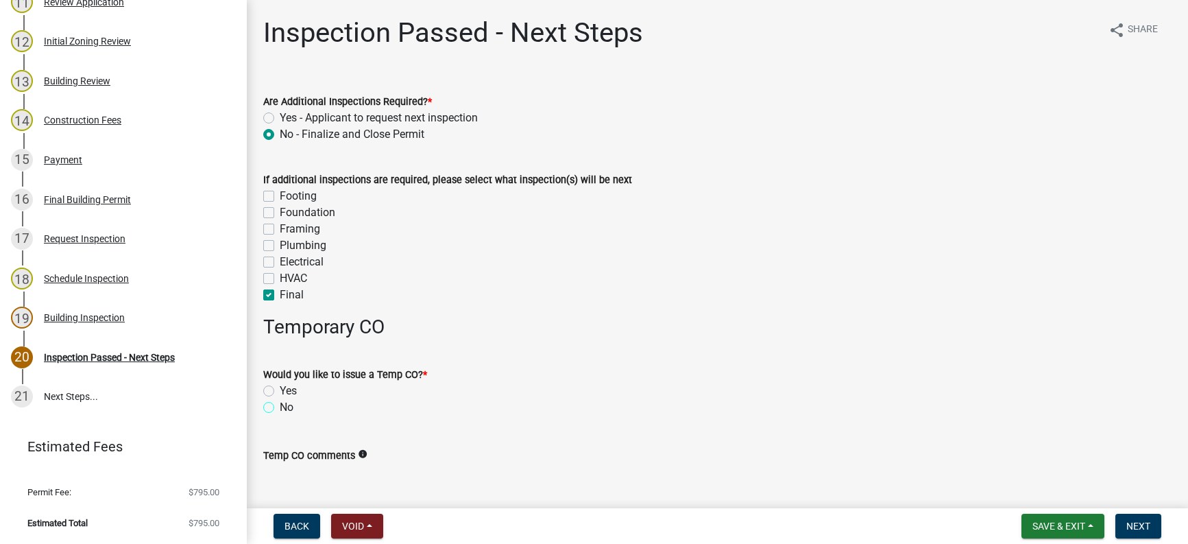
click at [280, 404] on input "No" at bounding box center [284, 403] width 9 height 9
radio input "true"
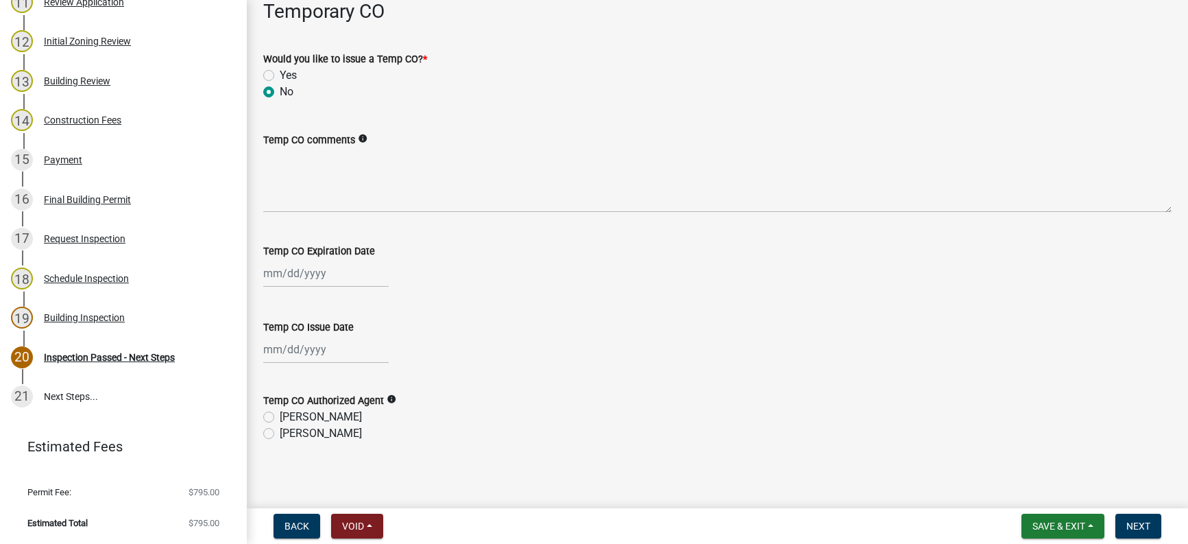
scroll to position [320, 0]
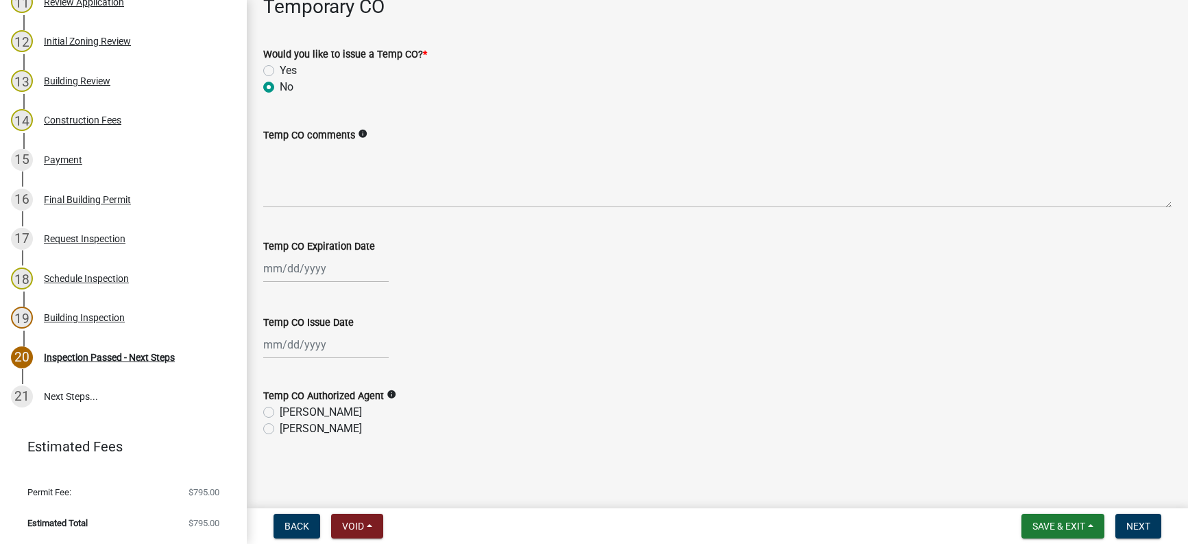
click at [280, 428] on label "[PERSON_NAME]" at bounding box center [321, 428] width 82 height 16
click at [280, 428] on input "[PERSON_NAME]" at bounding box center [284, 424] width 9 height 9
radio input "true"
click at [1136, 522] on span "Next" at bounding box center [1138, 525] width 24 height 11
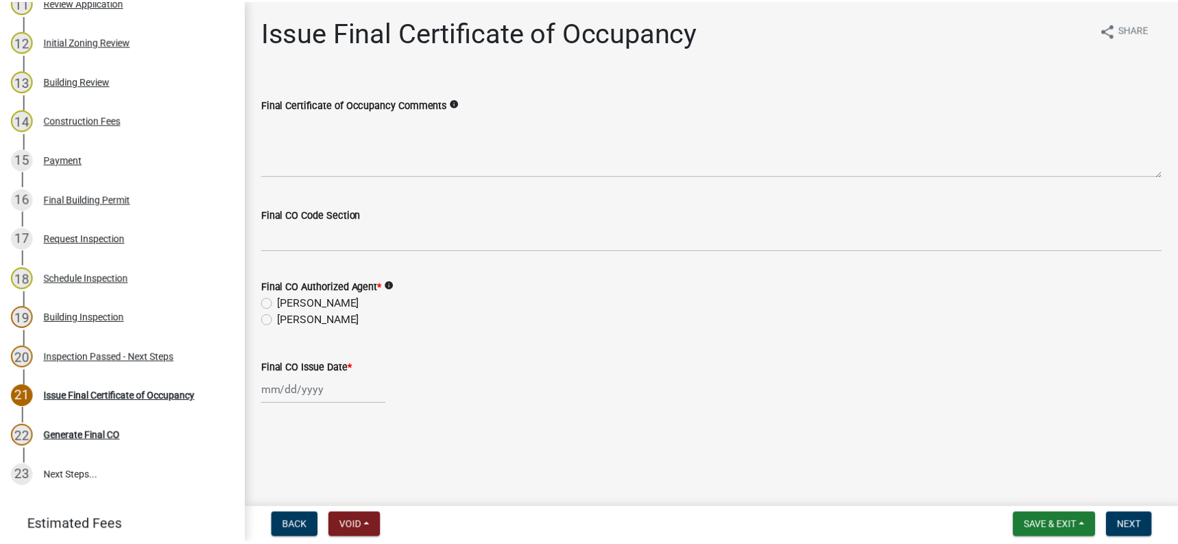
scroll to position [703, 0]
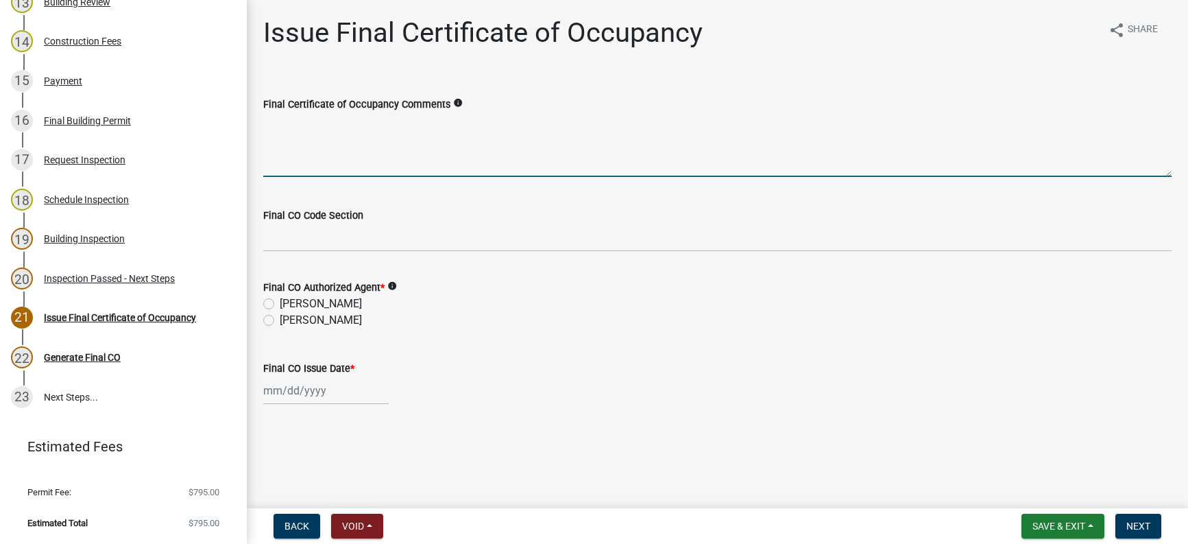
click at [313, 129] on textarea "Final Certificate of Occupancy Comments" at bounding box center [717, 144] width 908 height 64
type textarea "Certification of Occupancy issued on [DATE]"
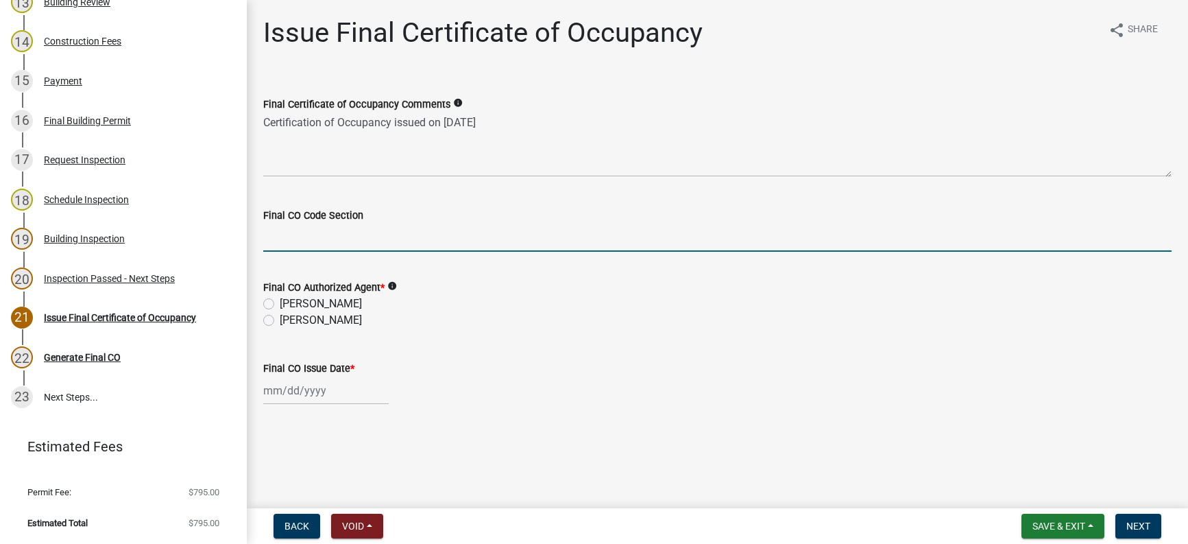
click at [284, 228] on input "Final CO Code Section" at bounding box center [717, 237] width 908 height 28
type input "2021 IRC"
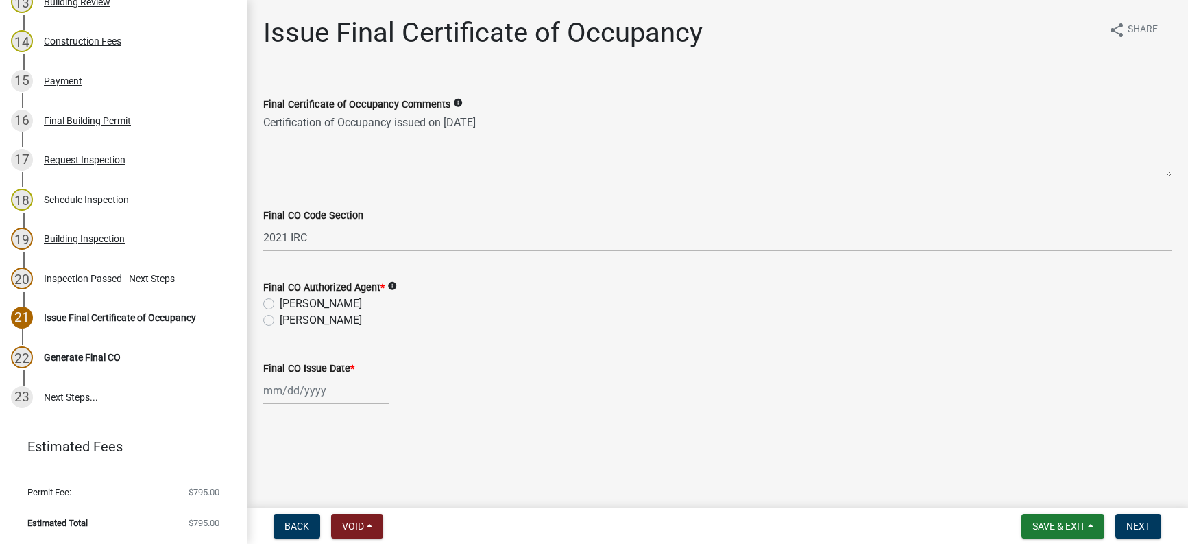
click at [280, 319] on label "[PERSON_NAME]" at bounding box center [321, 320] width 82 height 16
click at [280, 319] on input "[PERSON_NAME]" at bounding box center [284, 316] width 9 height 9
radio input "true"
click at [280, 393] on div at bounding box center [325, 390] width 125 height 28
select select "10"
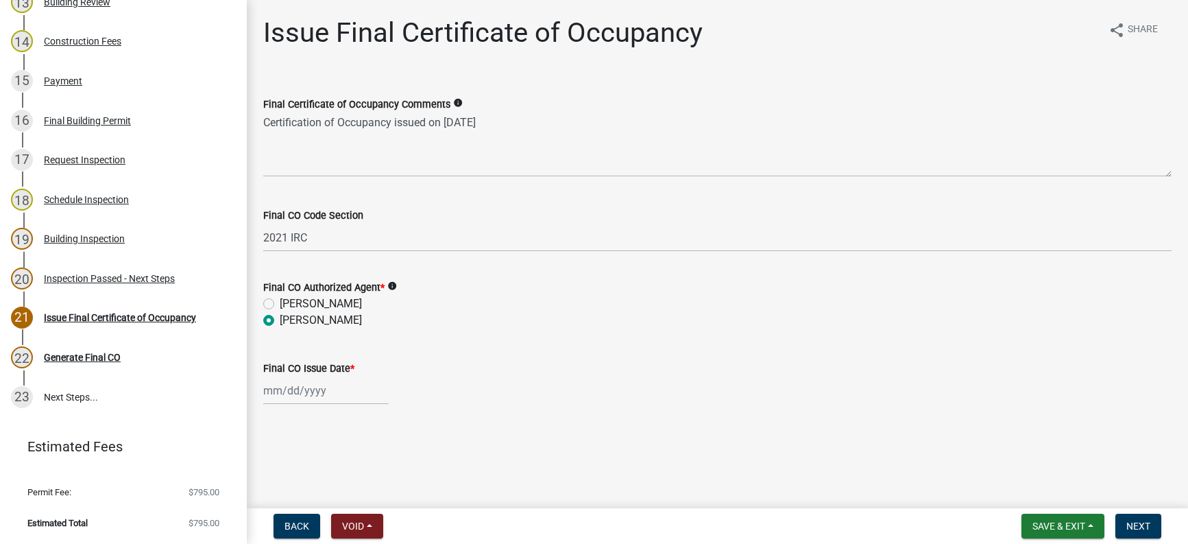
select select "2025"
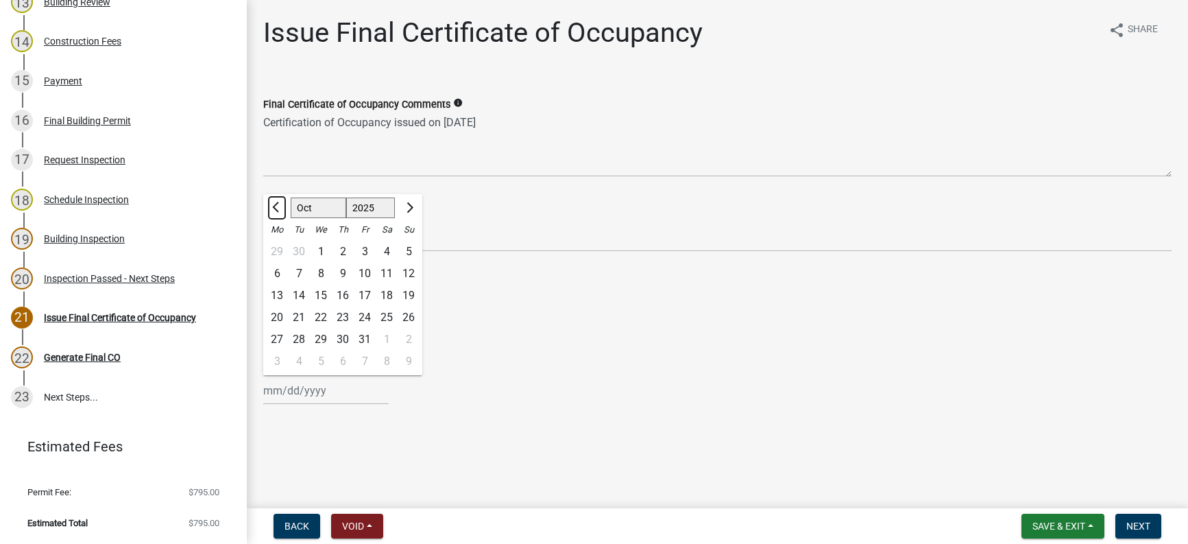
click at [278, 204] on span "Previous month" at bounding box center [277, 207] width 10 height 10
select select "9"
click at [284, 295] on div "15" at bounding box center [277, 295] width 22 height 22
type input "[DATE]"
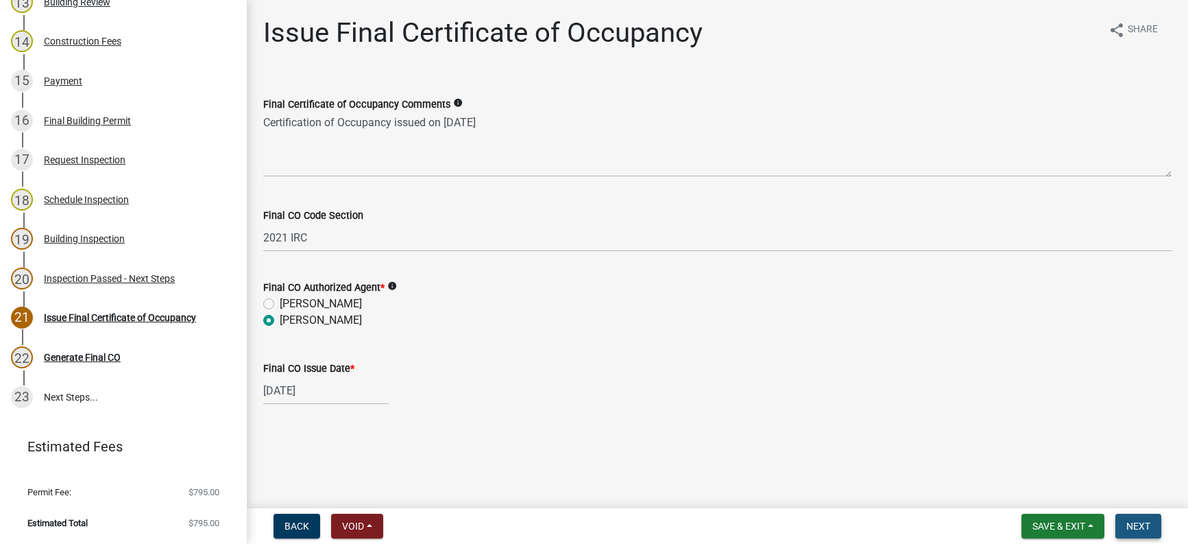
click at [1147, 524] on span "Next" at bounding box center [1138, 525] width 24 height 11
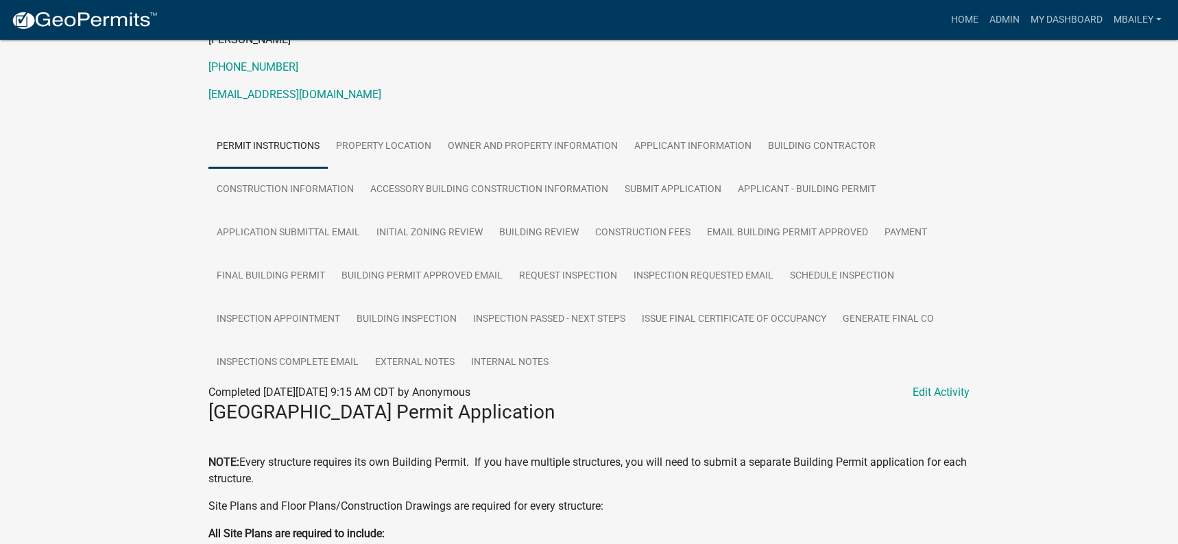
scroll to position [206, 0]
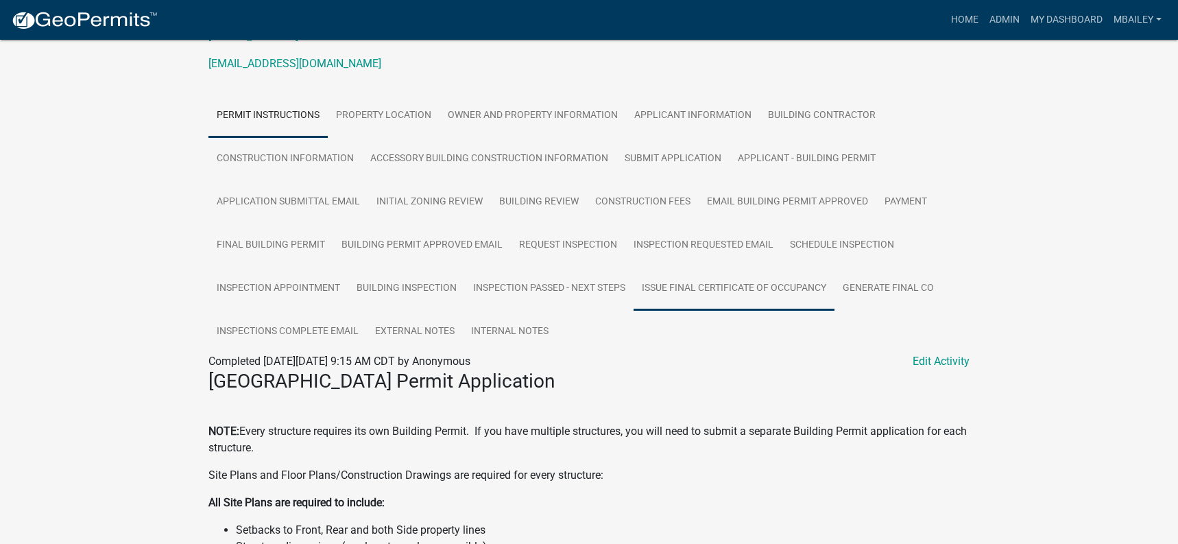
click at [764, 286] on link "Issue Final Certificate of Occupancy" at bounding box center [733, 289] width 201 height 44
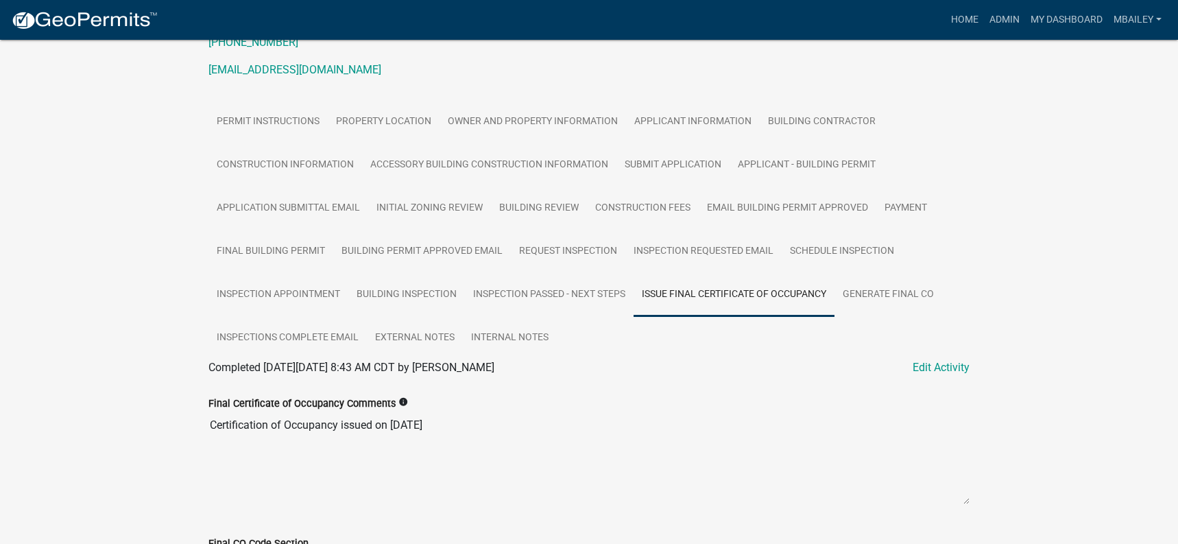
scroll to position [177, 0]
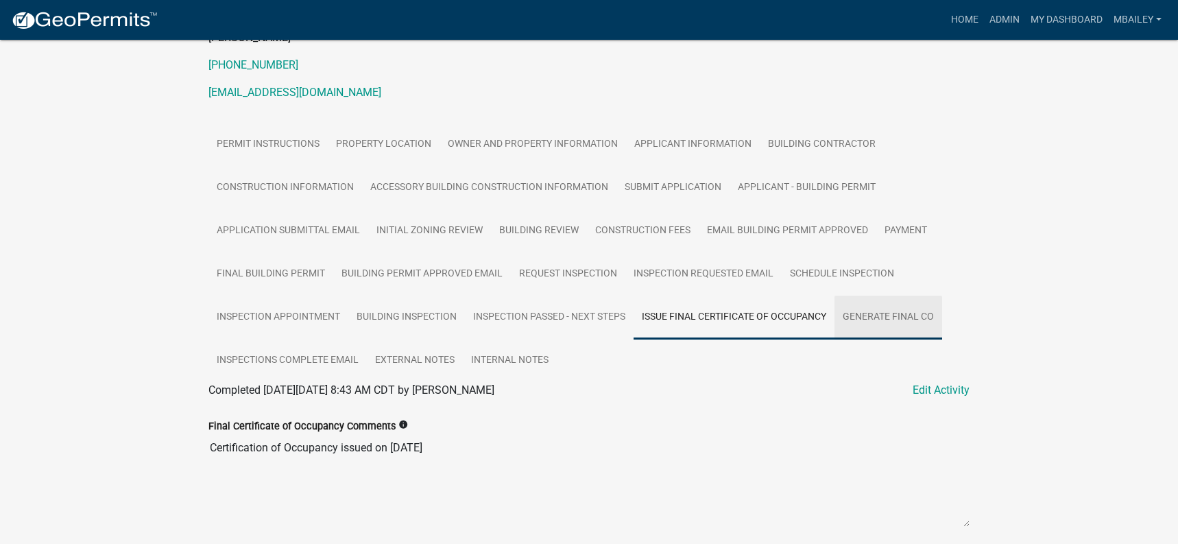
click at [876, 313] on link "Generate Final CO" at bounding box center [888, 317] width 108 height 44
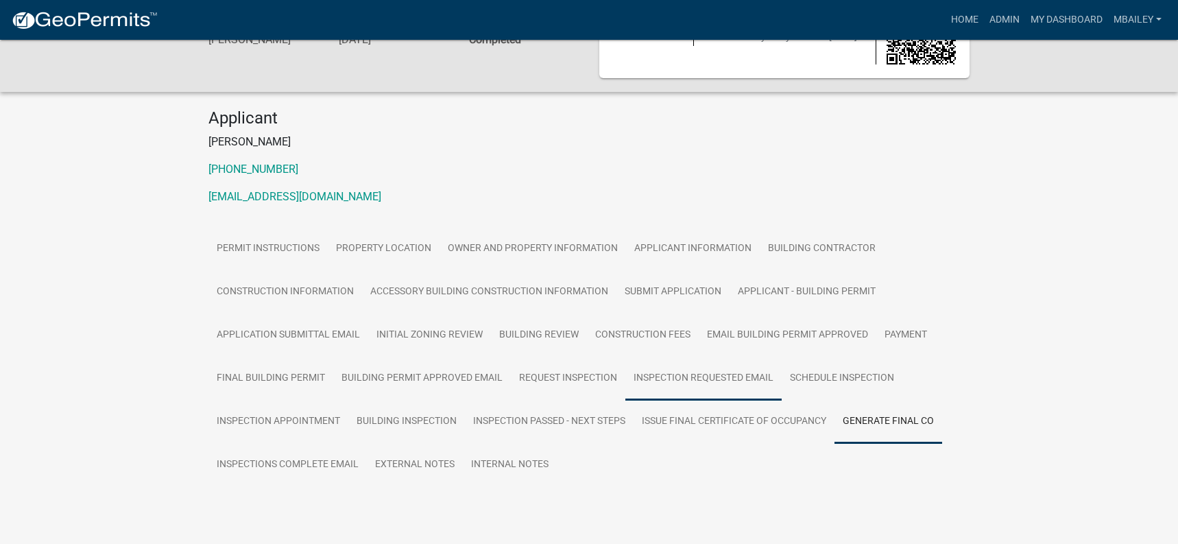
scroll to position [106, 0]
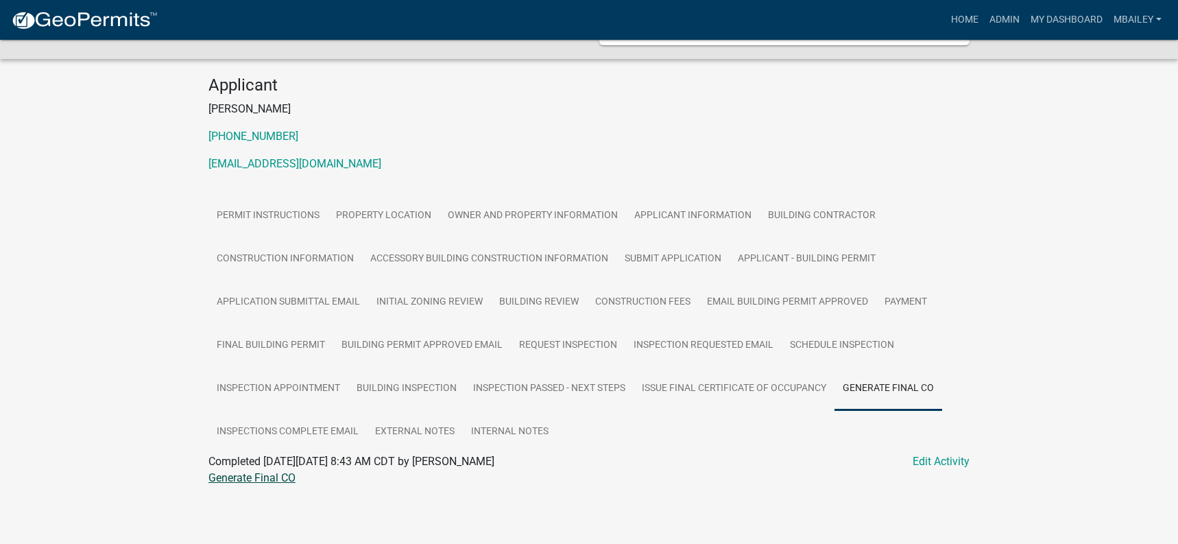
click at [254, 479] on link "Generate Final CO" at bounding box center [251, 477] width 87 height 13
click at [956, 19] on link "Home" at bounding box center [964, 20] width 38 height 26
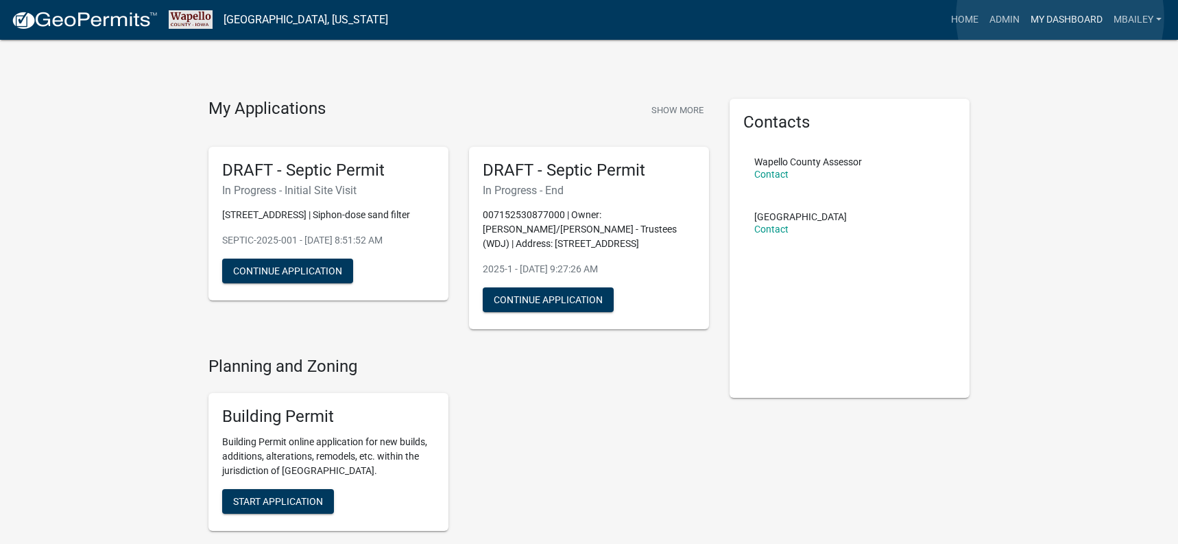
click at [1060, 17] on link "My Dashboard" at bounding box center [1066, 20] width 83 height 26
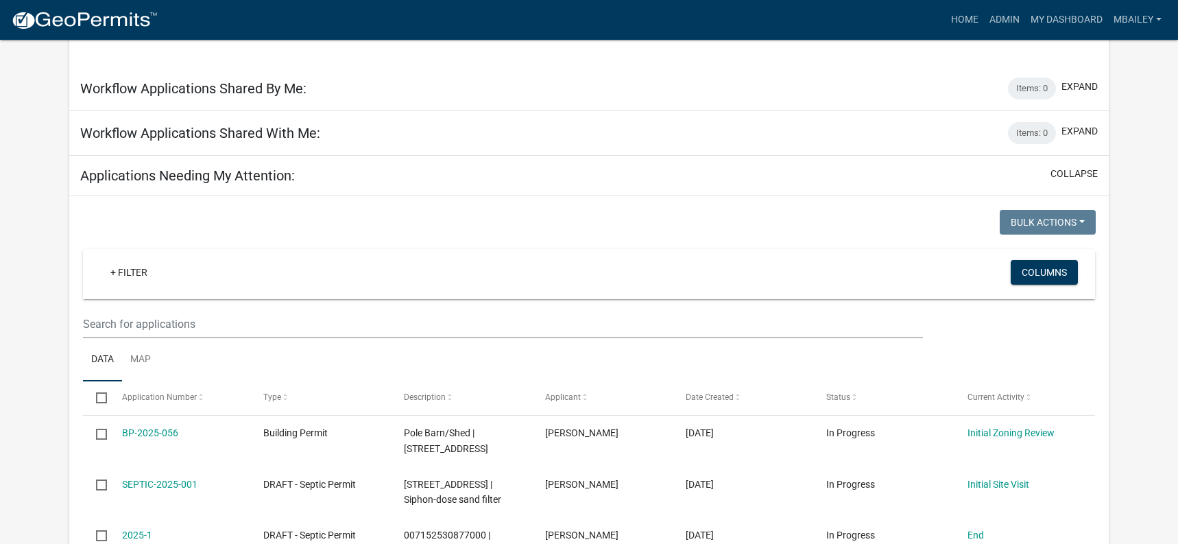
scroll to position [524, 0]
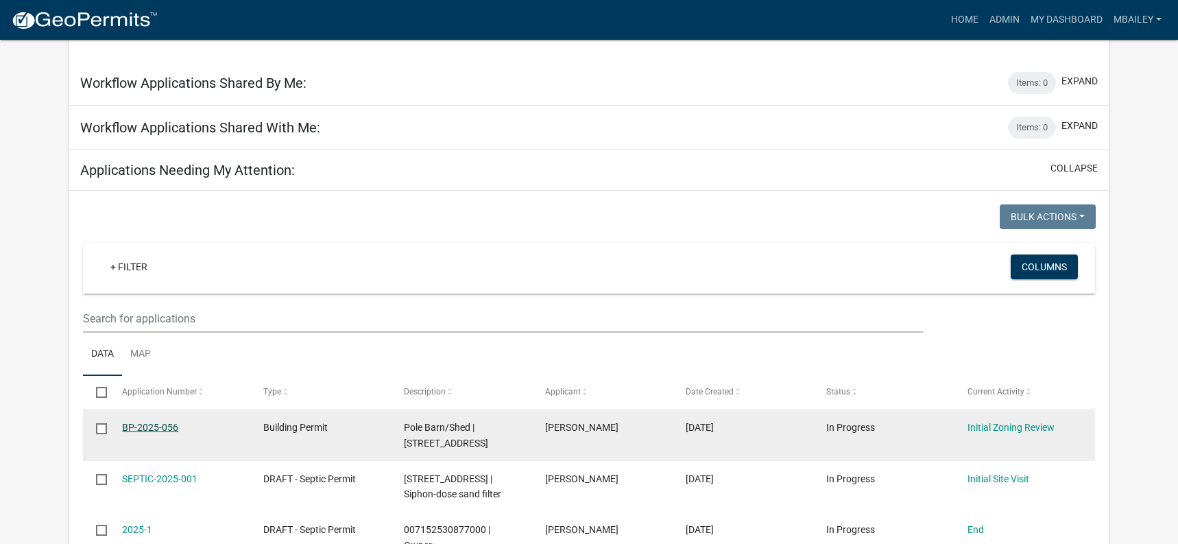
click at [165, 422] on link "BP-2025-056" at bounding box center [150, 427] width 56 height 11
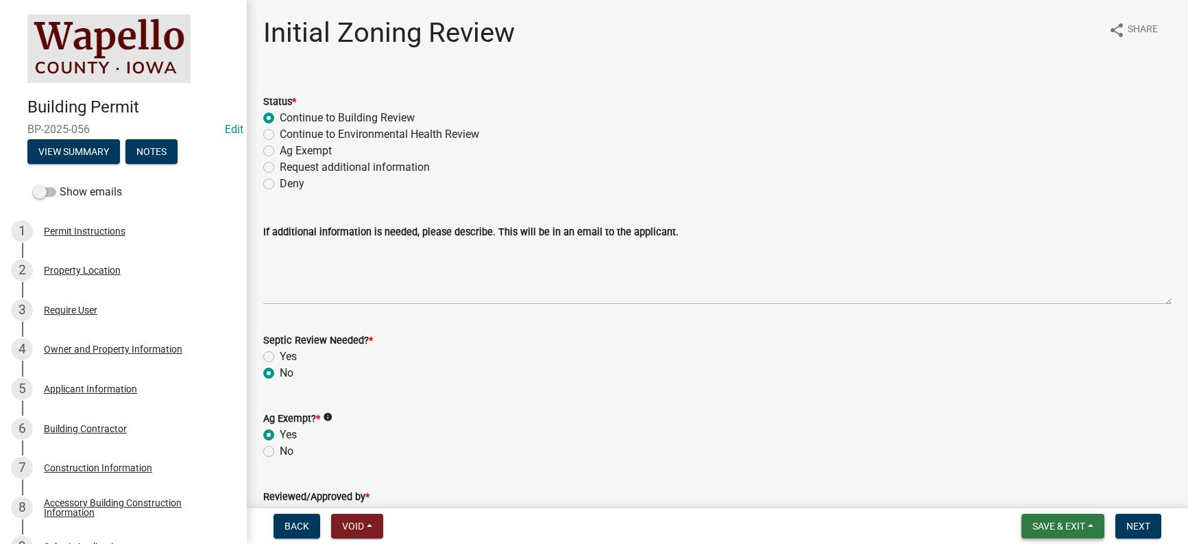
click at [1082, 526] on span "Save & Exit" at bounding box center [1058, 525] width 53 height 11
click at [720, 446] on div "No" at bounding box center [717, 451] width 908 height 16
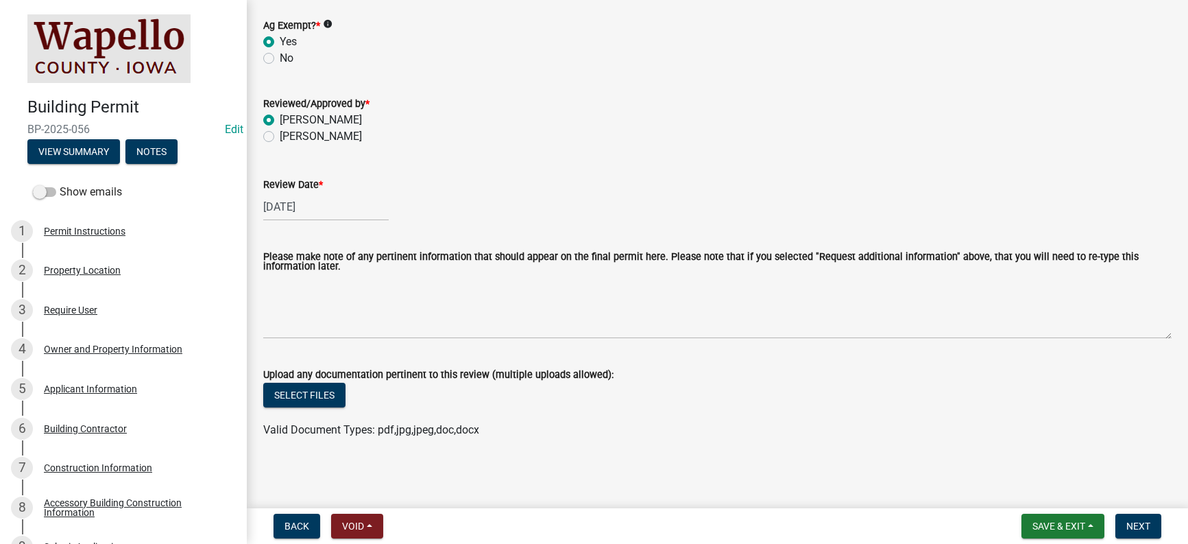
scroll to position [395, 0]
click at [1084, 528] on span "Save & Exit" at bounding box center [1058, 525] width 53 height 11
click at [1052, 489] on button "Save & Exit" at bounding box center [1050, 490] width 110 height 33
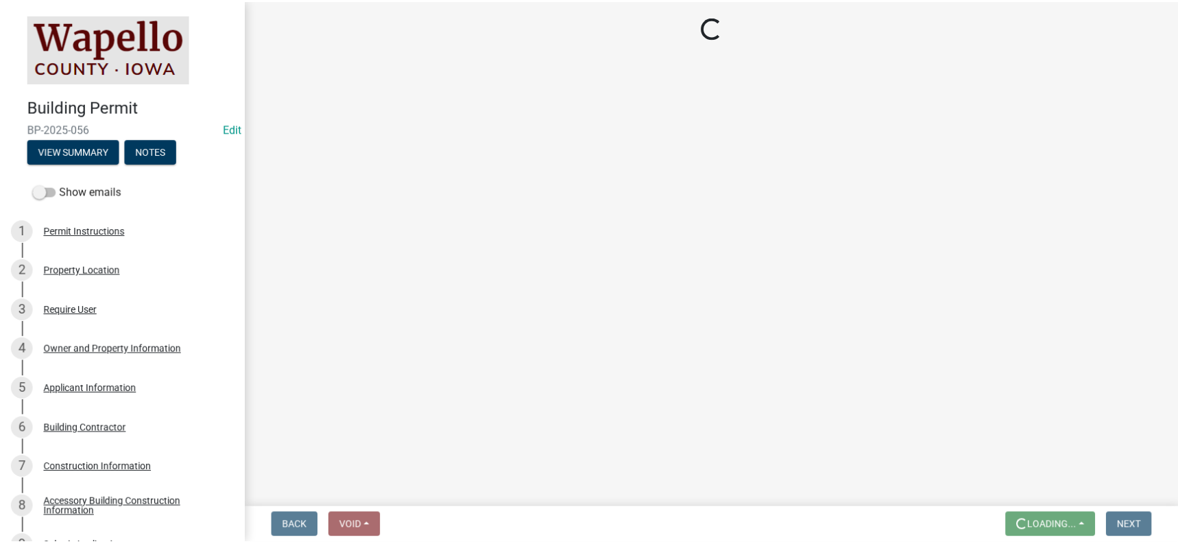
scroll to position [0, 0]
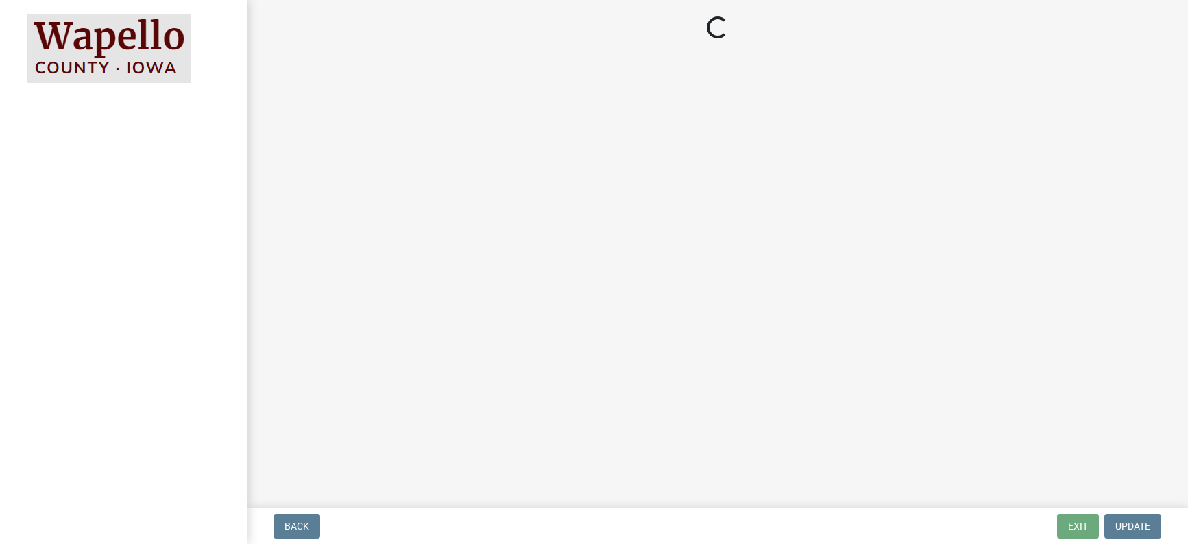
select select "3: 3"
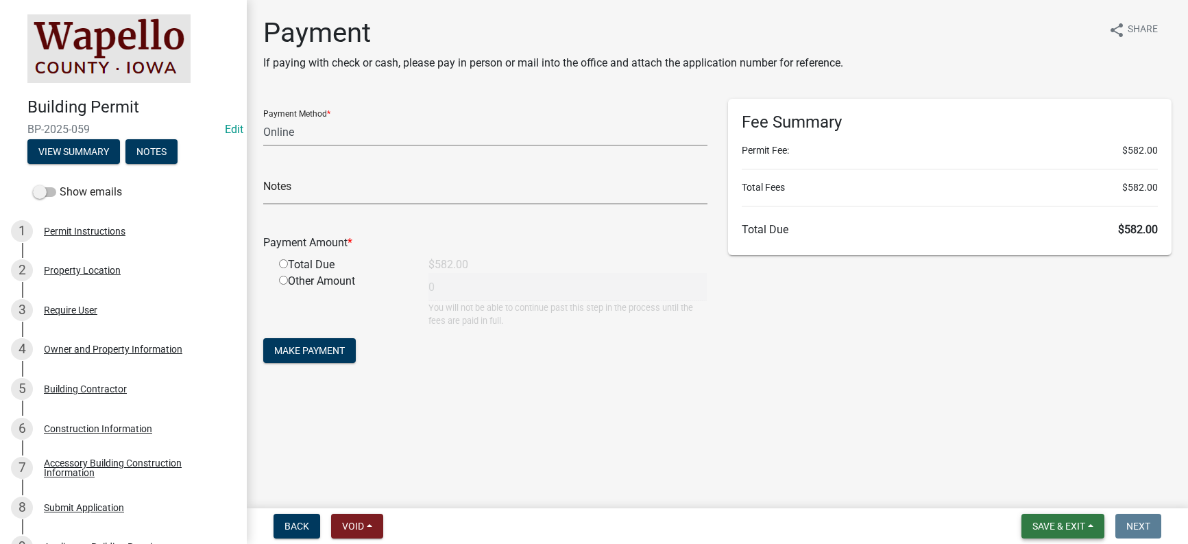
click at [1068, 523] on span "Save & Exit" at bounding box center [1058, 525] width 53 height 11
click at [1041, 496] on button "Save & Exit" at bounding box center [1050, 490] width 110 height 33
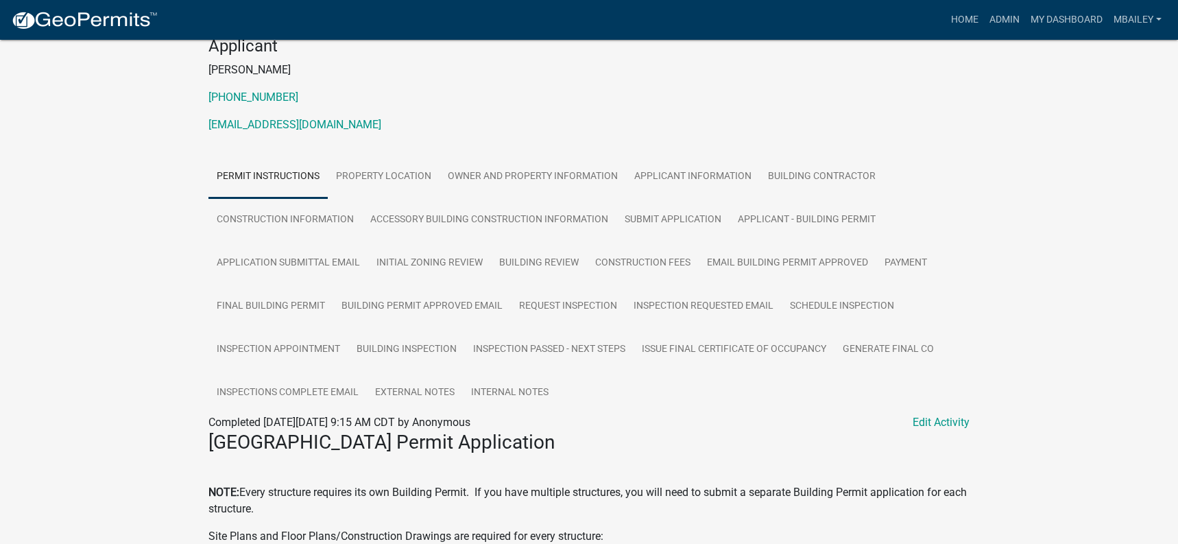
scroll to position [162, 0]
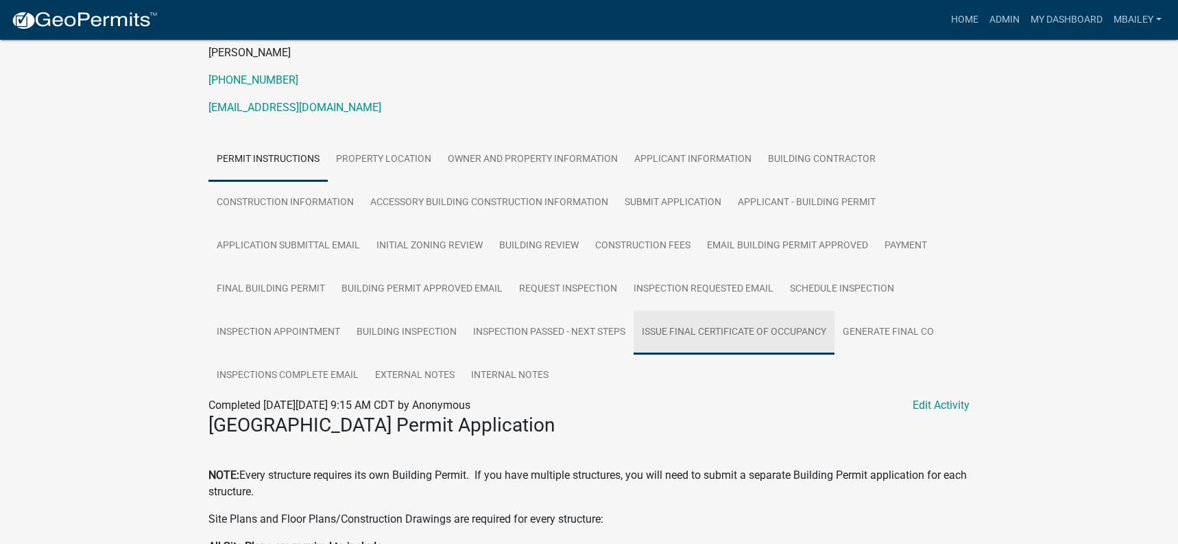
click at [687, 324] on link "Issue Final Certificate of Occupancy" at bounding box center [733, 332] width 201 height 44
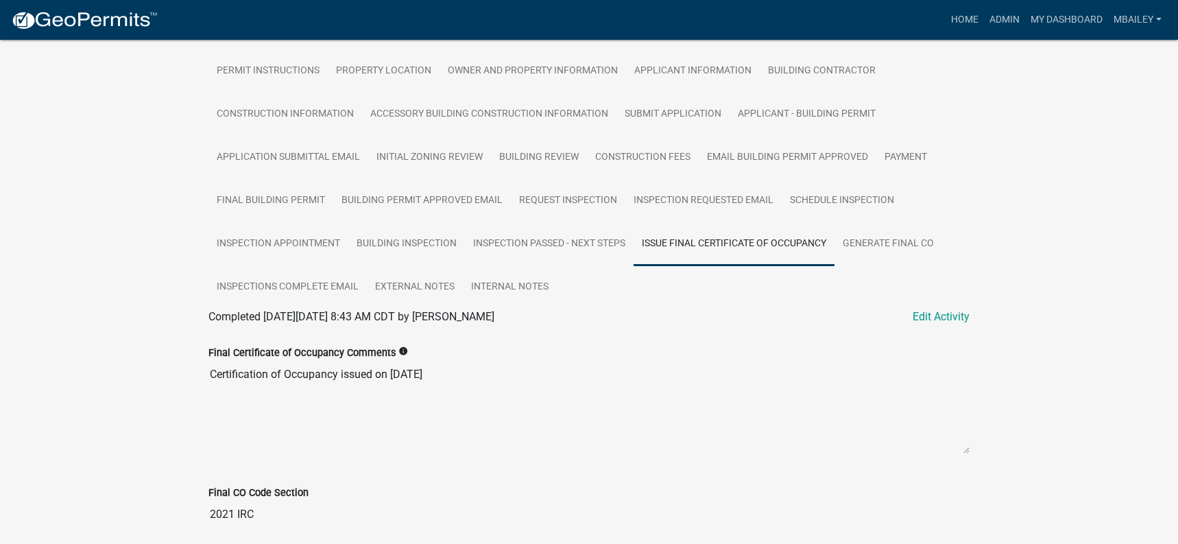
scroll to position [245, 0]
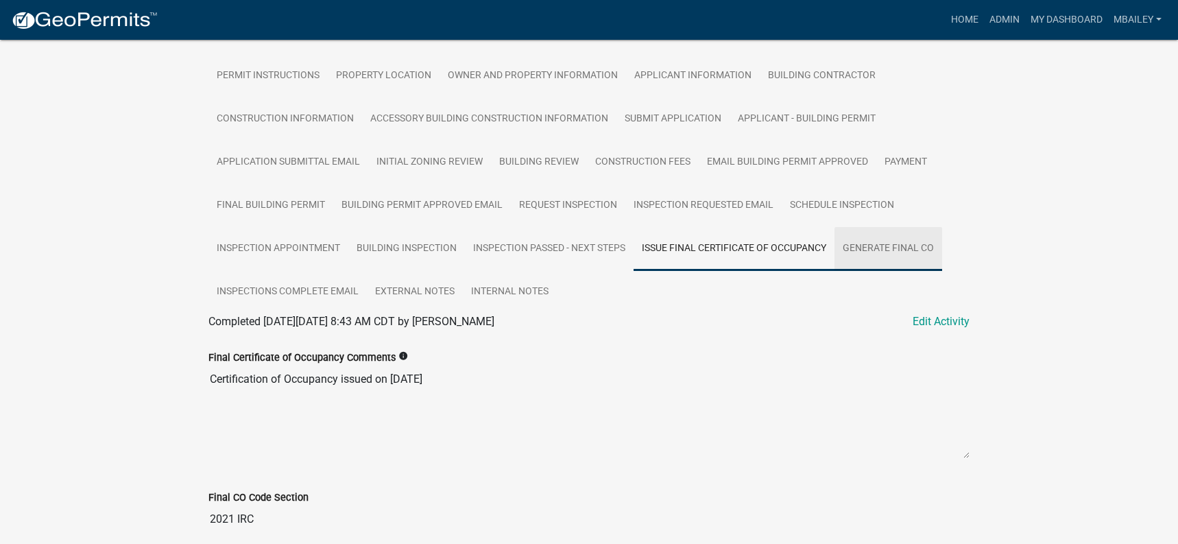
click at [870, 247] on link "Generate Final CO" at bounding box center [888, 249] width 108 height 44
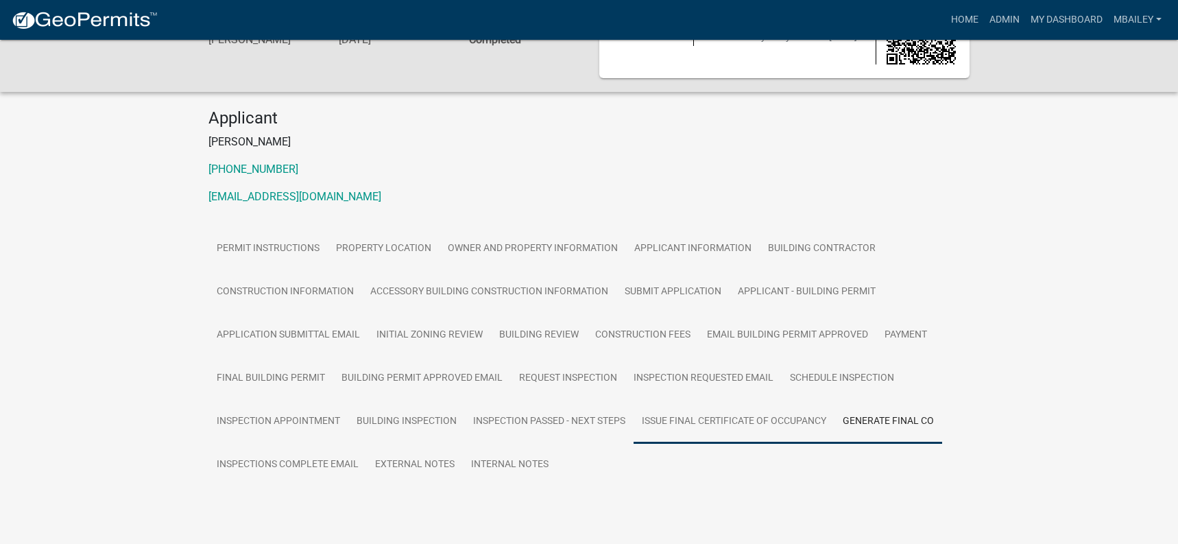
scroll to position [106, 0]
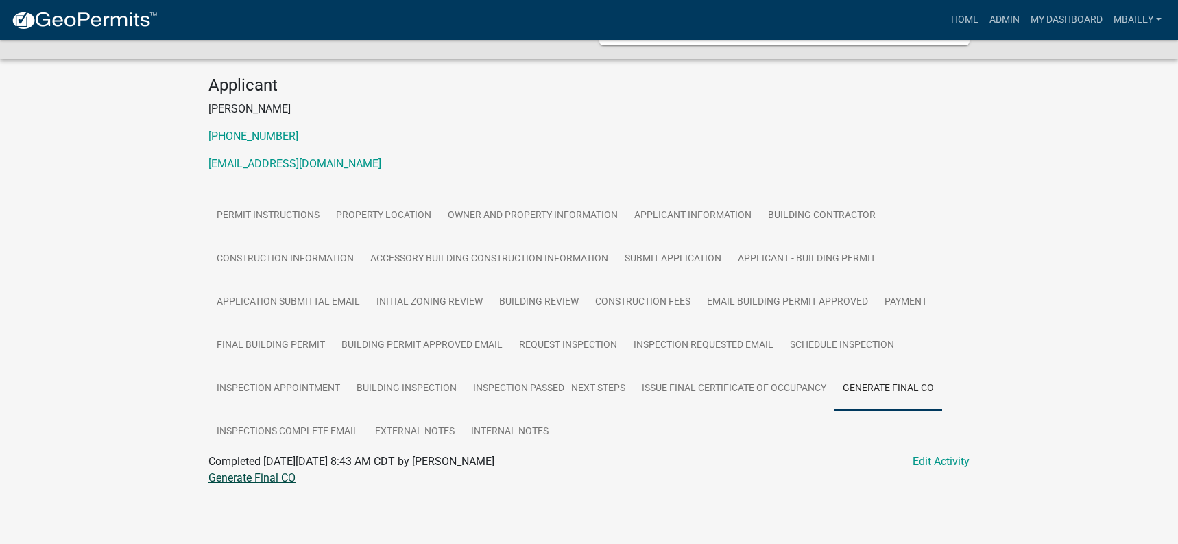
click at [245, 477] on link "Generate Final CO" at bounding box center [251, 477] width 87 height 13
